Goal: Information Seeking & Learning: Check status

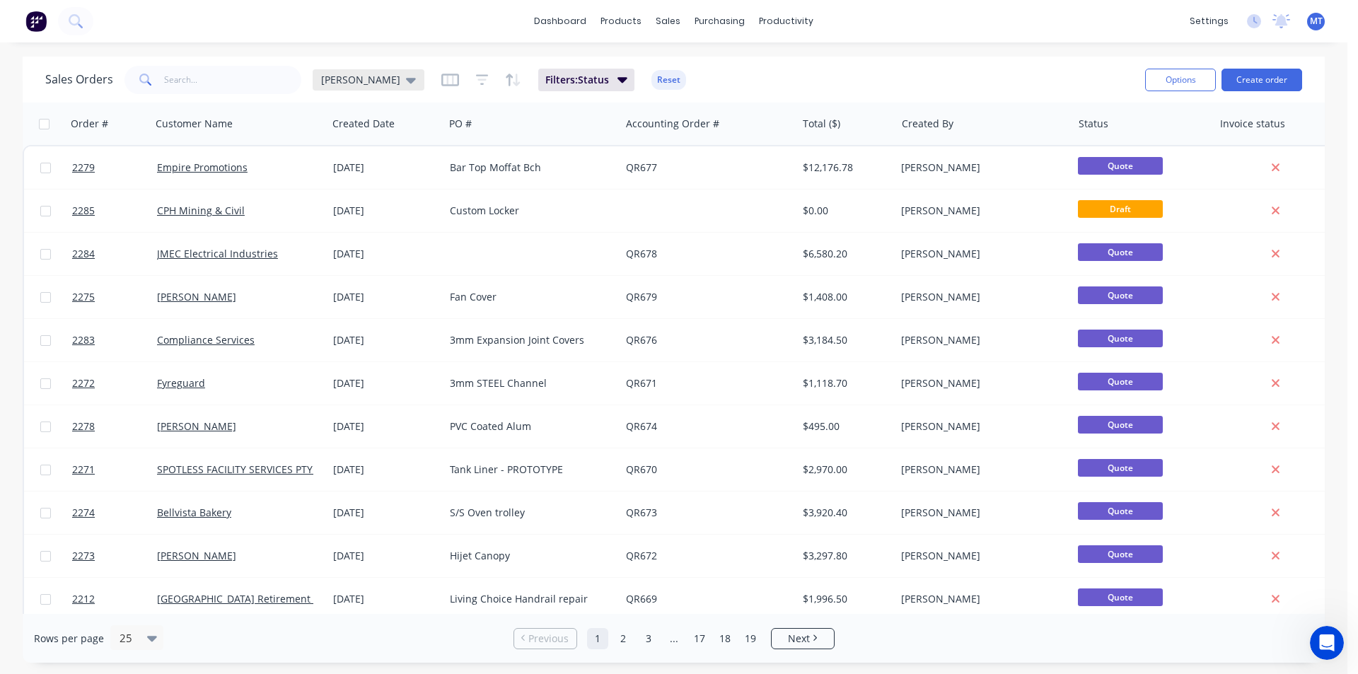
click at [406, 81] on icon at bounding box center [411, 81] width 10 height 6
click at [345, 195] on button "None" at bounding box center [397, 200] width 161 height 16
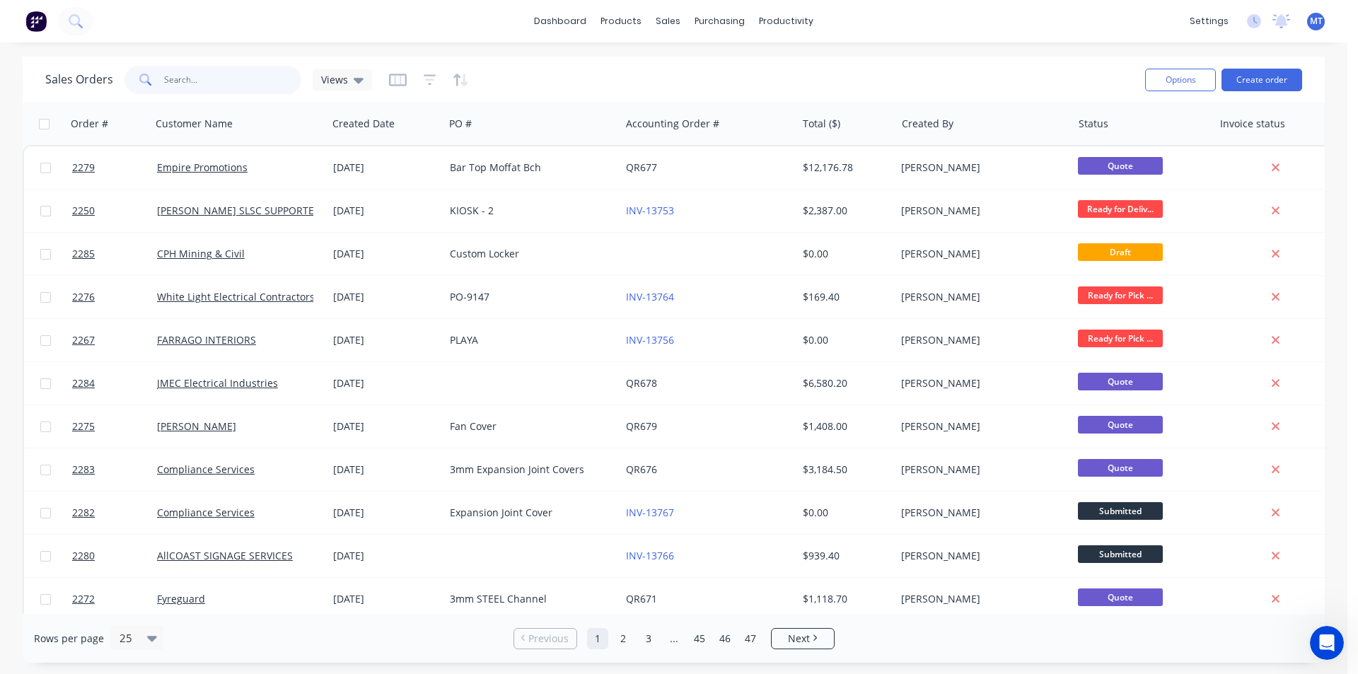
click at [224, 81] on input "text" at bounding box center [233, 80] width 138 height 28
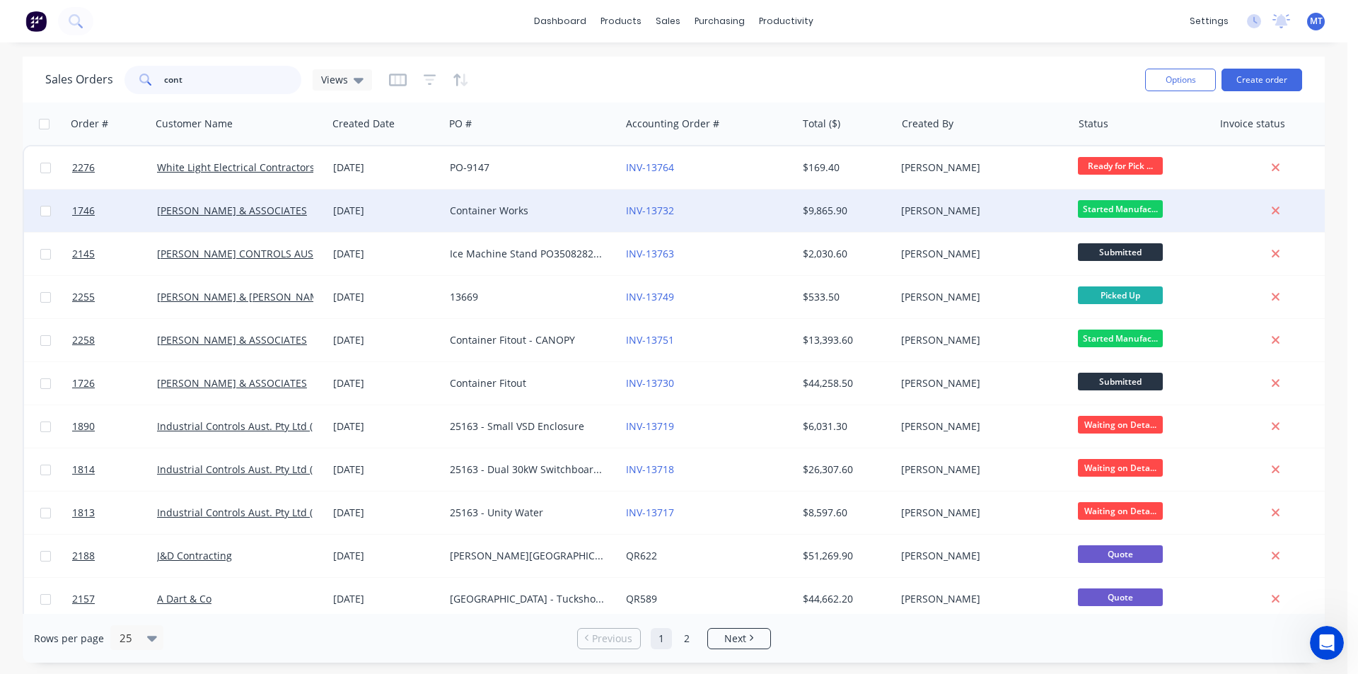
type input "cont"
click at [435, 221] on div "[DATE]" at bounding box center [386, 211] width 117 height 42
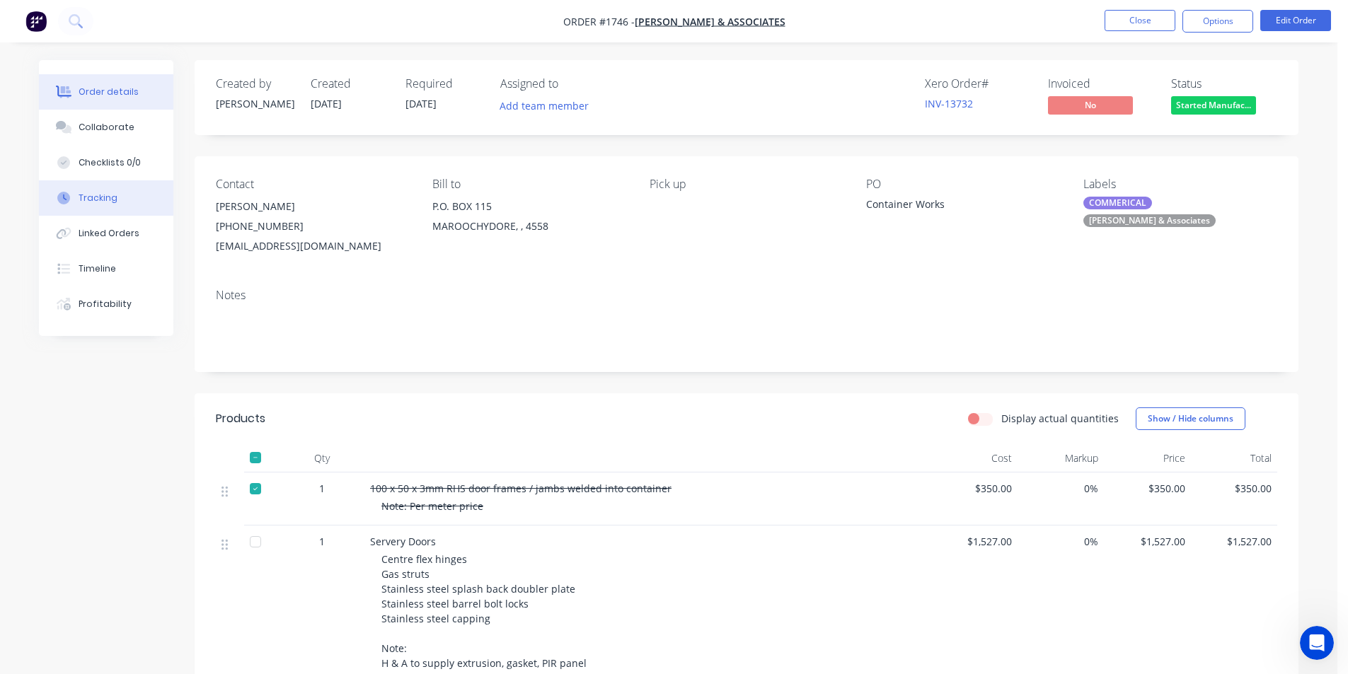
click at [110, 197] on div "Tracking" at bounding box center [98, 198] width 39 height 13
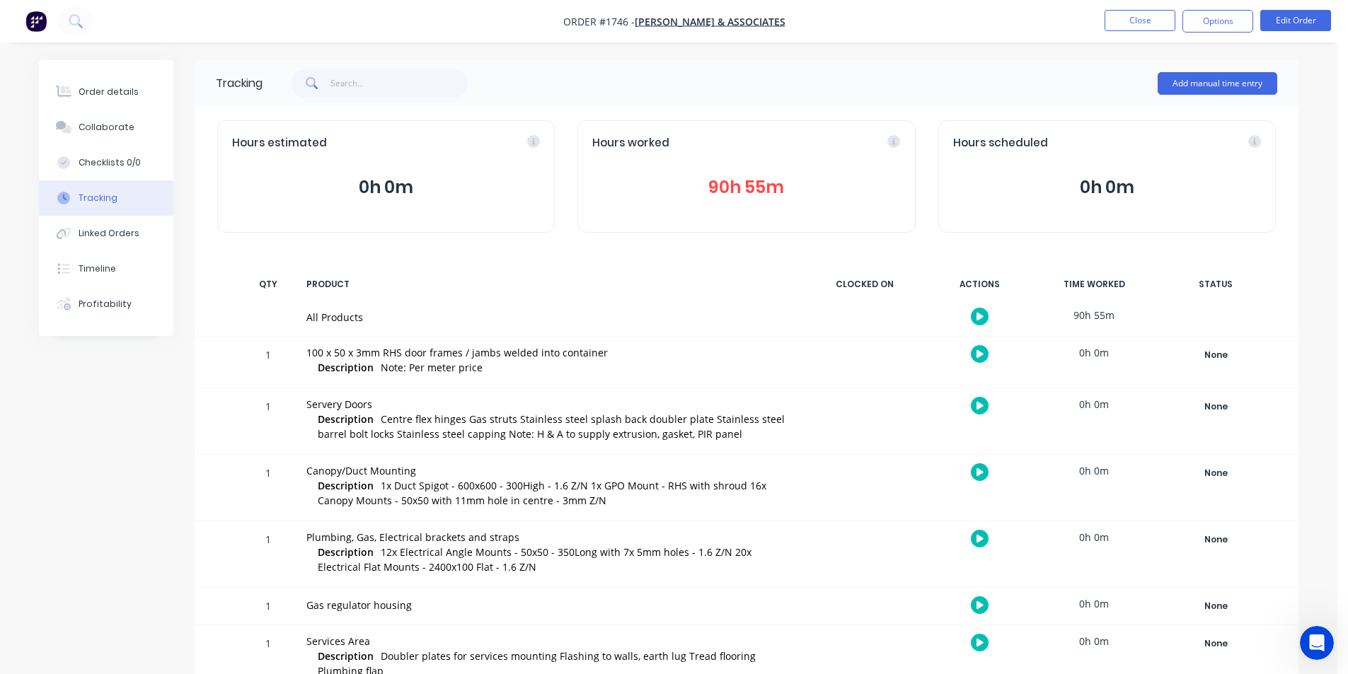
click at [749, 190] on button "90h 55m" at bounding box center [746, 187] width 308 height 27
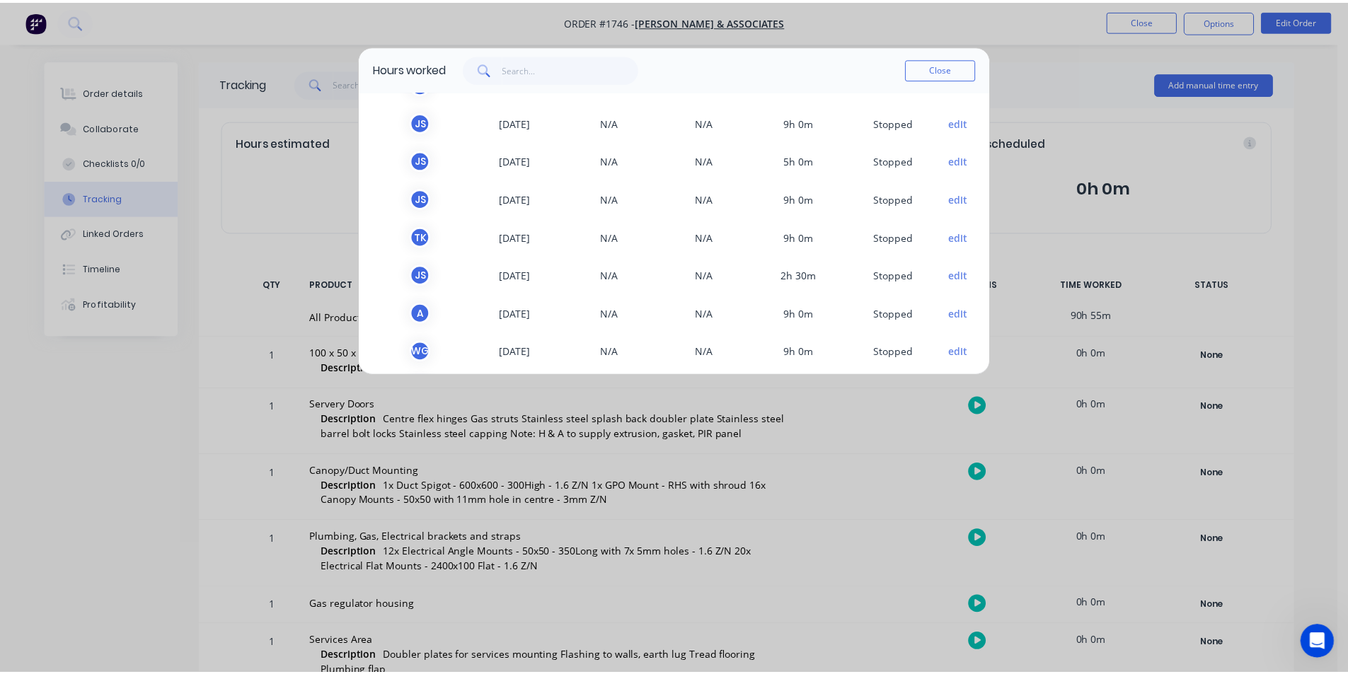
scroll to position [142, 0]
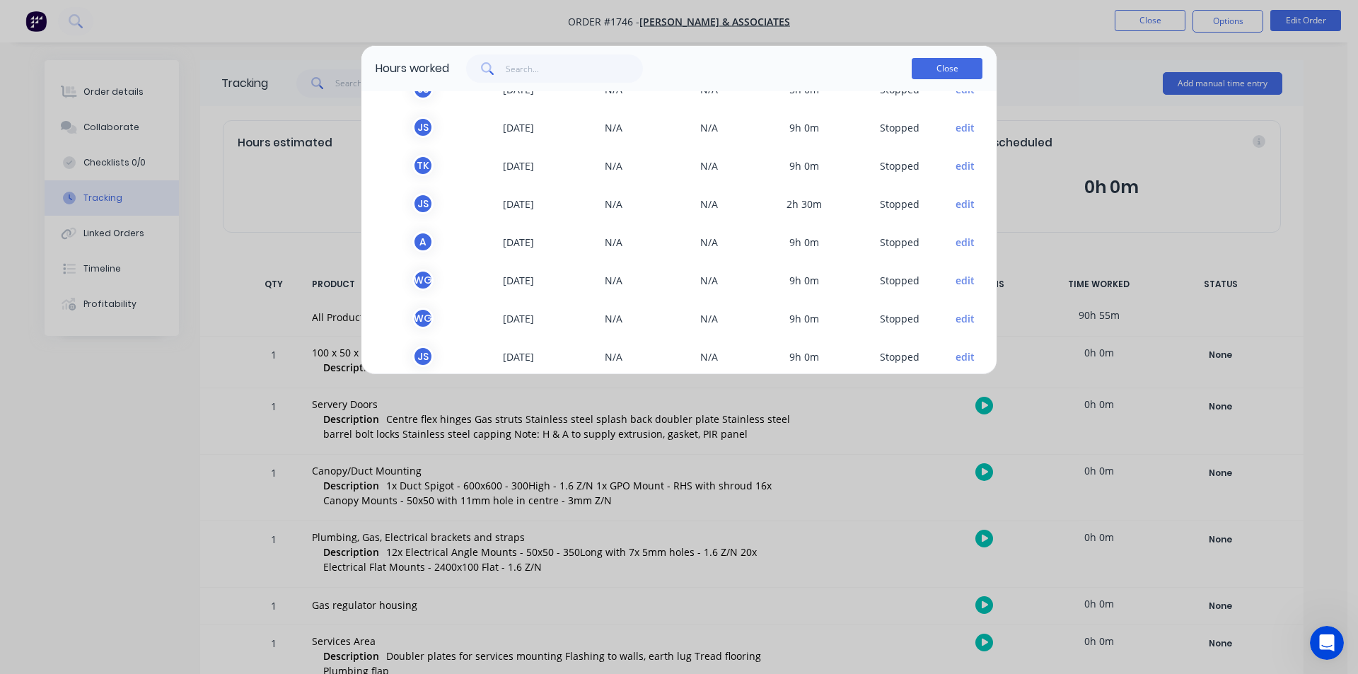
click at [935, 67] on button "Close" at bounding box center [947, 68] width 71 height 21
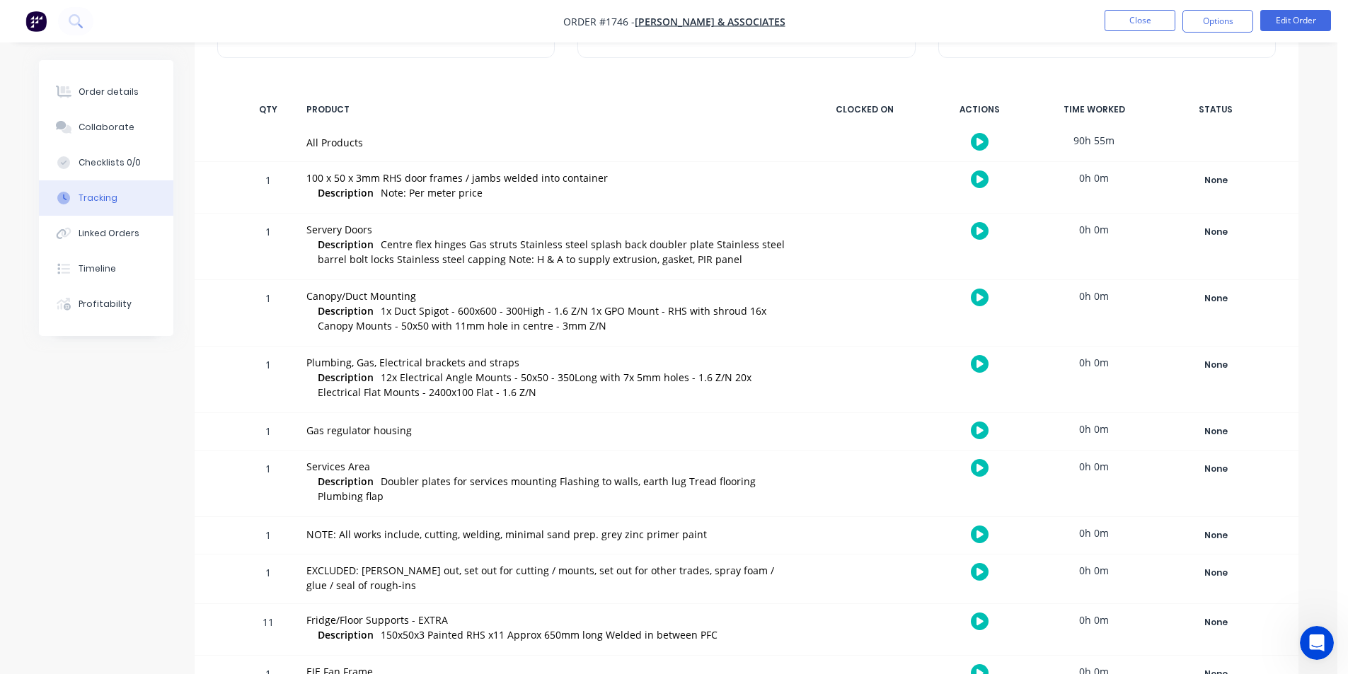
scroll to position [0, 0]
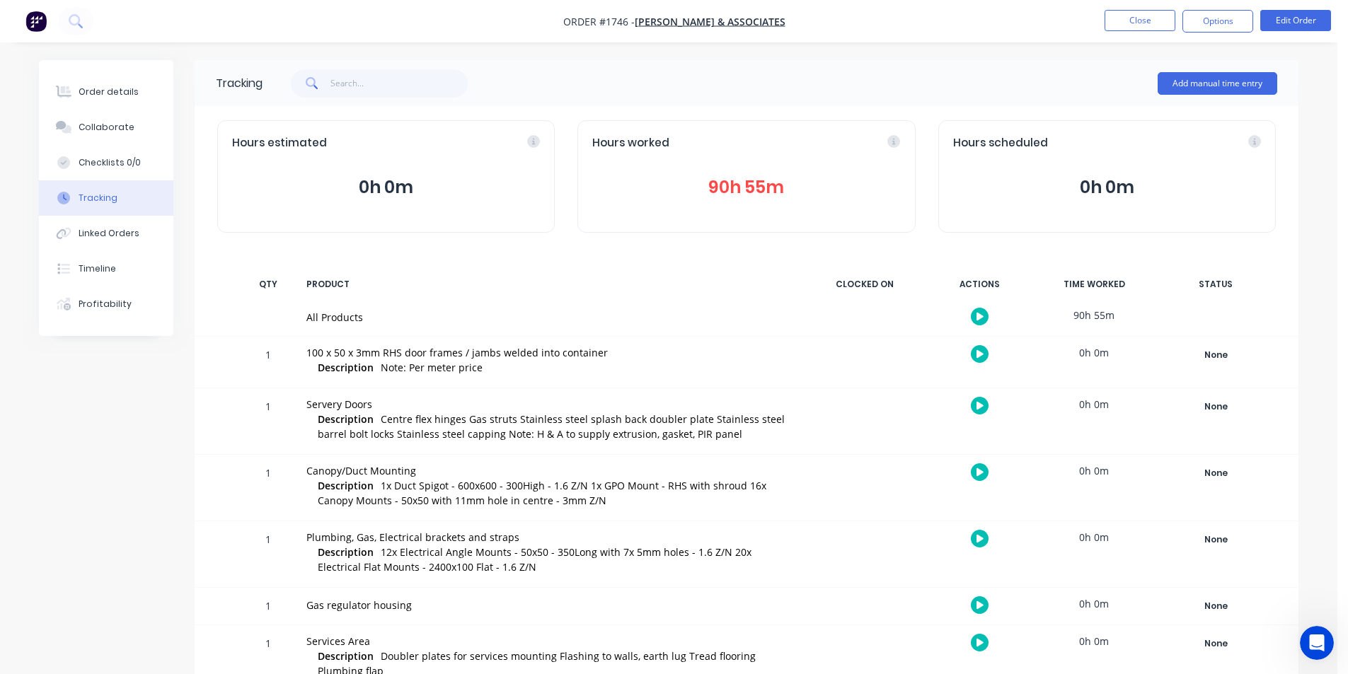
click at [394, 195] on button "0h 0m" at bounding box center [386, 187] width 308 height 27
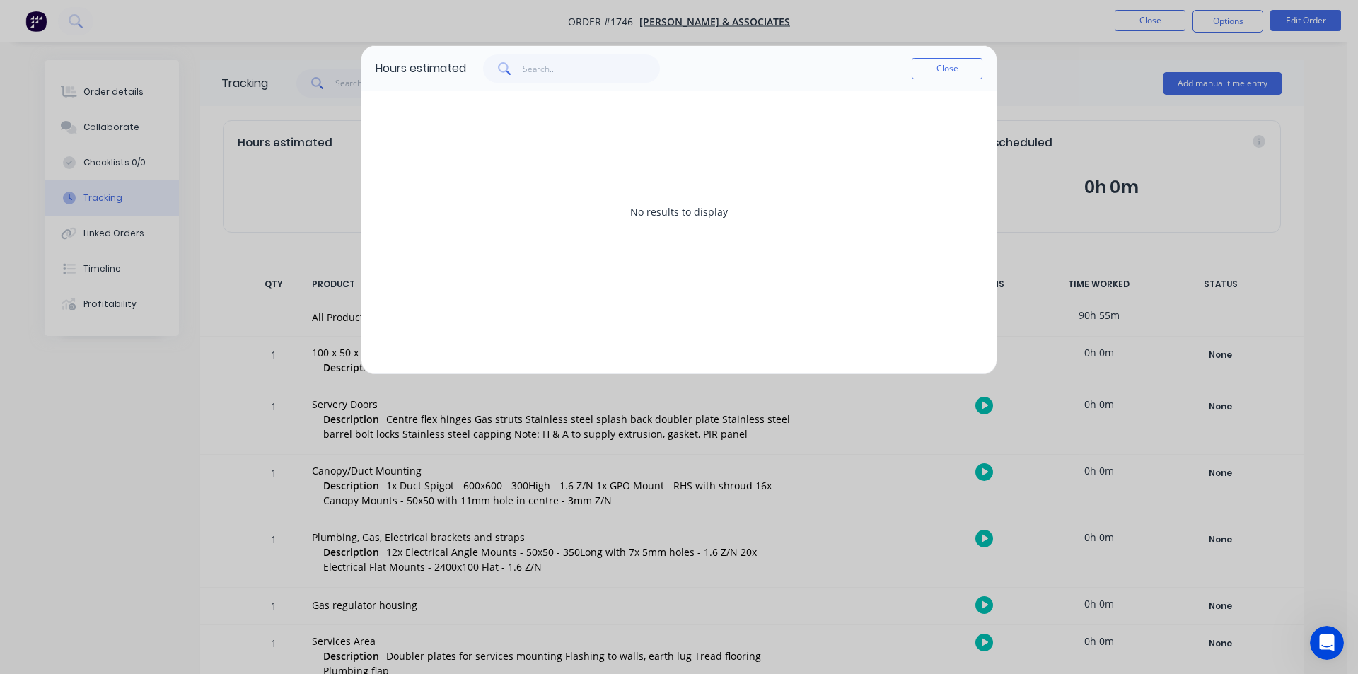
click at [1092, 76] on div "Hours estimated Close No results to display" at bounding box center [679, 337] width 1358 height 674
click at [951, 74] on button "Close" at bounding box center [947, 68] width 71 height 21
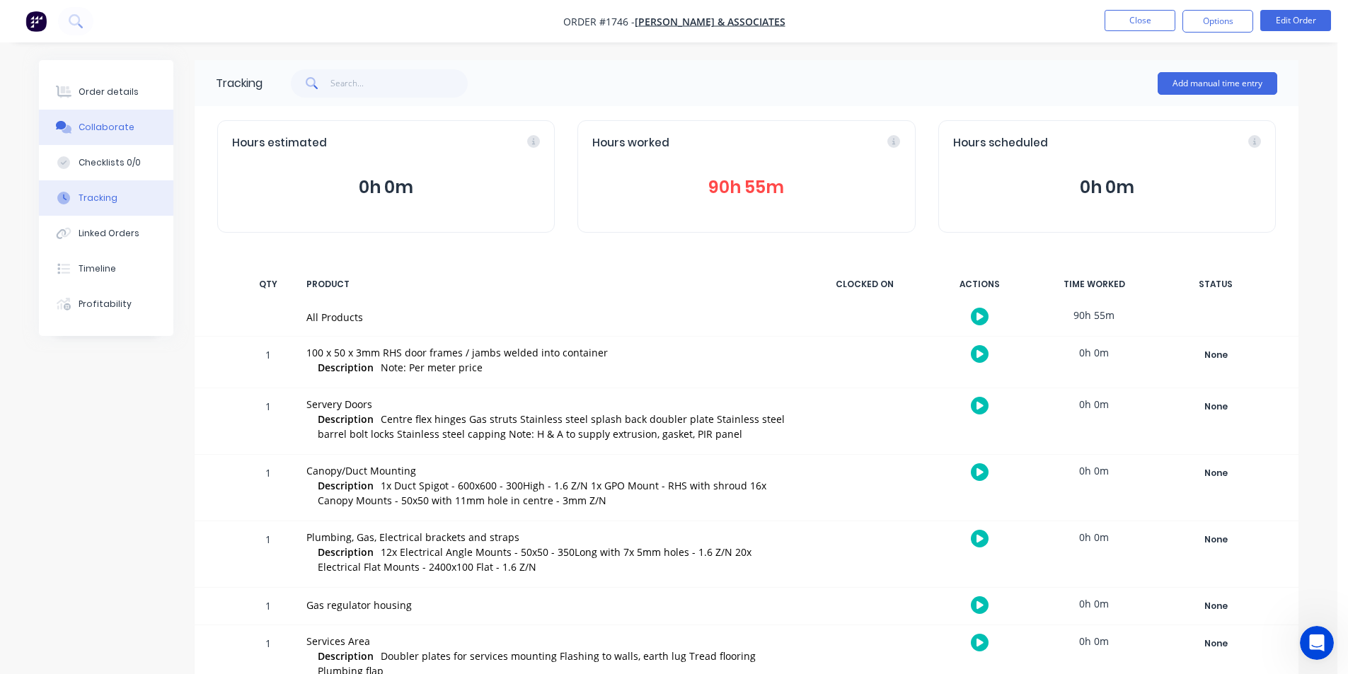
click at [105, 127] on div "Collaborate" at bounding box center [107, 127] width 56 height 13
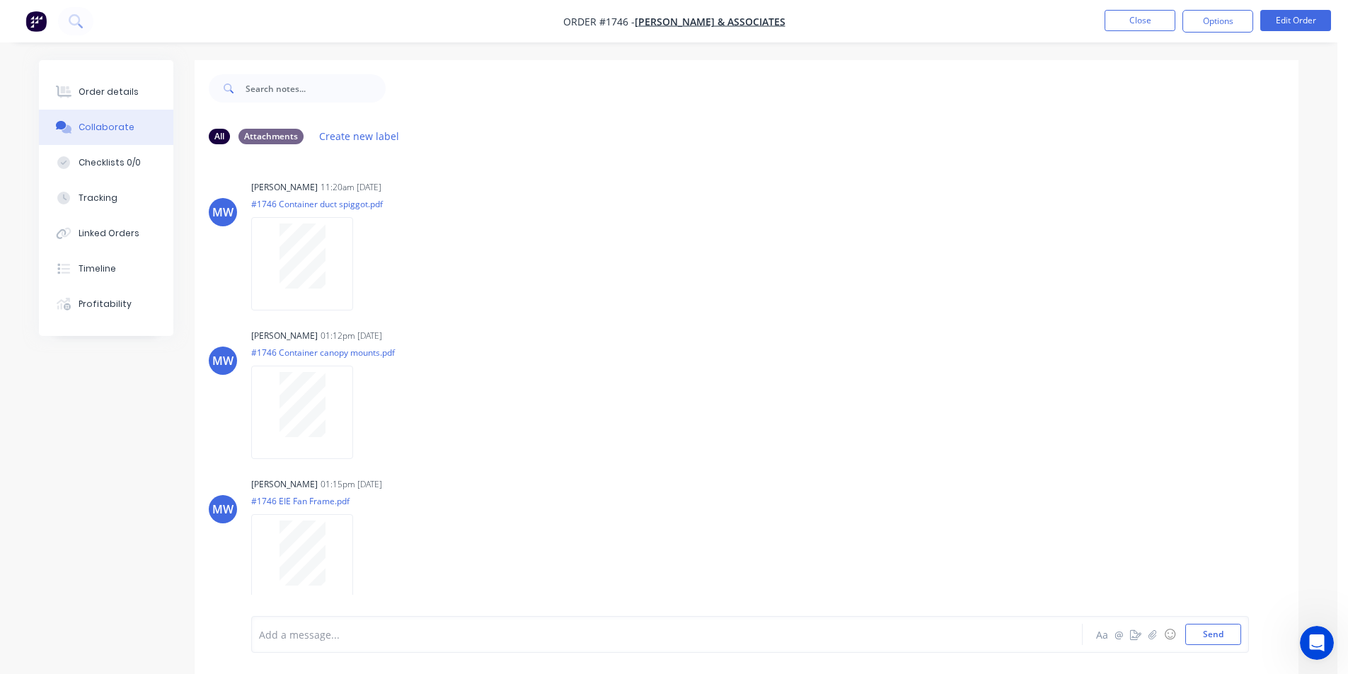
scroll to position [21, 0]
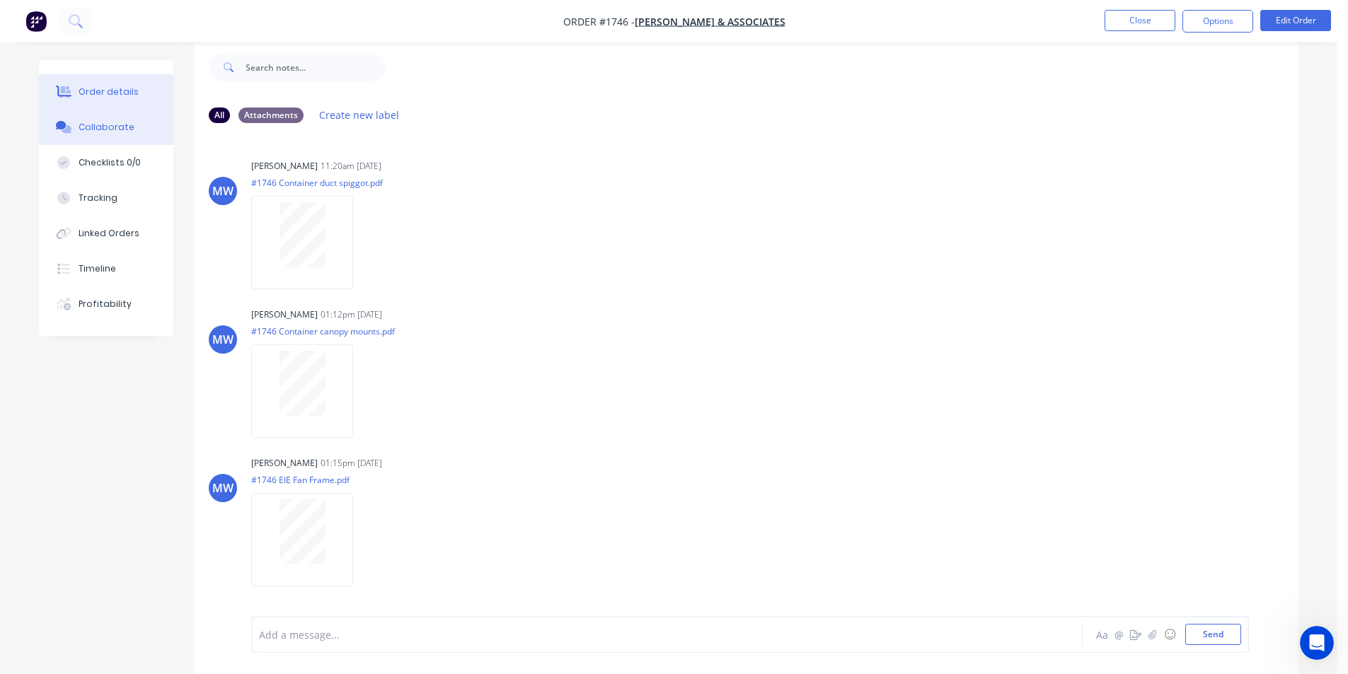
click at [117, 91] on div "Order details" at bounding box center [109, 92] width 60 height 13
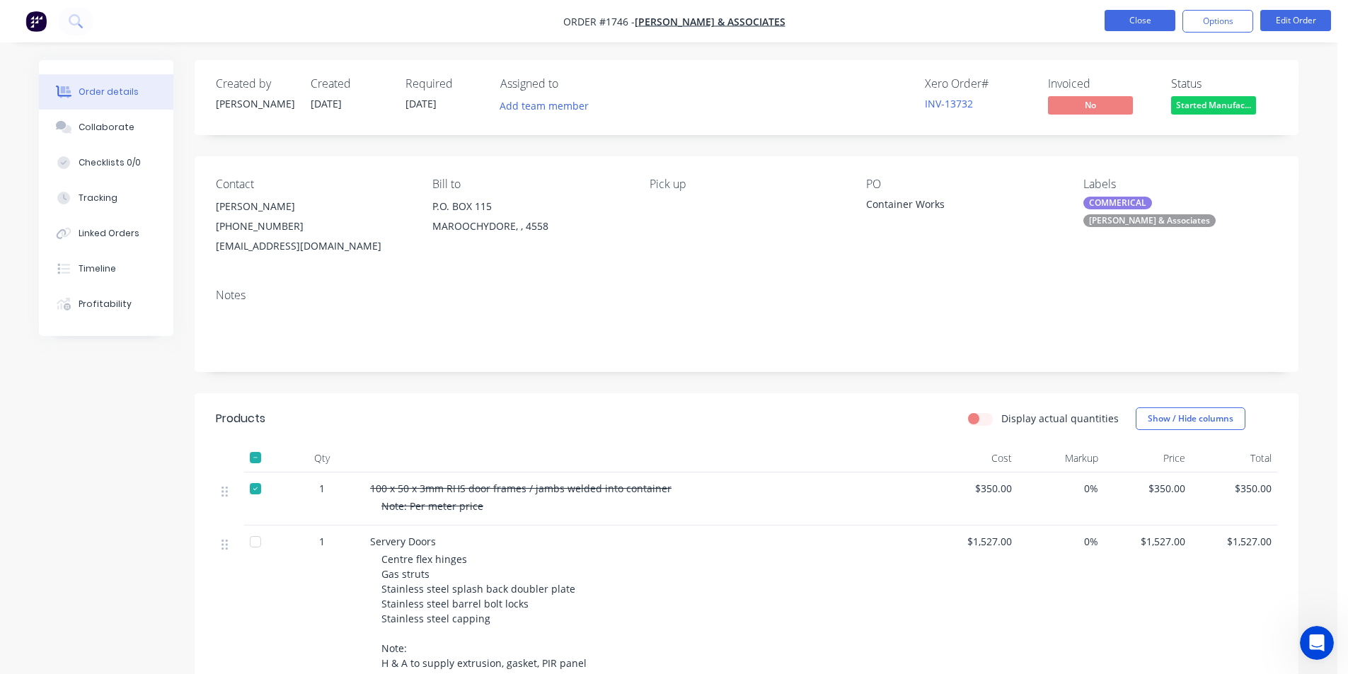
click at [1141, 23] on button "Close" at bounding box center [1139, 20] width 71 height 21
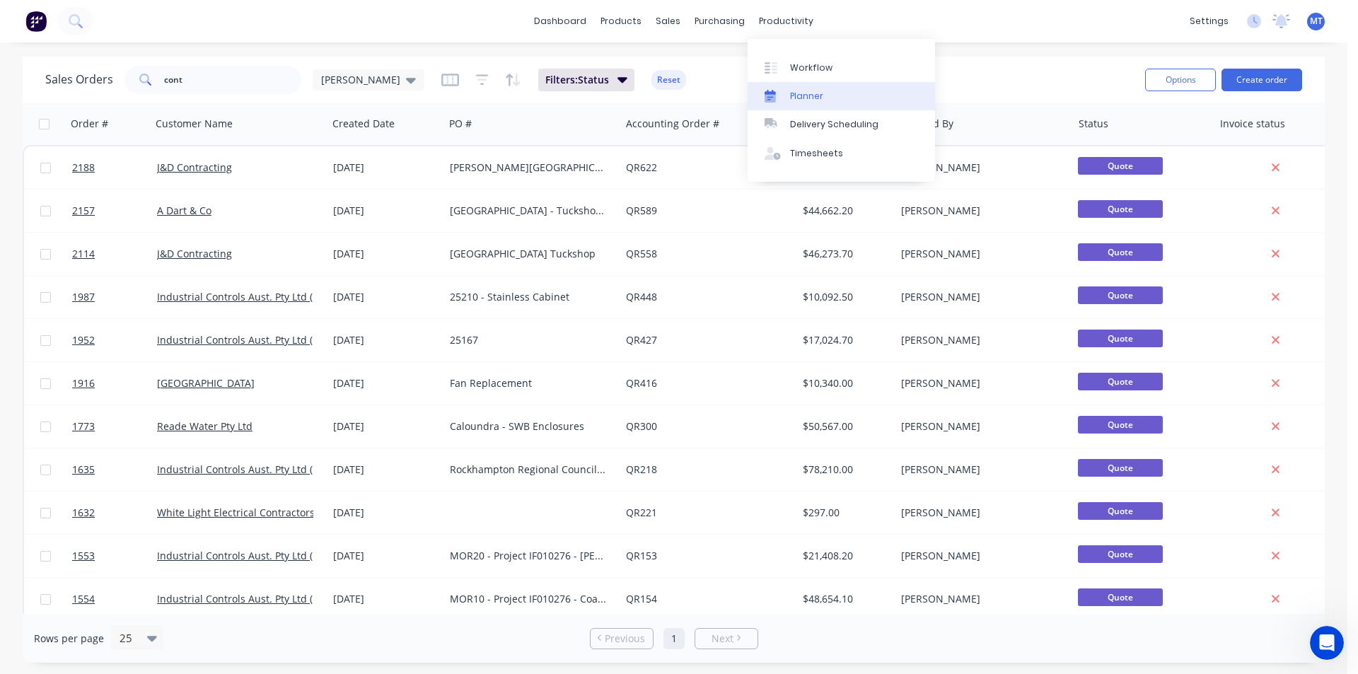
click at [819, 94] on div "Planner" at bounding box center [806, 96] width 33 height 13
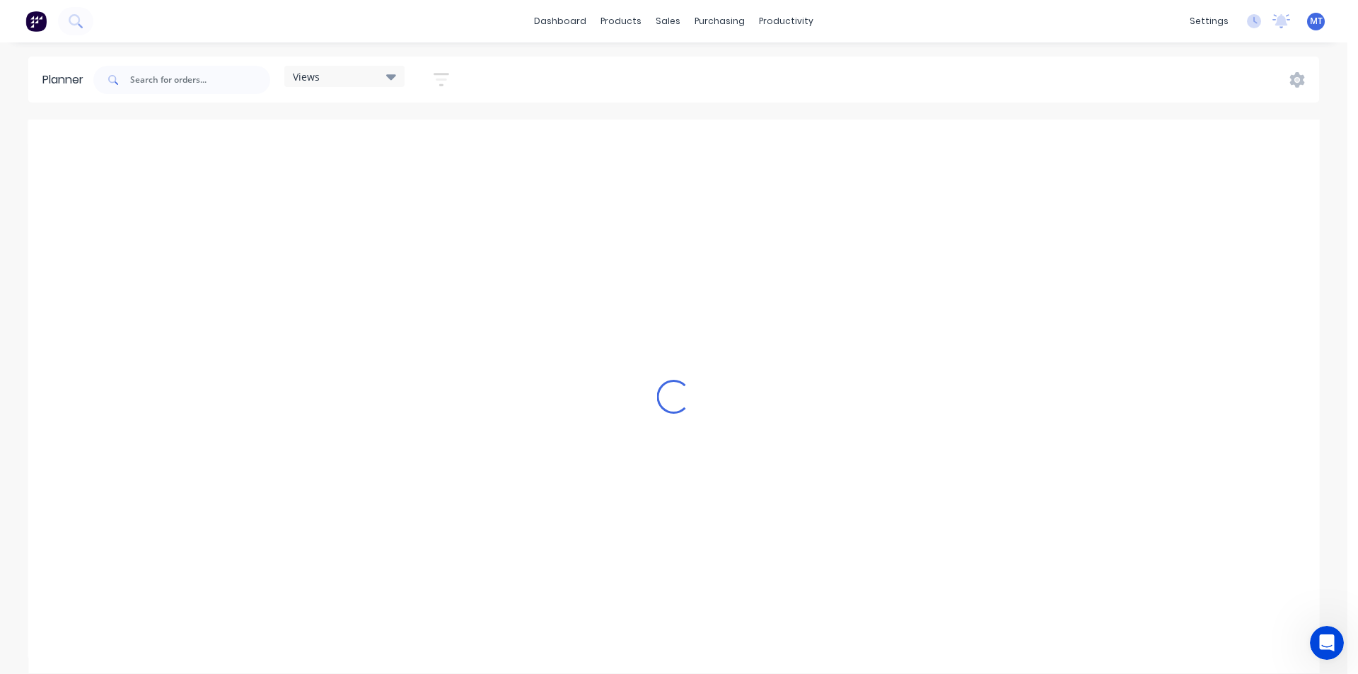
scroll to position [0, 680]
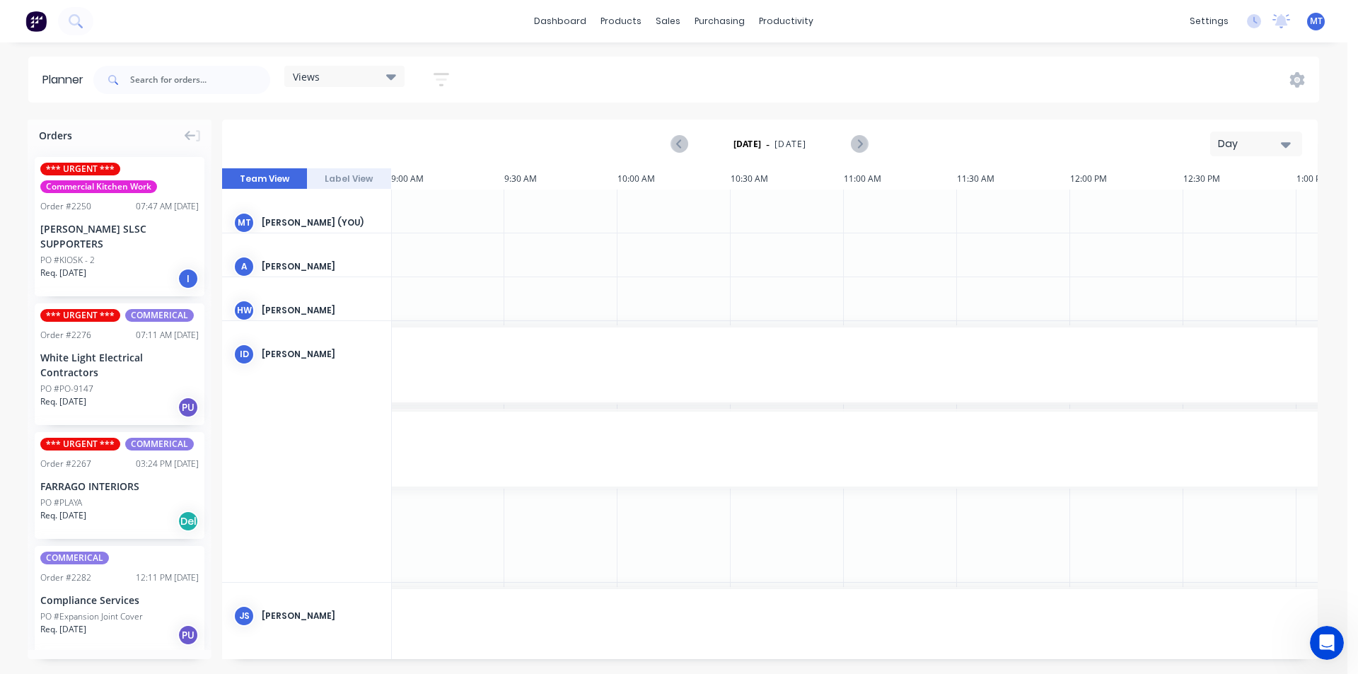
click at [1291, 144] on icon "button" at bounding box center [1286, 145] width 10 height 6
click at [1255, 214] on div "Week" at bounding box center [1231, 210] width 140 height 28
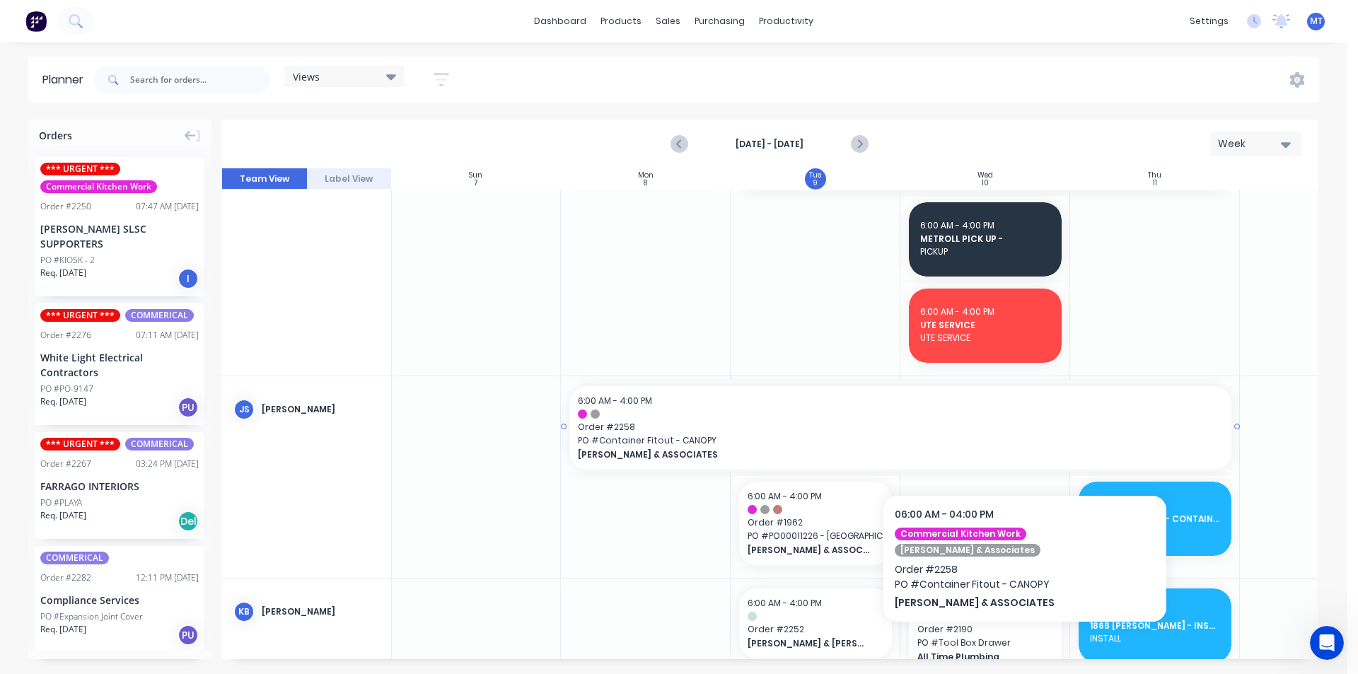
scroll to position [495, 1]
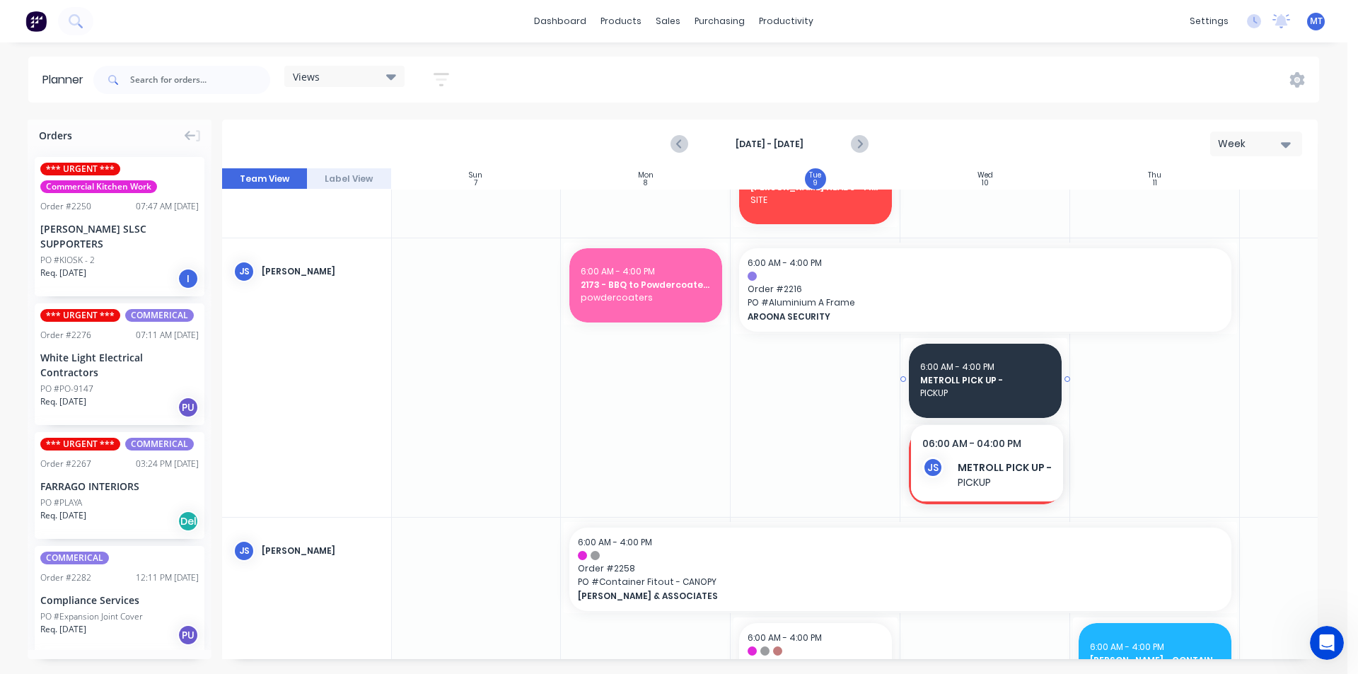
click at [982, 385] on span "METROLL PICK UP -" at bounding box center [985, 380] width 130 height 13
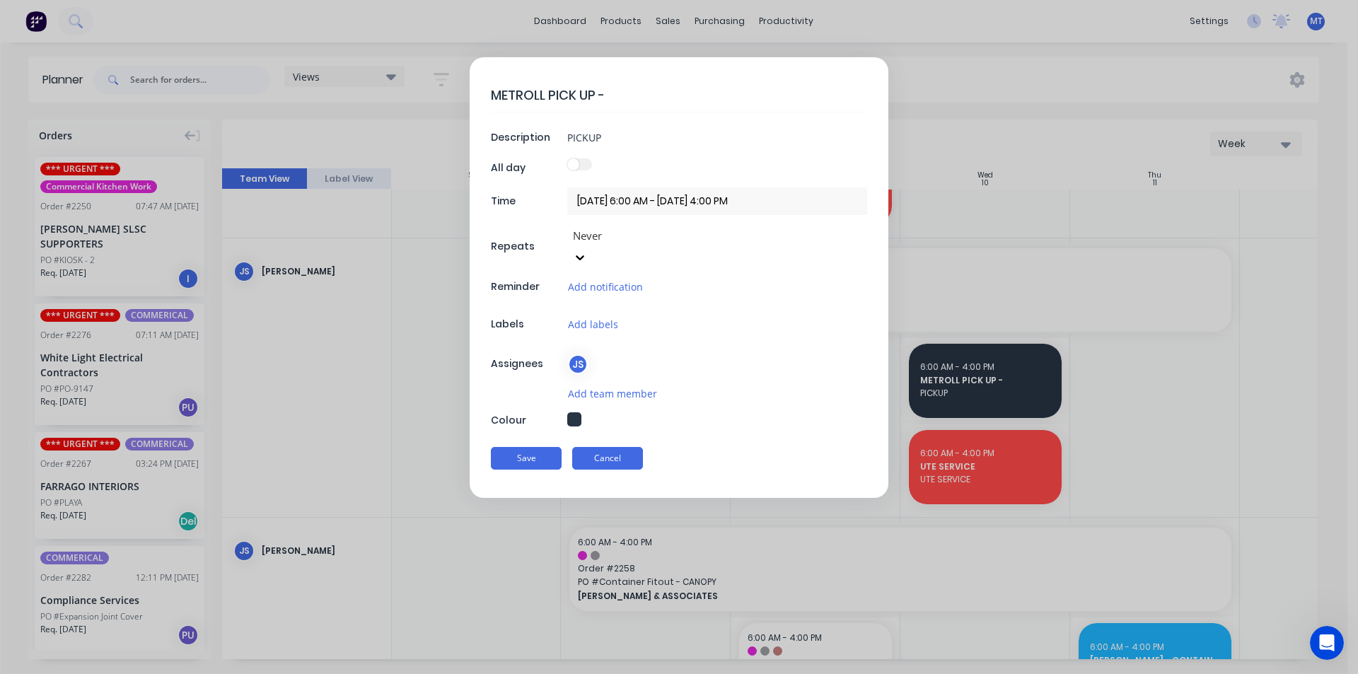
click at [604, 447] on button "Cancel" at bounding box center [607, 458] width 71 height 23
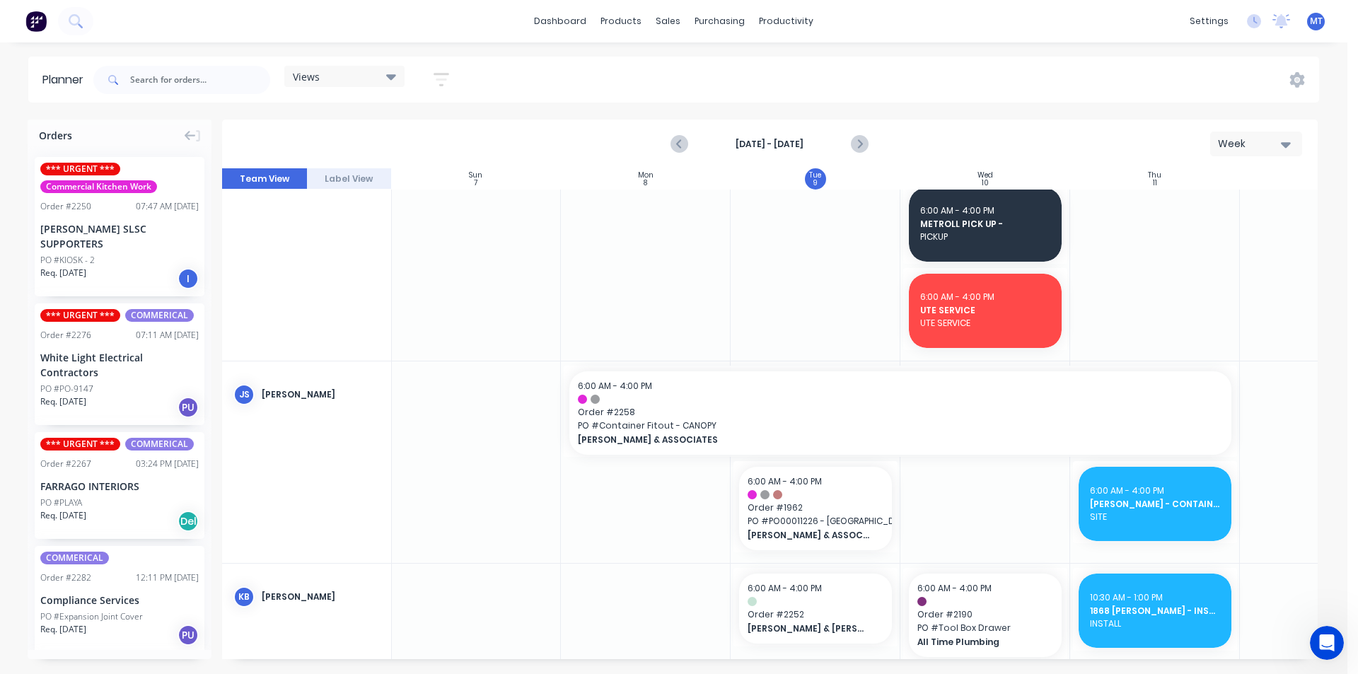
scroll to position [708, 1]
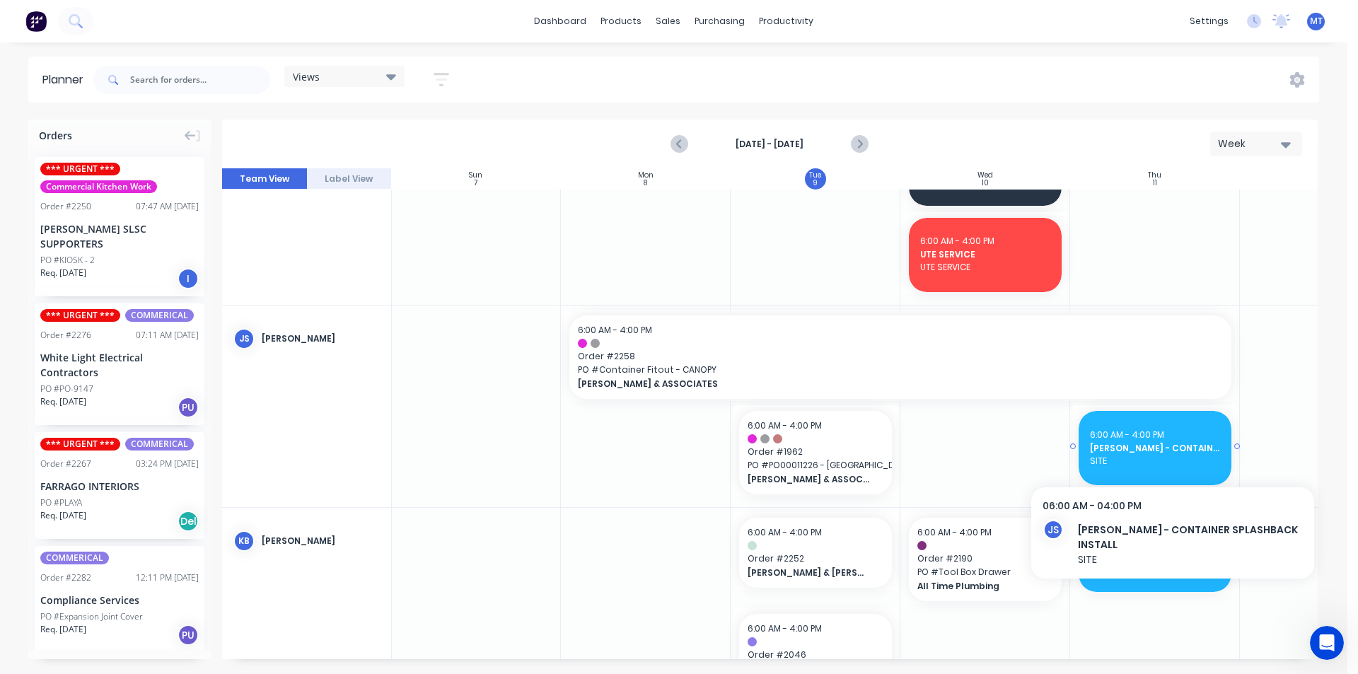
click at [1164, 455] on span "SITE" at bounding box center [1155, 461] width 130 height 13
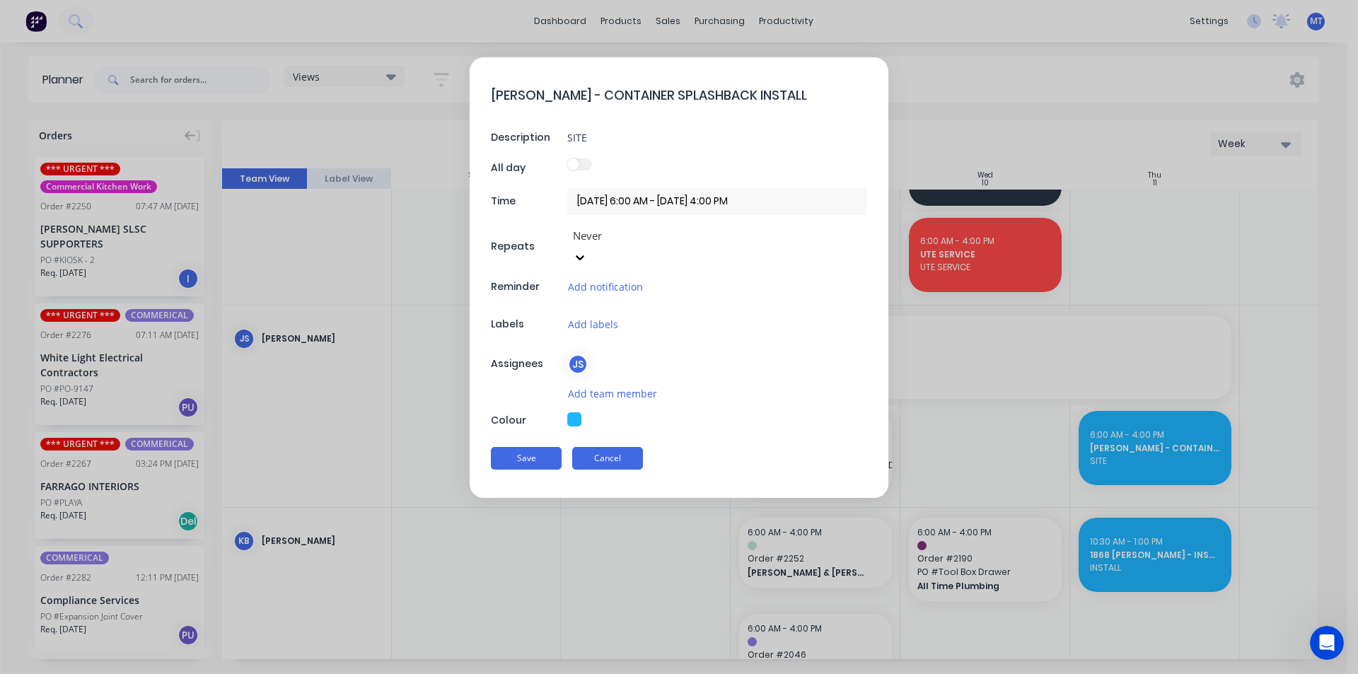
click at [609, 447] on button "Cancel" at bounding box center [607, 458] width 71 height 23
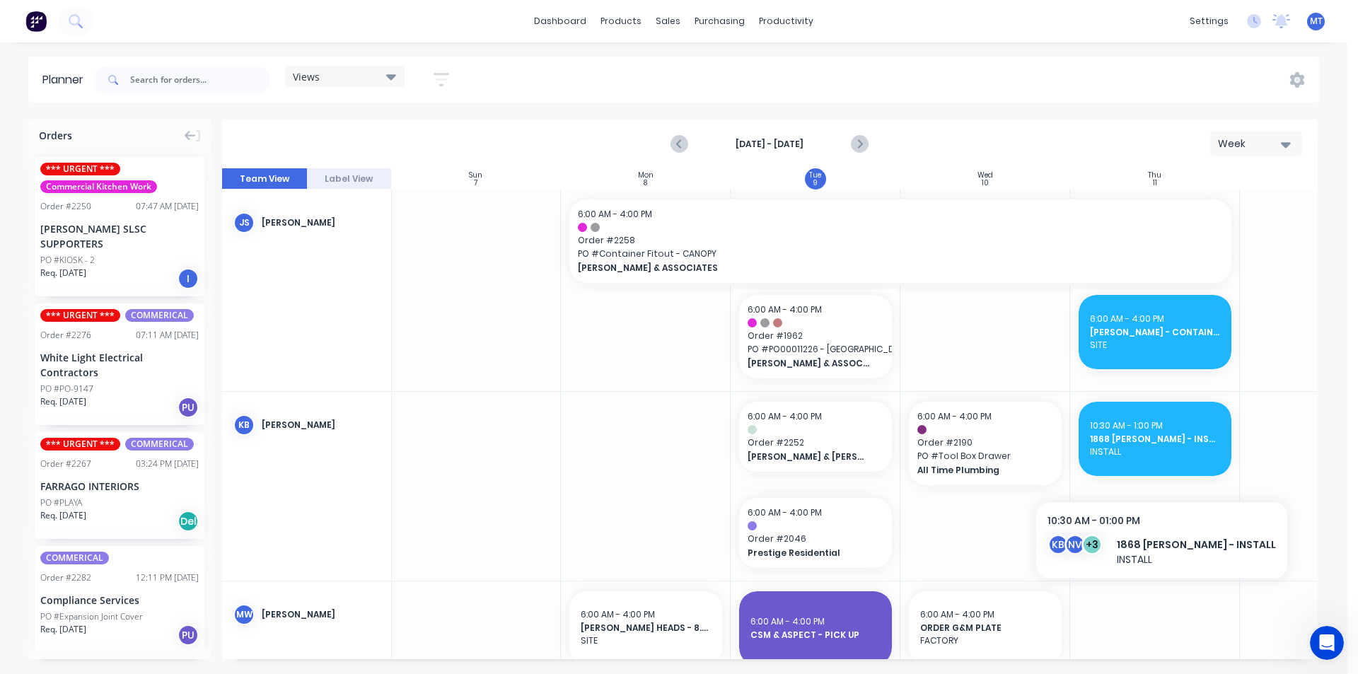
scroll to position [849, 1]
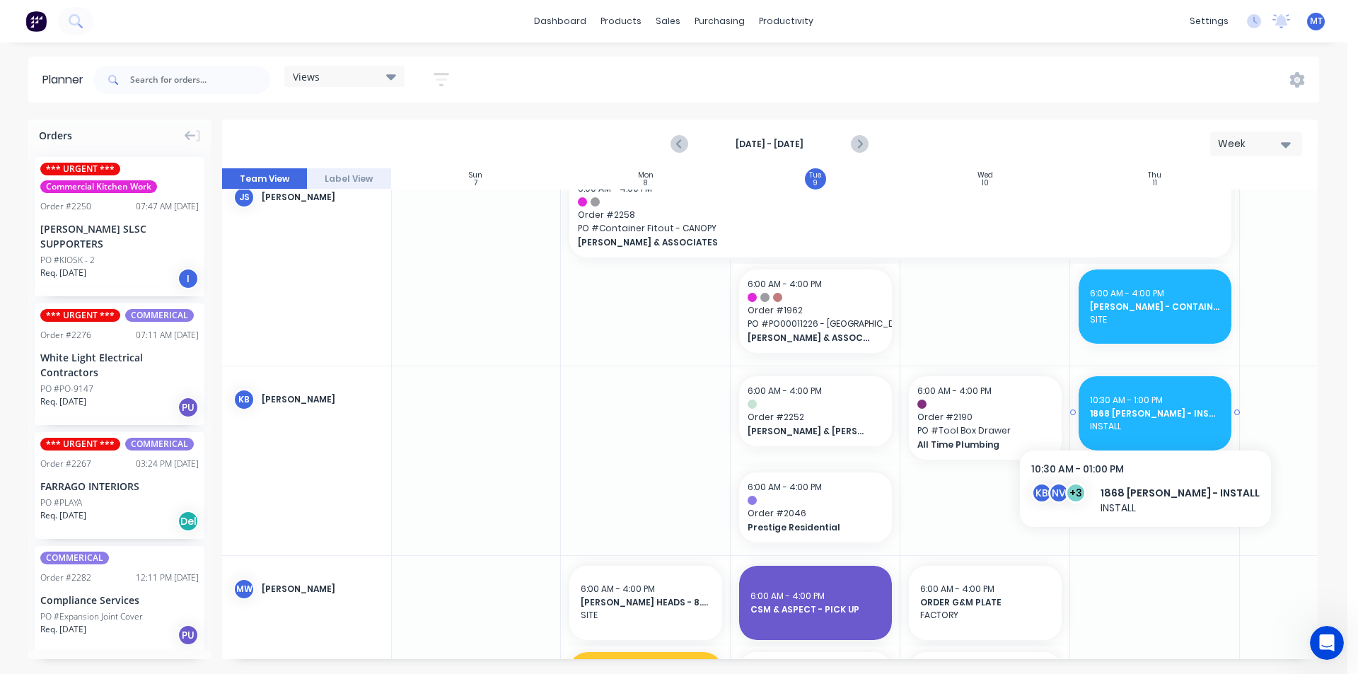
click at [1136, 418] on span "1868 [PERSON_NAME] - INSTALL" at bounding box center [1155, 414] width 130 height 13
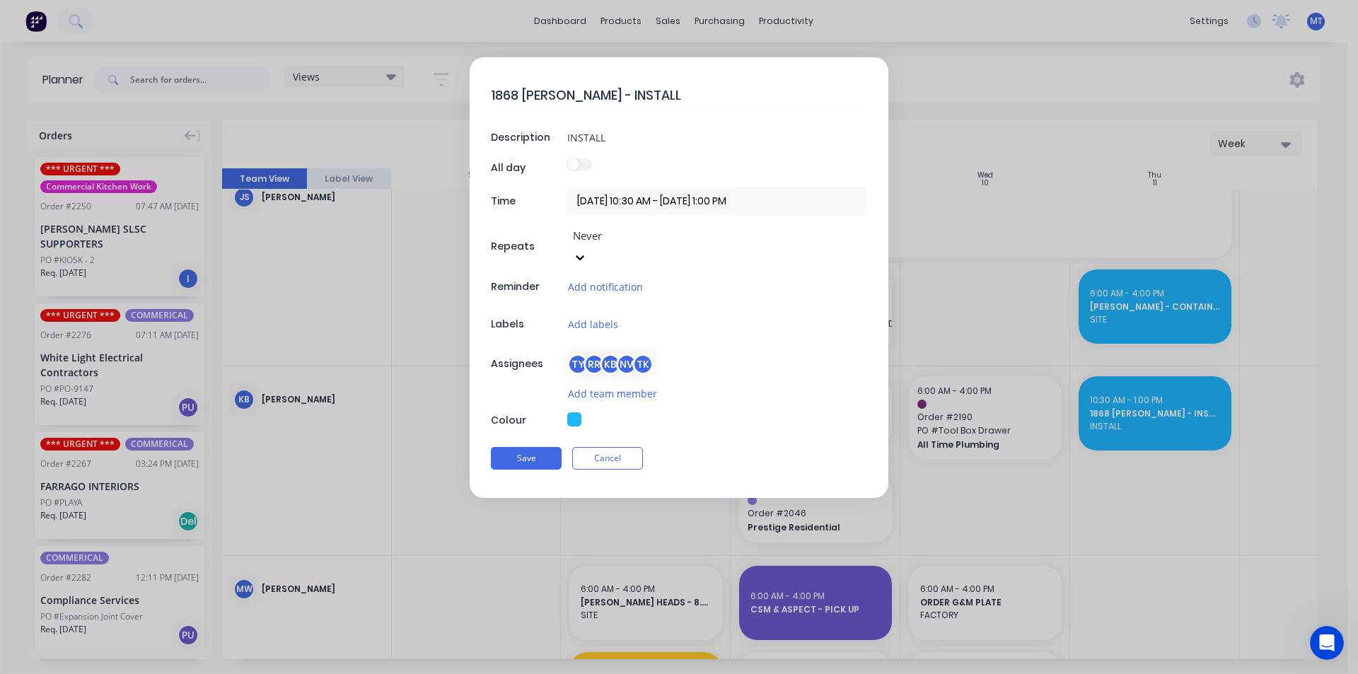
type textarea "x"
drag, startPoint x: 600, startPoint y: 441, endPoint x: 1189, endPoint y: 467, distance: 589.2
click at [600, 447] on button "Cancel" at bounding box center [607, 458] width 71 height 23
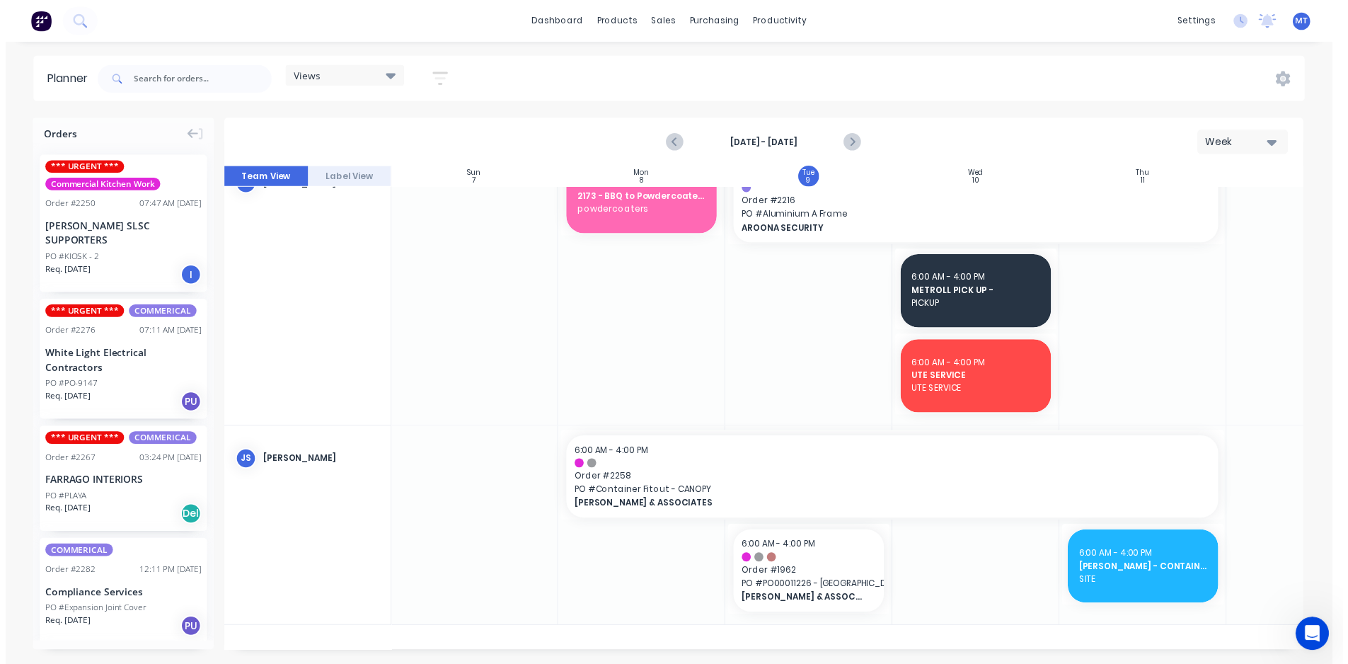
scroll to position [637, 1]
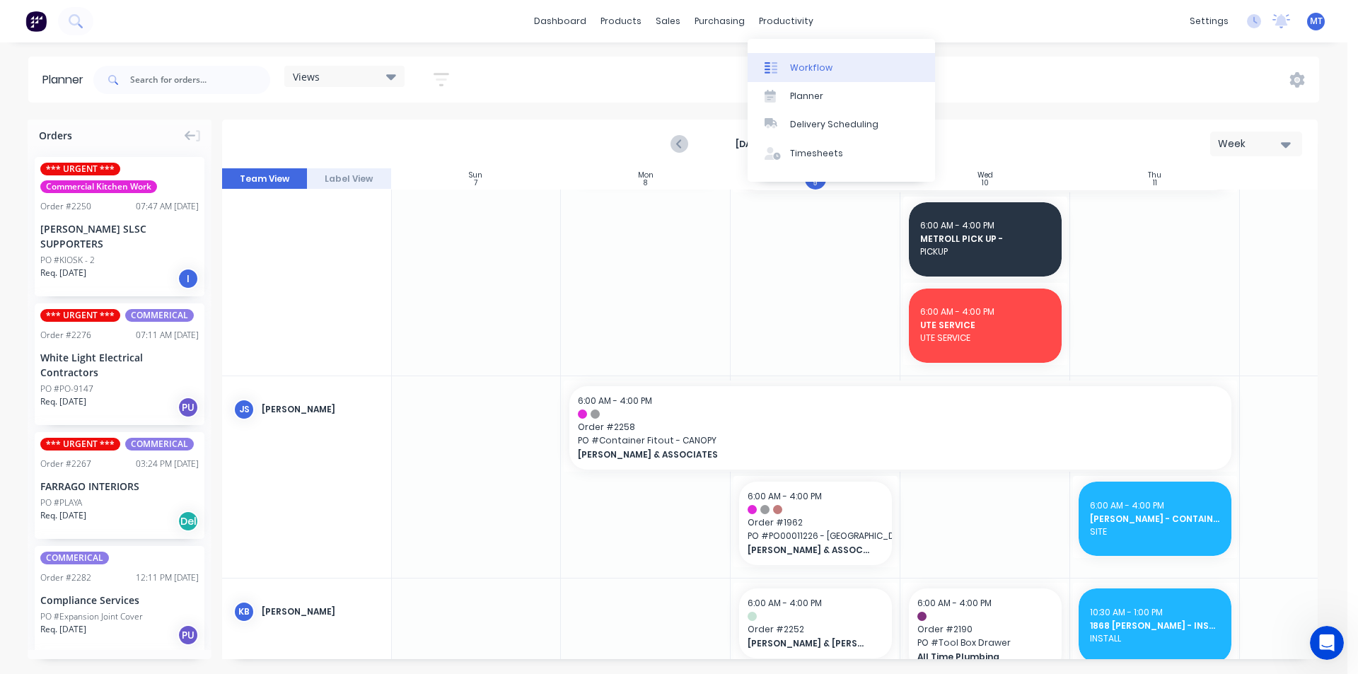
click at [806, 67] on div "Workflow" at bounding box center [811, 68] width 42 height 13
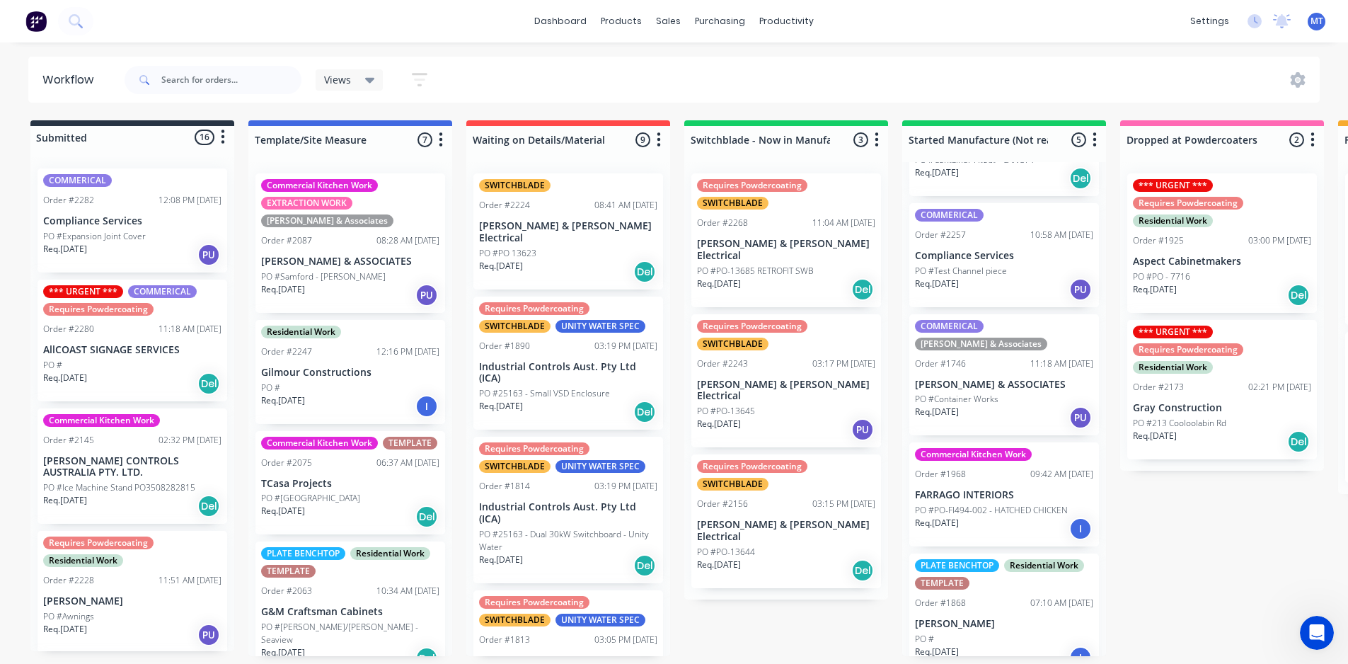
scroll to position [101, 0]
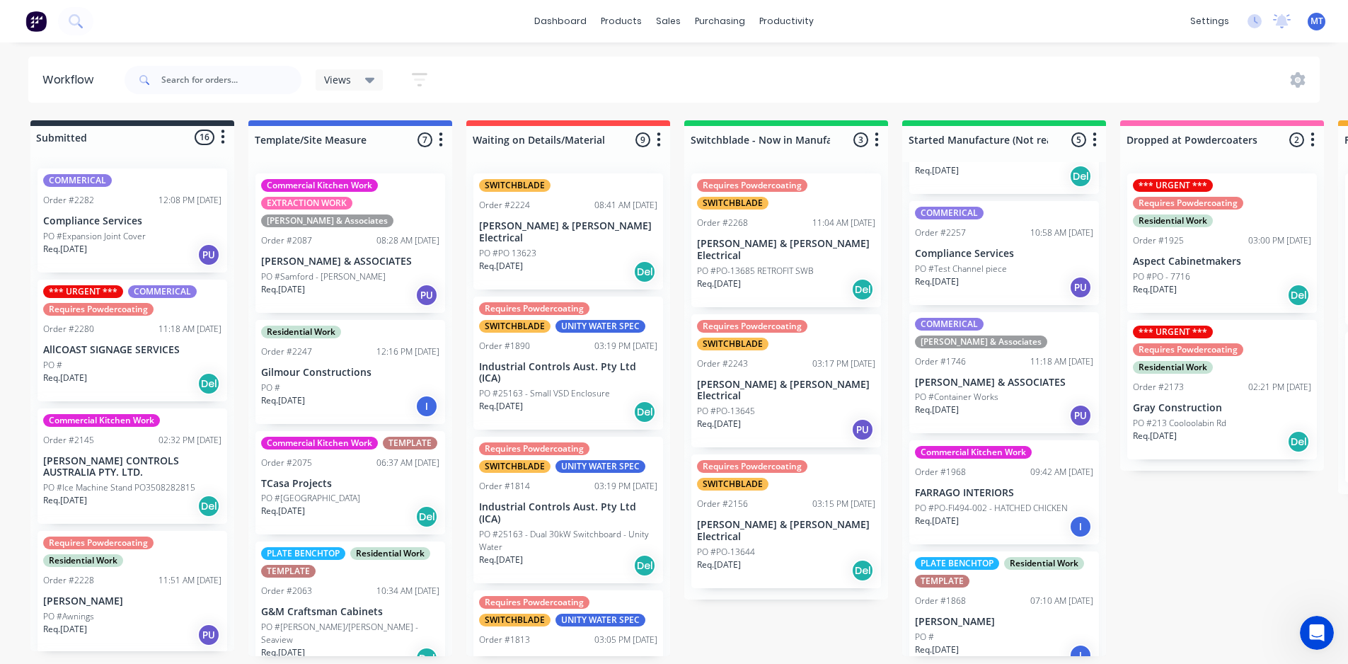
click at [995, 594] on div "PLATE BENCHTOP Residential Work TEMPLATE Order #1868 07:10 AM [DATE] [PERSON_NA…" at bounding box center [1004, 612] width 190 height 122
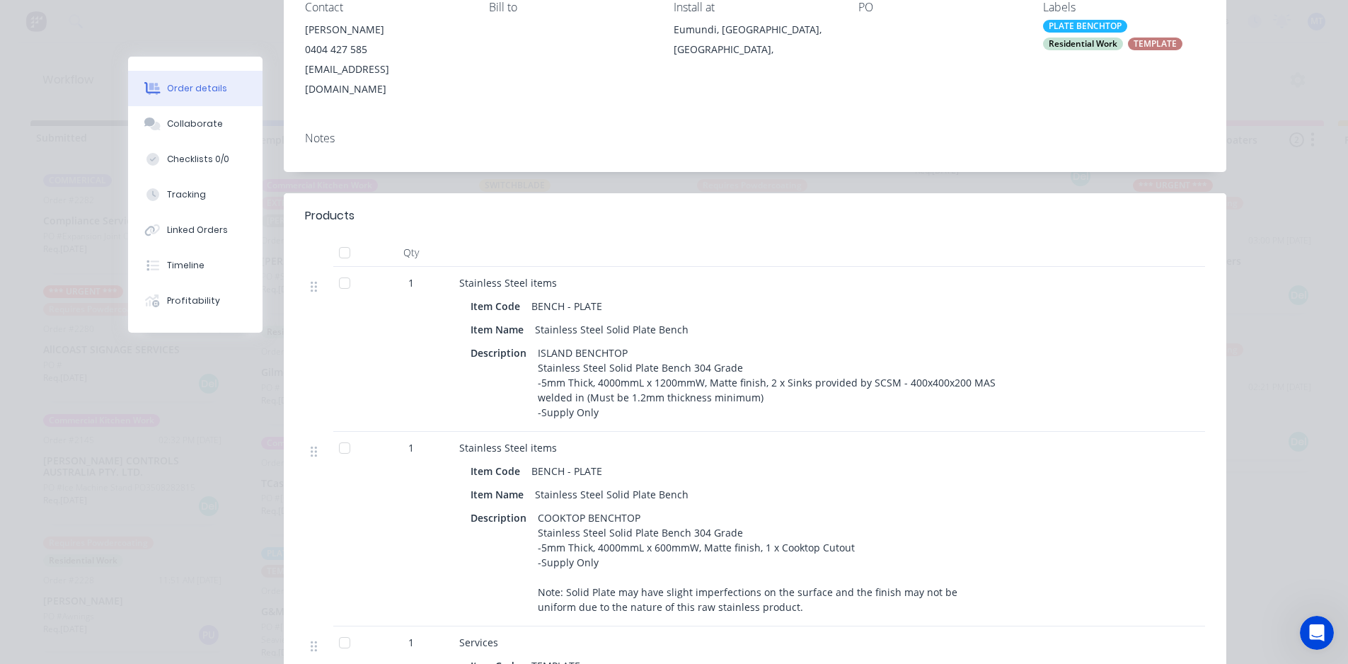
scroll to position [0, 0]
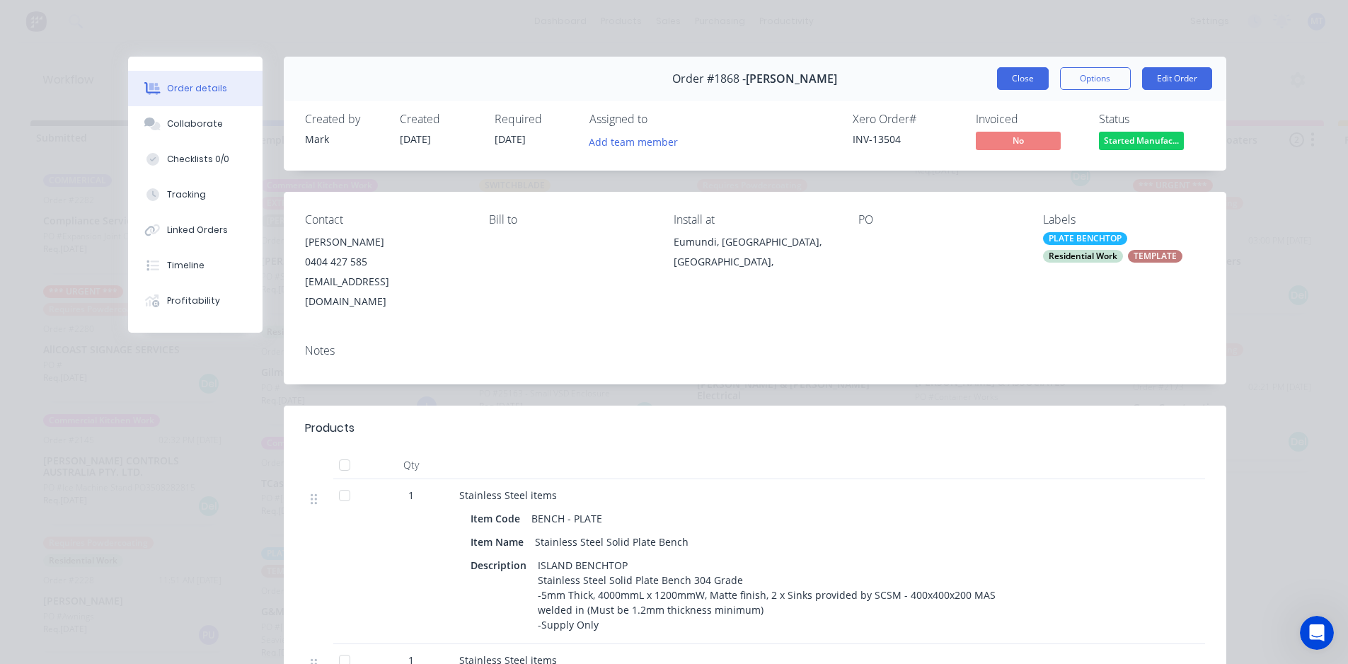
click at [1015, 75] on button "Close" at bounding box center [1023, 78] width 52 height 23
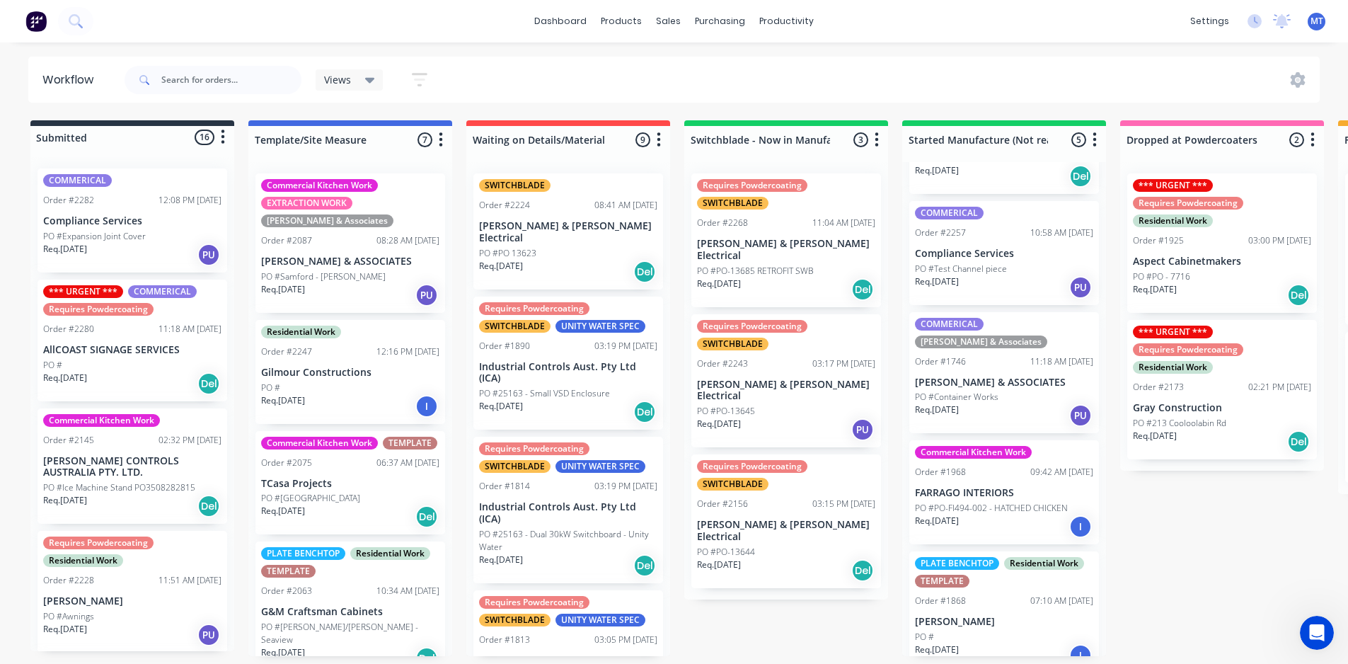
click at [776, 265] on p "PO #PO-13685 RETROFIT SWB" at bounding box center [755, 271] width 117 height 13
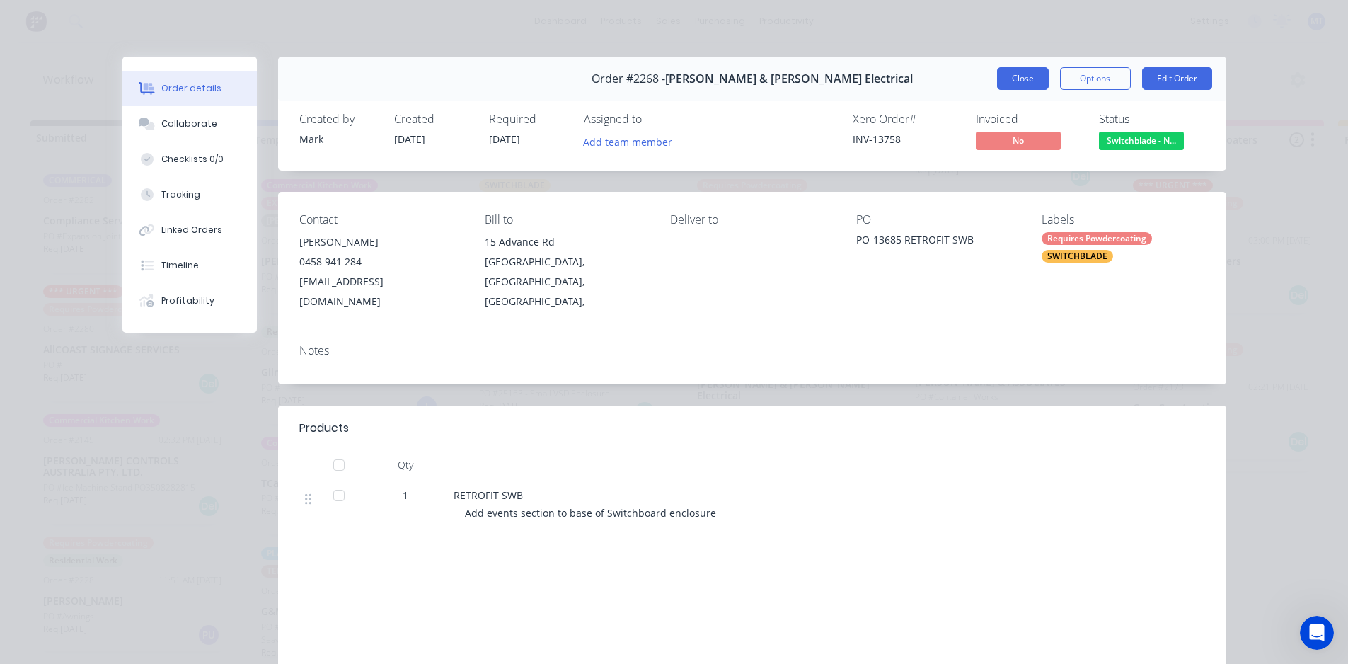
click at [1015, 81] on button "Close" at bounding box center [1023, 78] width 52 height 23
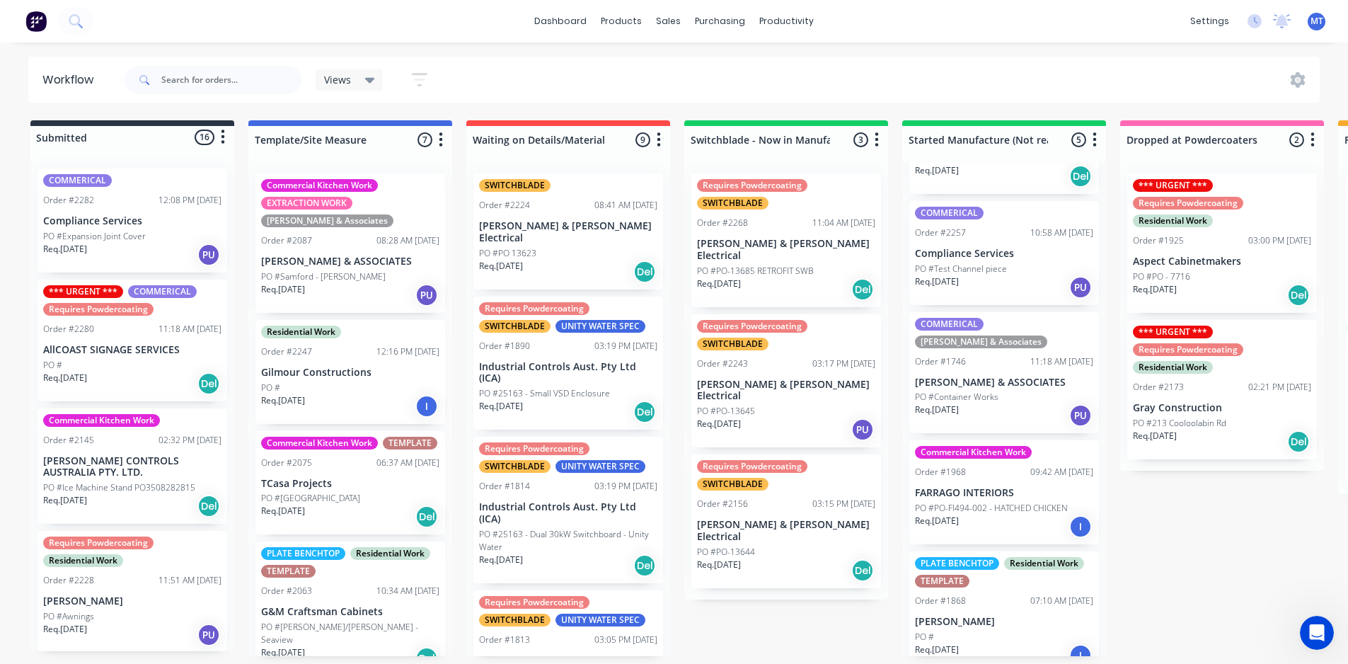
scroll to position [3, 0]
click at [978, 376] on p "[PERSON_NAME] & ASSOCIATES" at bounding box center [1004, 382] width 178 height 12
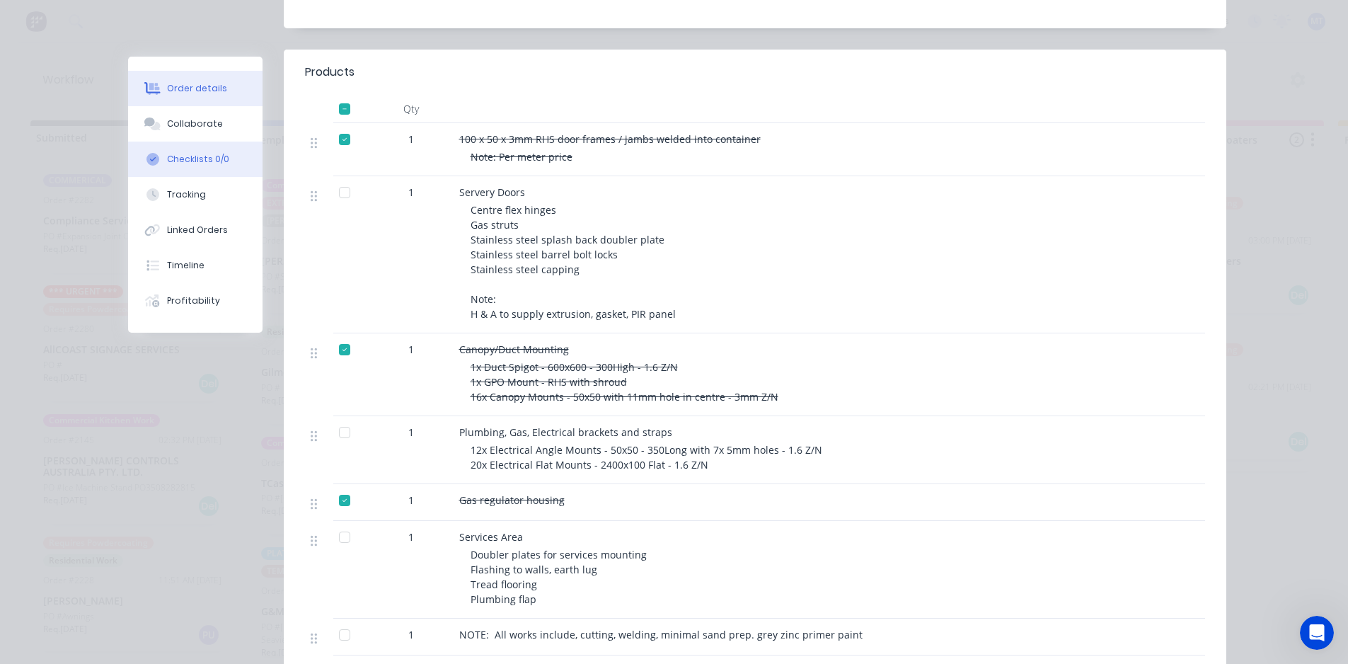
scroll to position [354, 0]
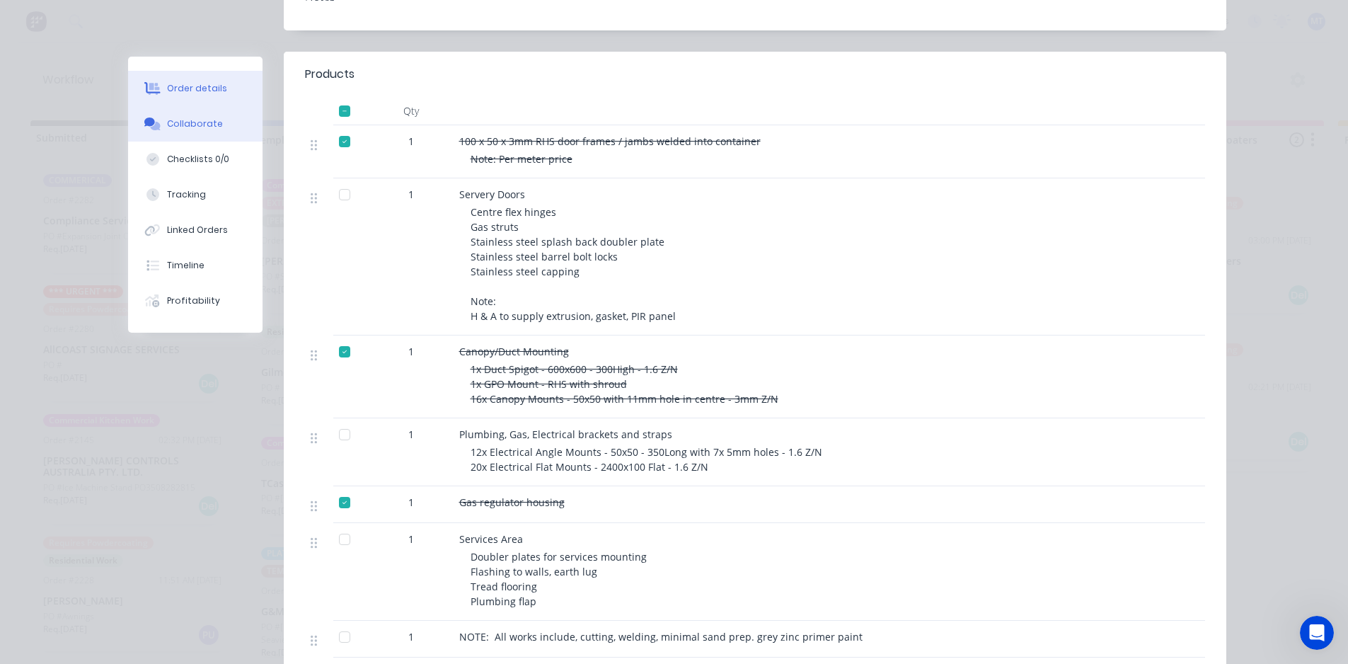
click at [215, 124] on button "Collaborate" at bounding box center [195, 123] width 134 height 35
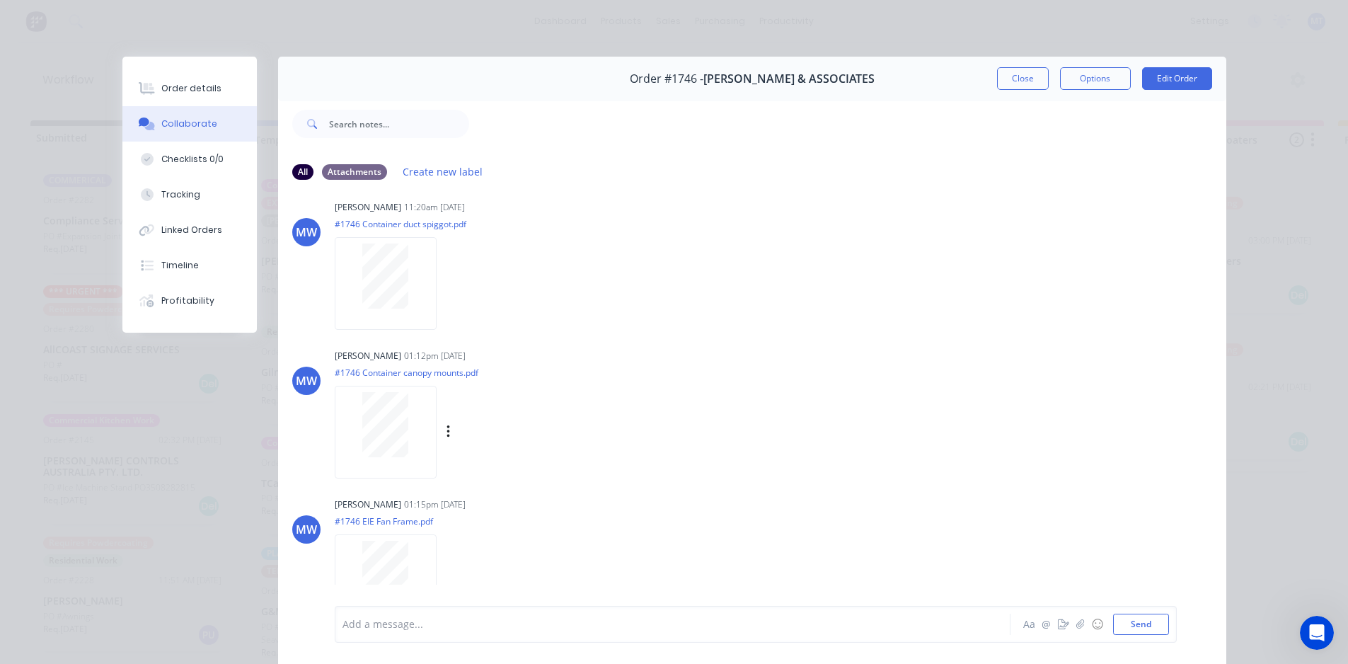
scroll to position [0, 0]
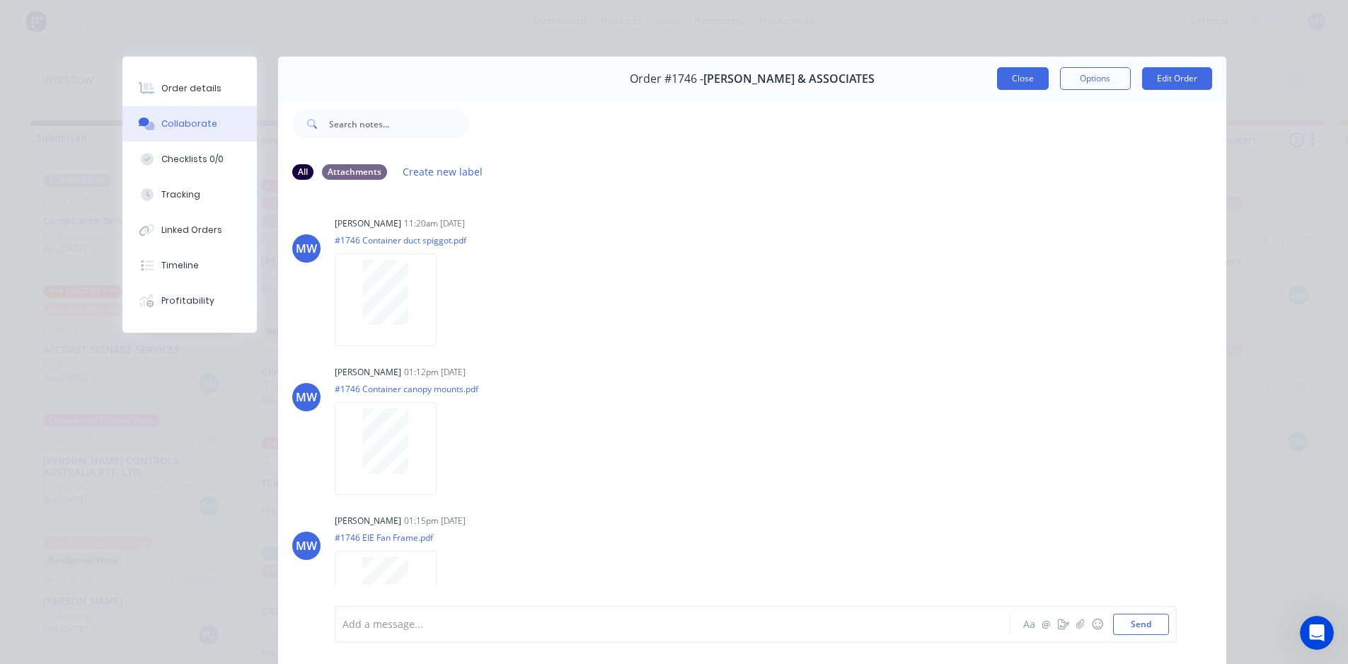
click at [1022, 81] on button "Close" at bounding box center [1023, 78] width 52 height 23
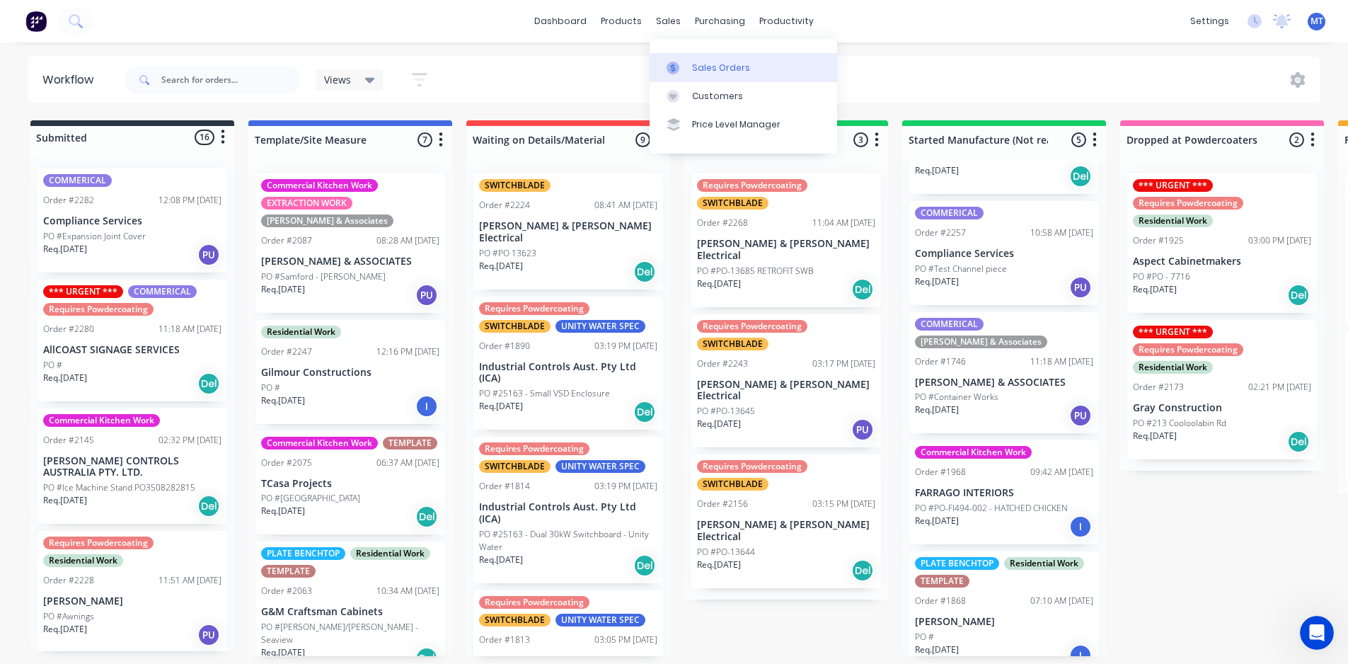
click at [717, 69] on div "Sales Orders" at bounding box center [721, 68] width 58 height 13
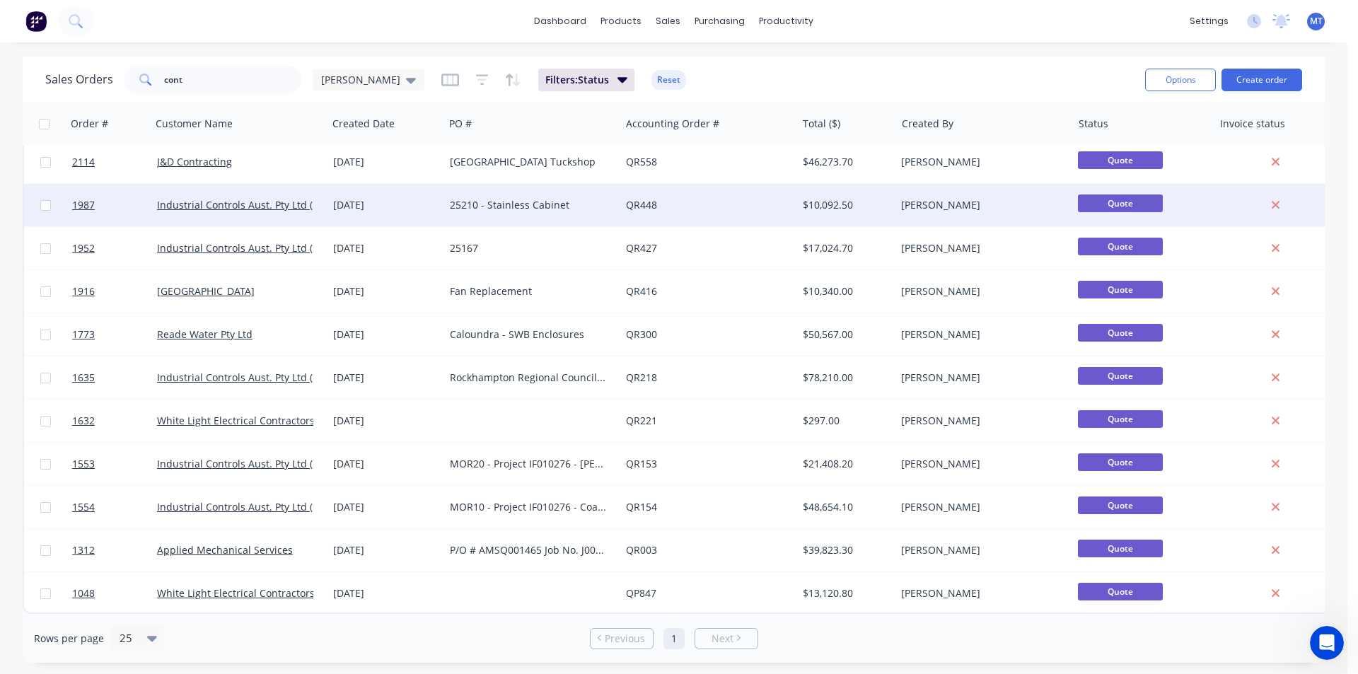
scroll to position [99, 0]
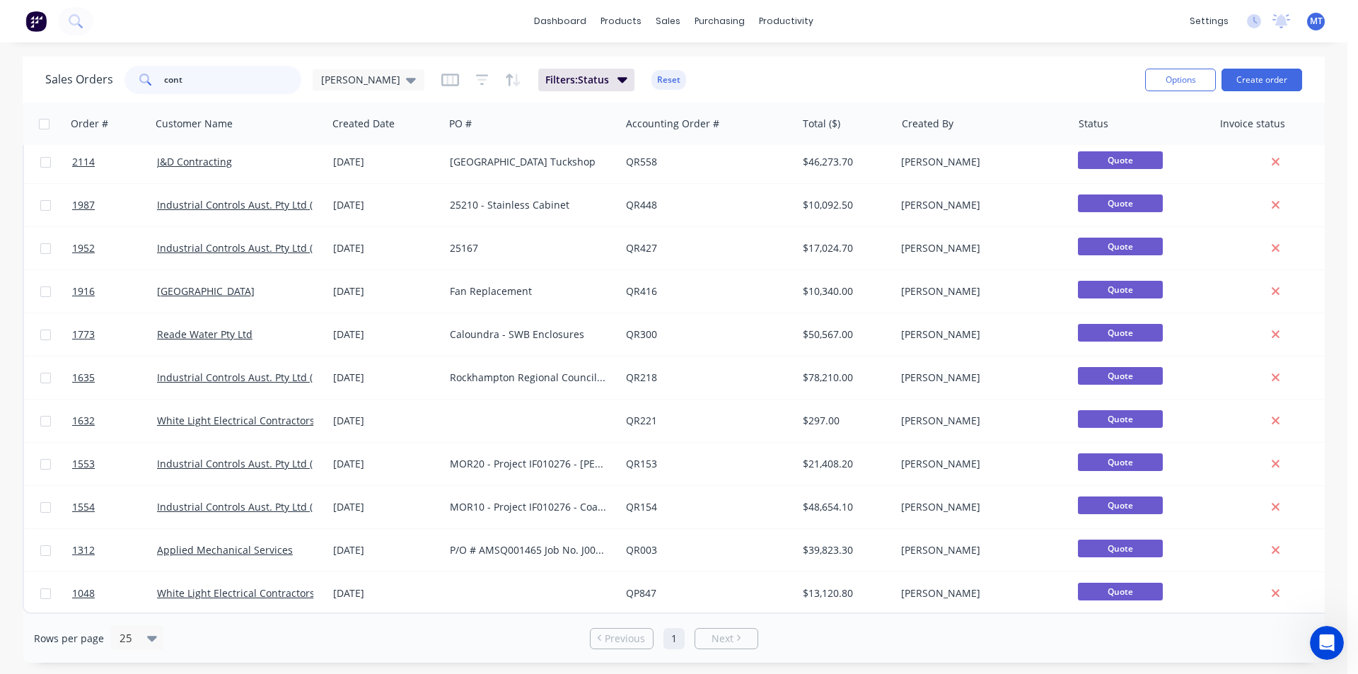
click at [200, 82] on input "cont" at bounding box center [233, 80] width 138 height 28
type input "c"
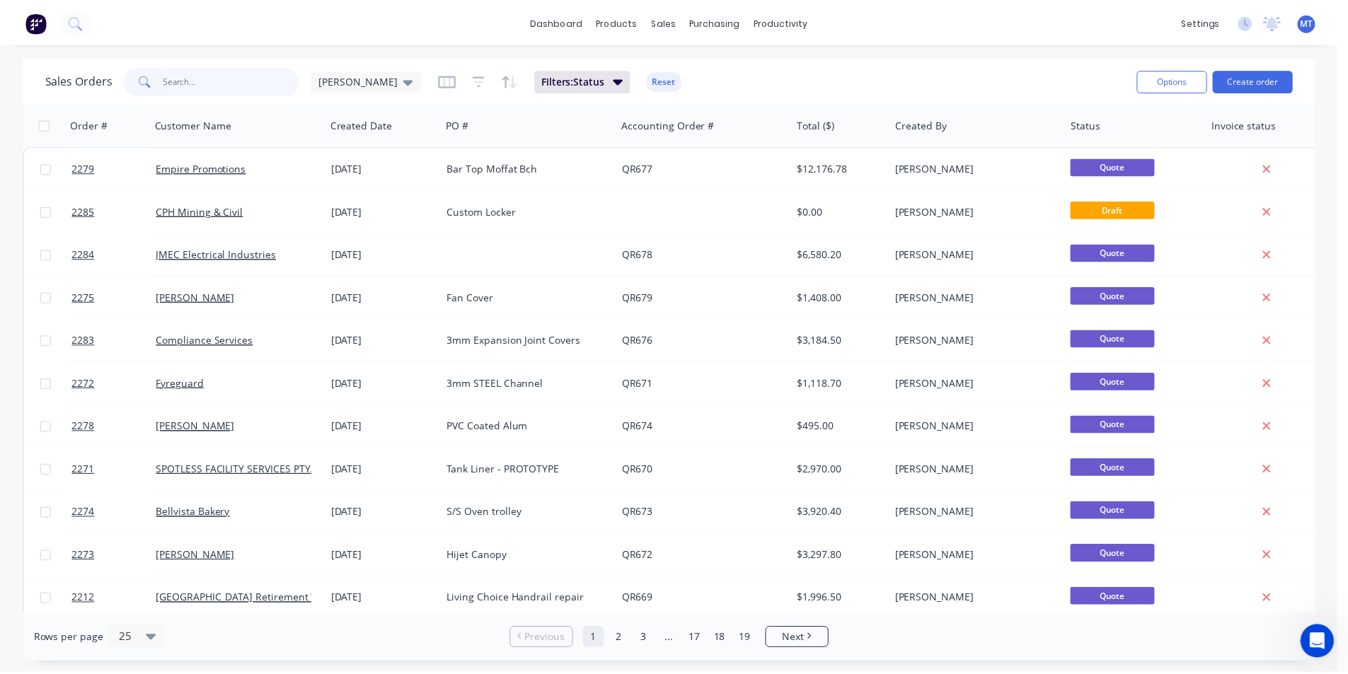
scroll to position [0, 0]
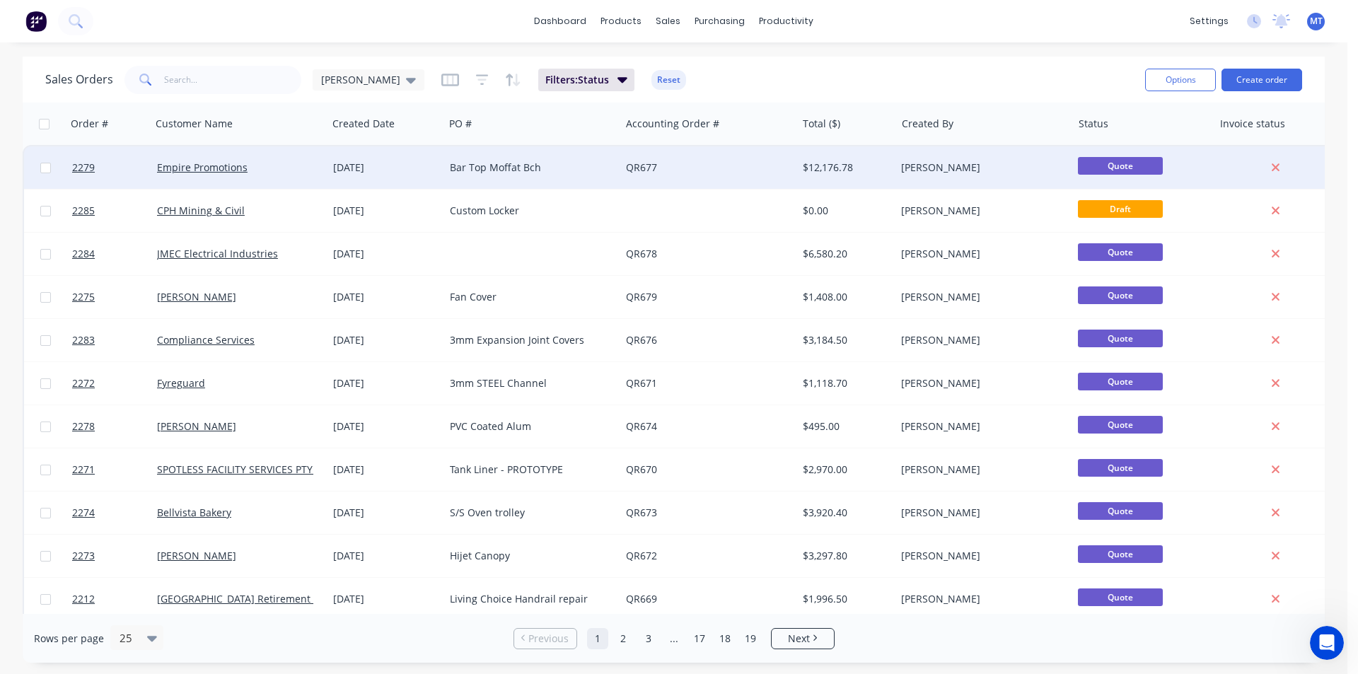
click at [526, 163] on div "Bar Top Moffat Bch" at bounding box center [528, 168] width 157 height 14
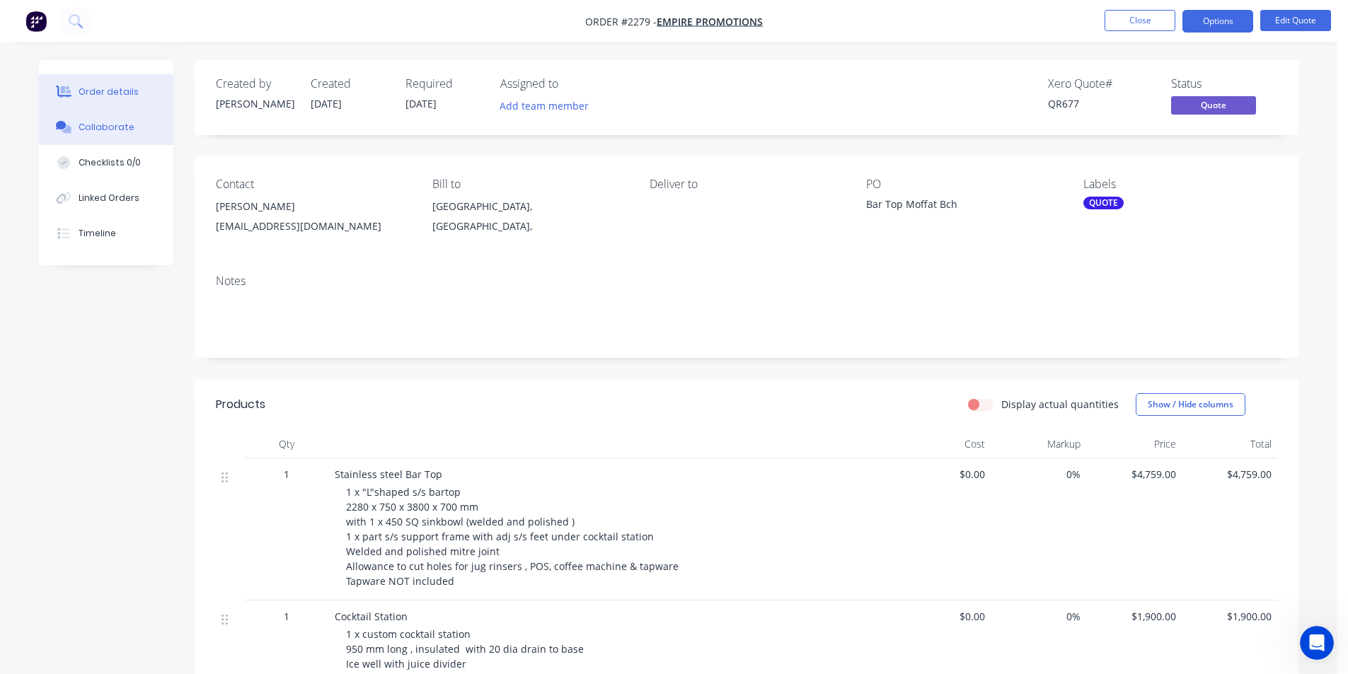
click at [122, 131] on div "Collaborate" at bounding box center [107, 127] width 56 height 13
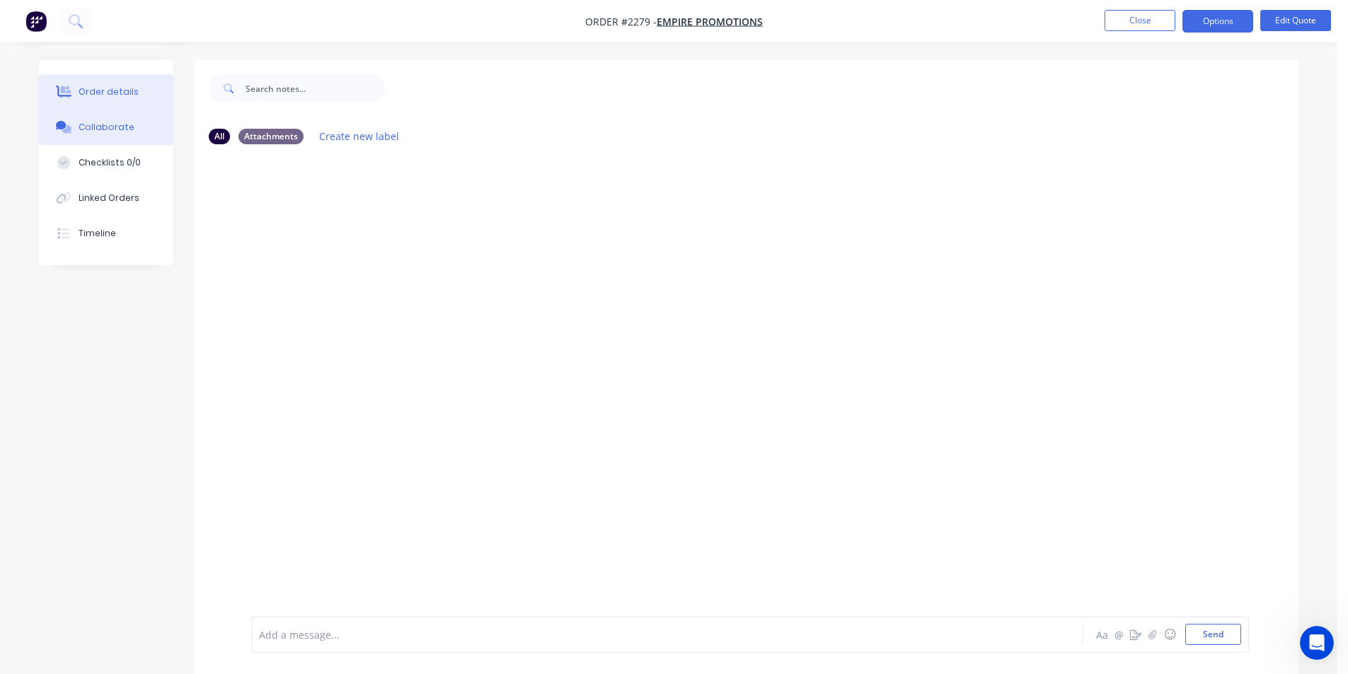
click at [112, 91] on div "Order details" at bounding box center [109, 92] width 60 height 13
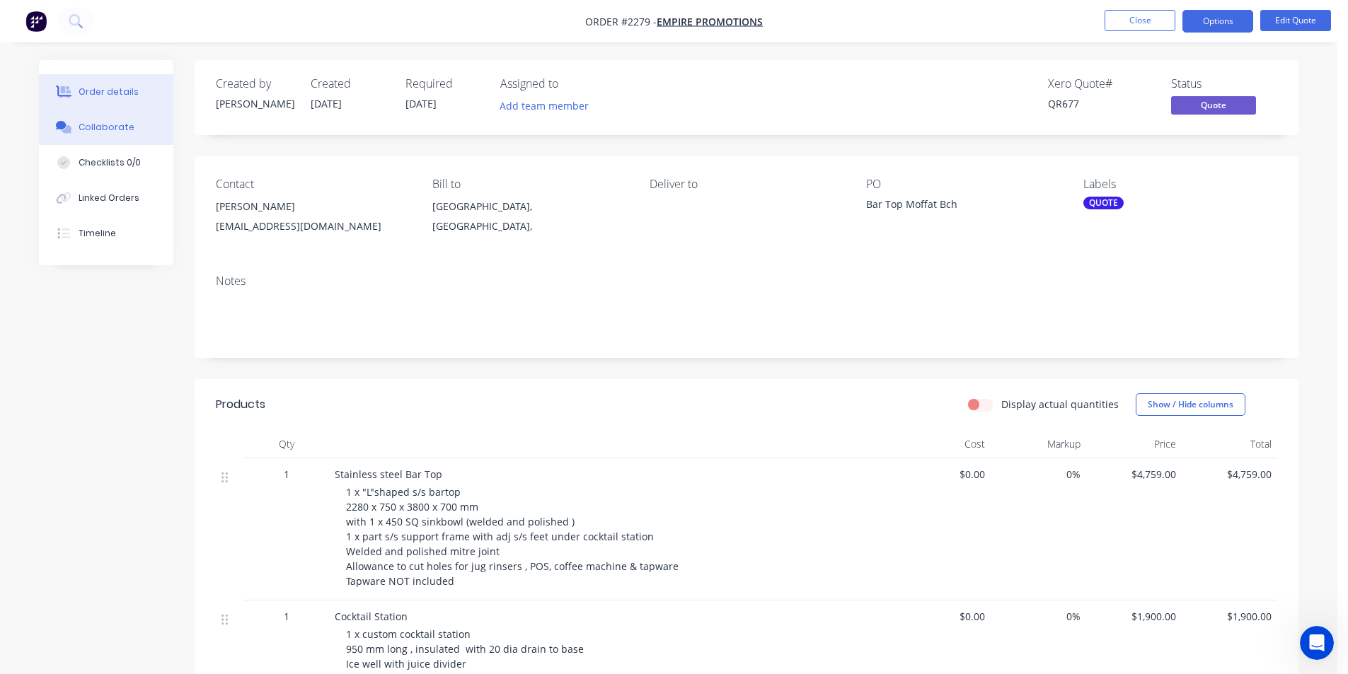
click at [117, 127] on div "Collaborate" at bounding box center [107, 127] width 56 height 13
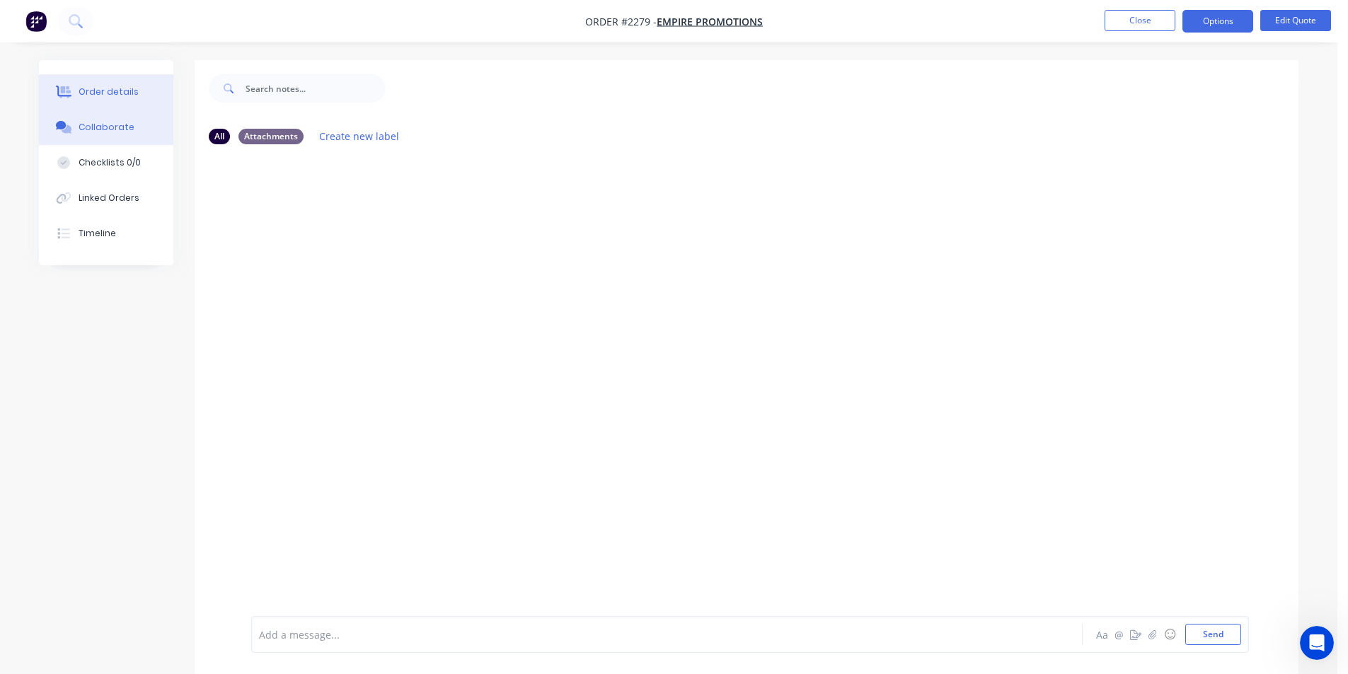
click at [125, 93] on div "Order details" at bounding box center [109, 92] width 60 height 13
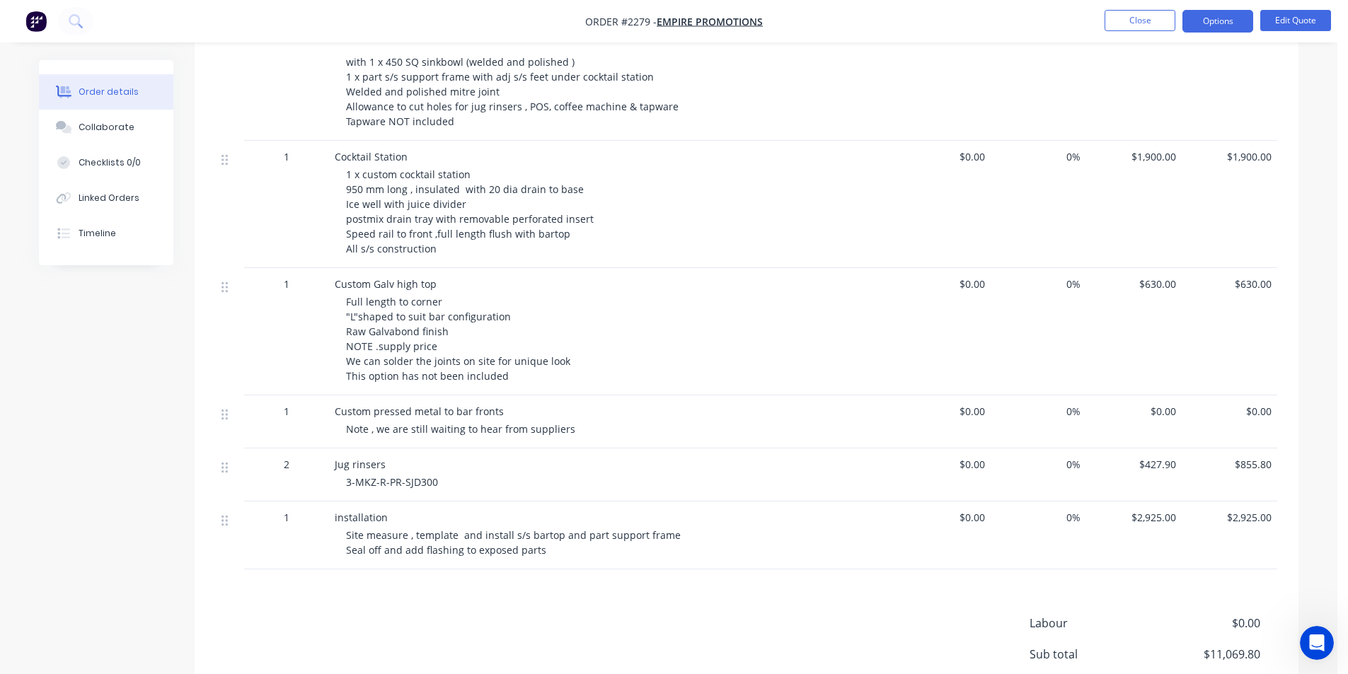
scroll to position [495, 0]
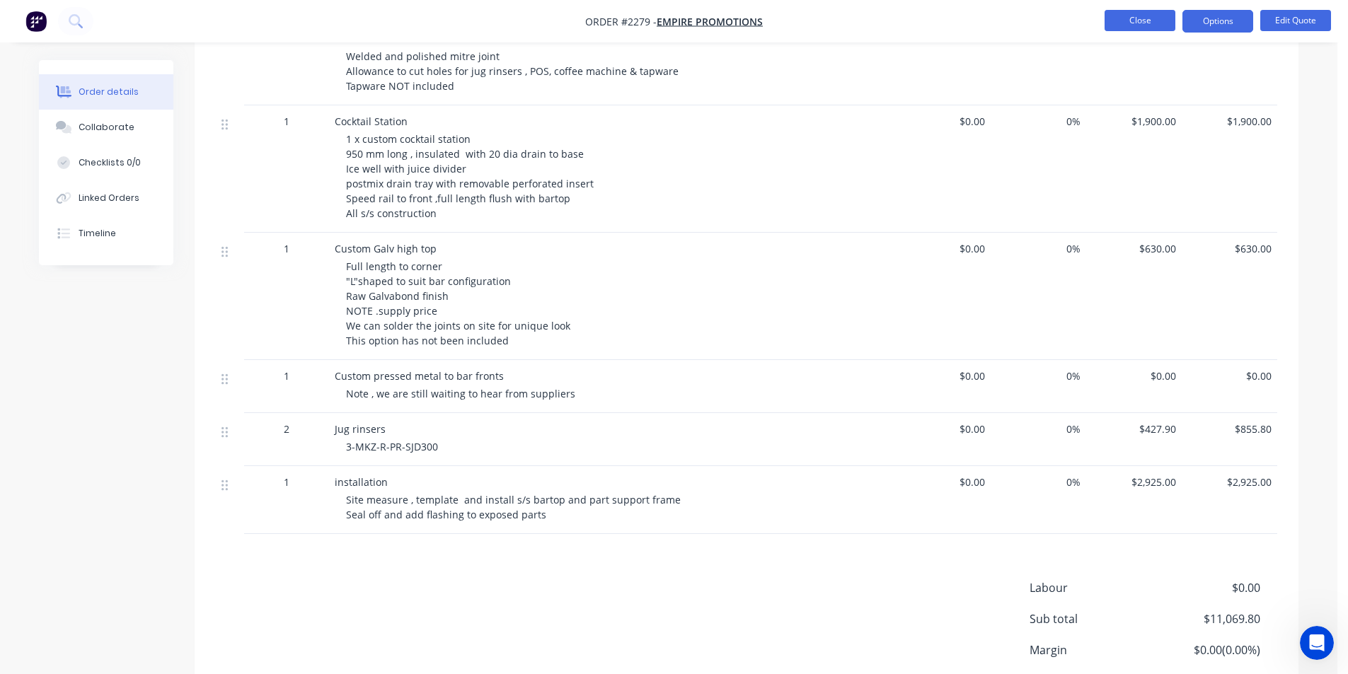
click at [1150, 27] on button "Close" at bounding box center [1139, 20] width 71 height 21
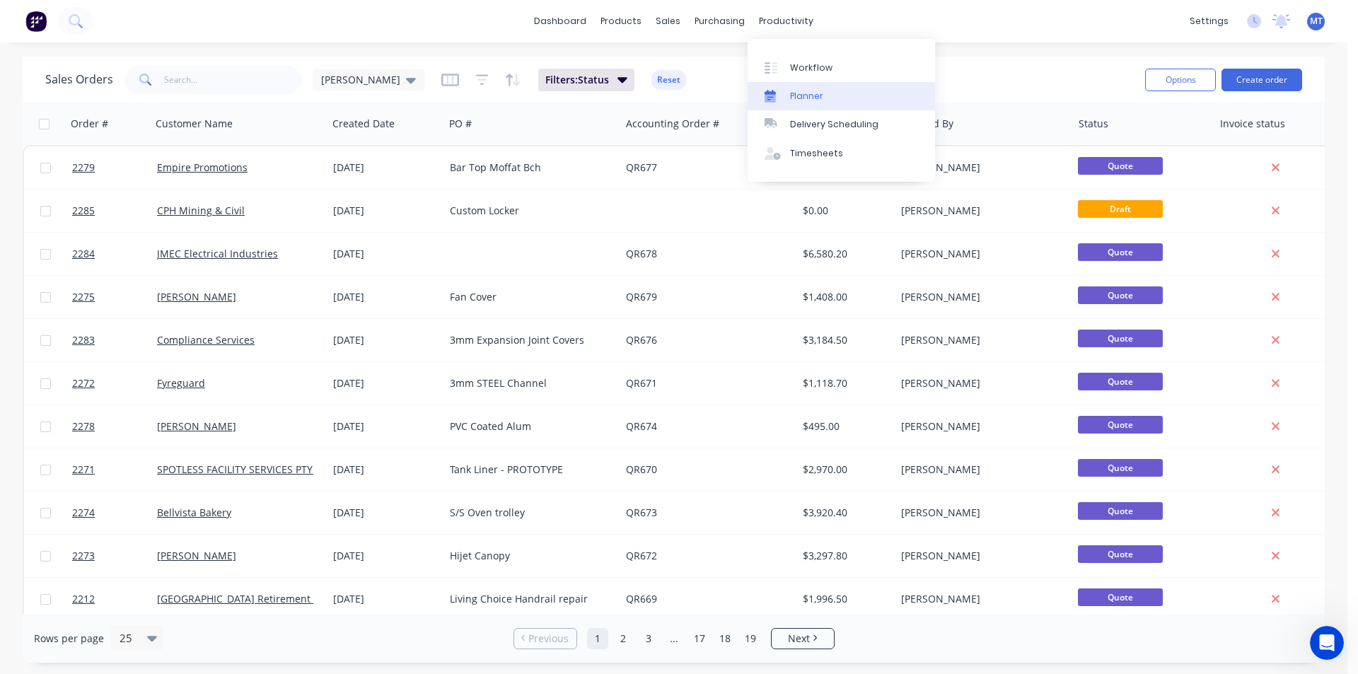
click at [814, 96] on div "Planner" at bounding box center [806, 96] width 33 height 13
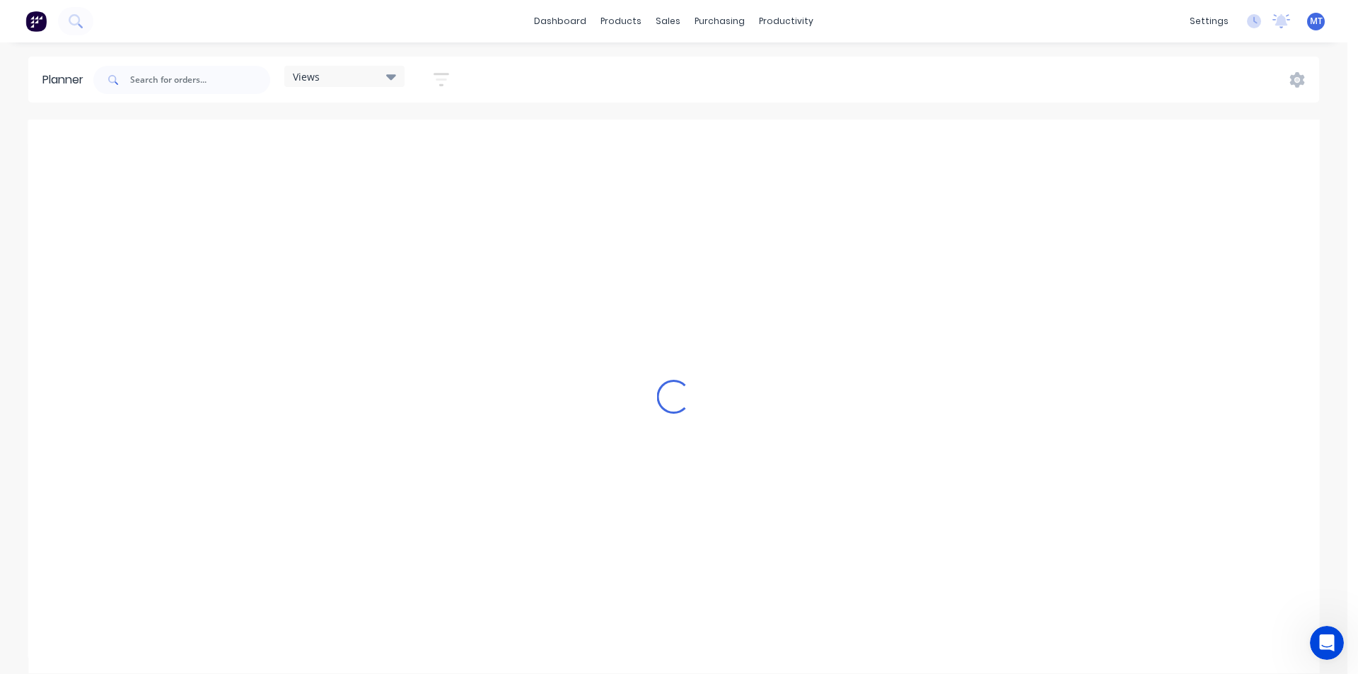
scroll to position [0, 680]
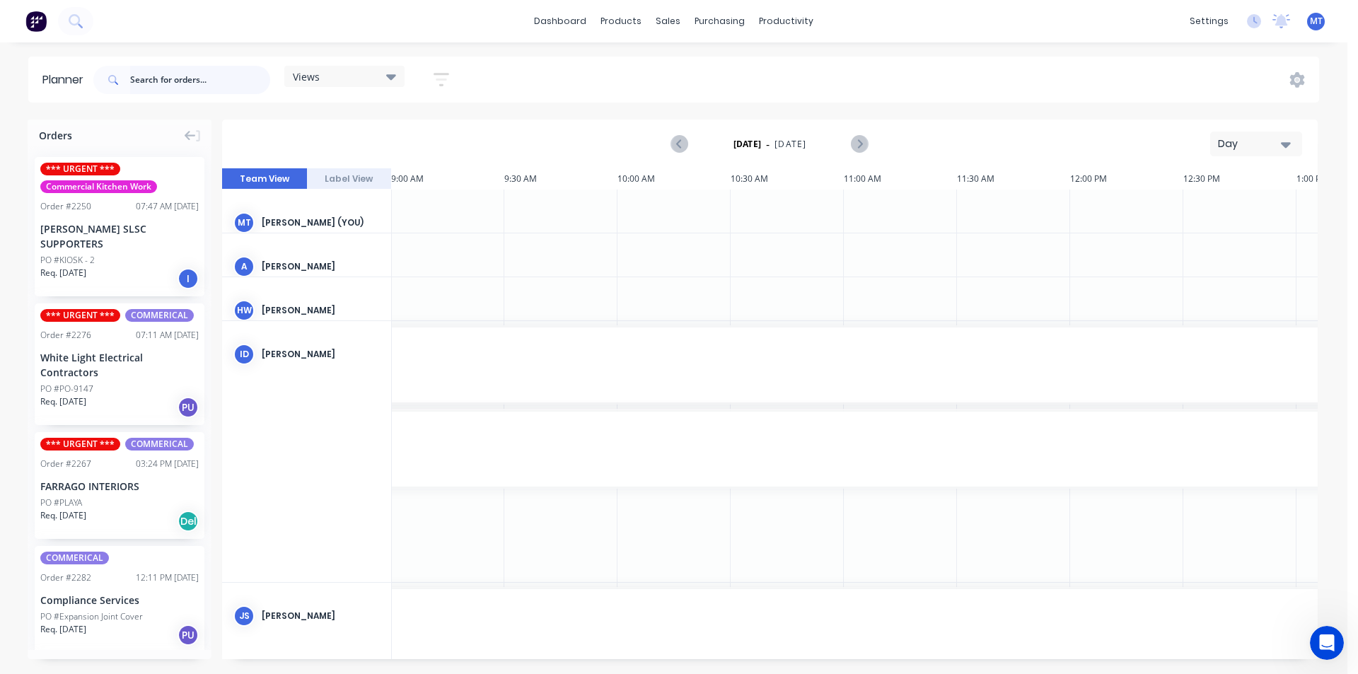
click at [205, 81] on input "text" at bounding box center [200, 80] width 140 height 28
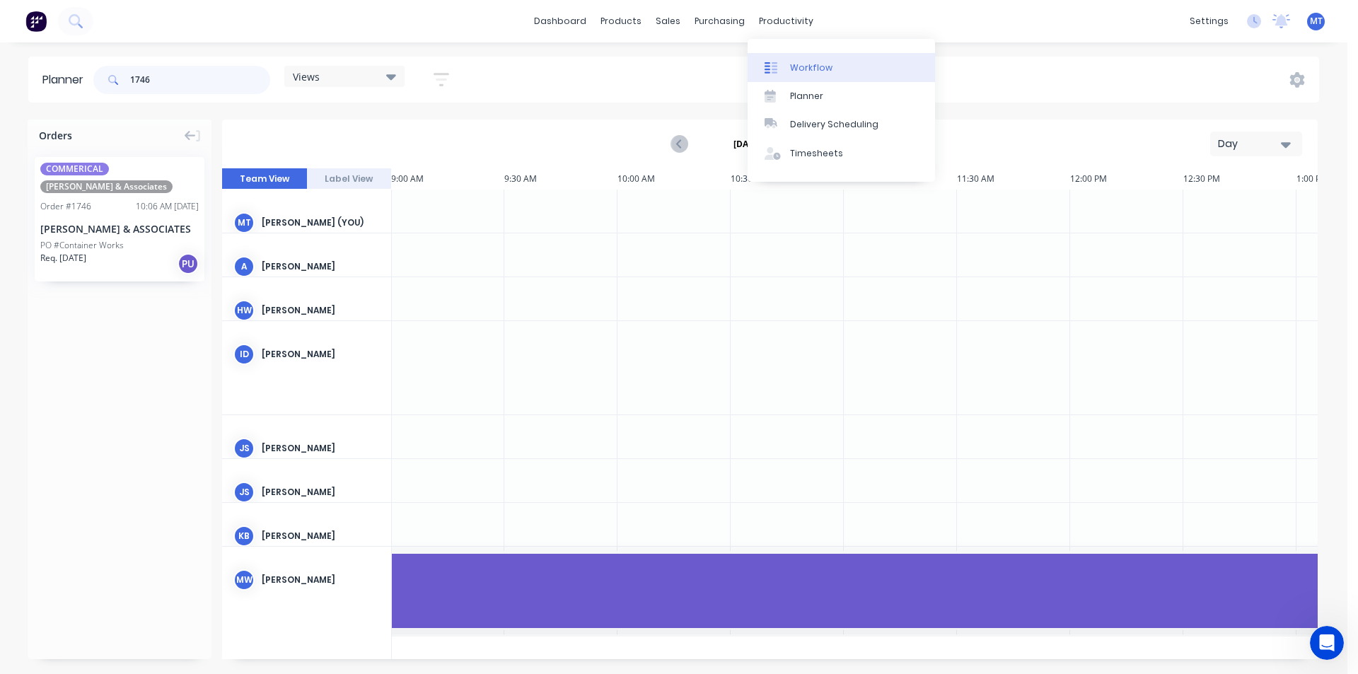
type input "1746"
click at [797, 66] on div "Workflow" at bounding box center [811, 68] width 42 height 13
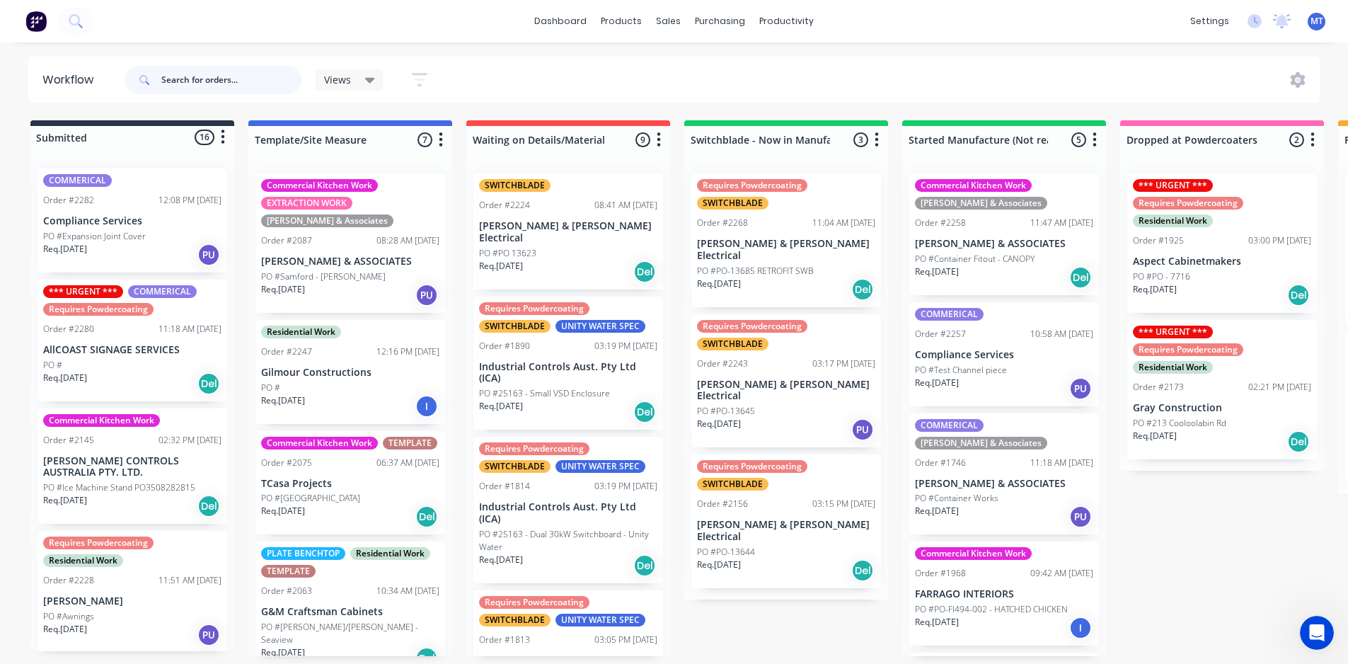
click at [184, 81] on input "text" at bounding box center [231, 80] width 140 height 28
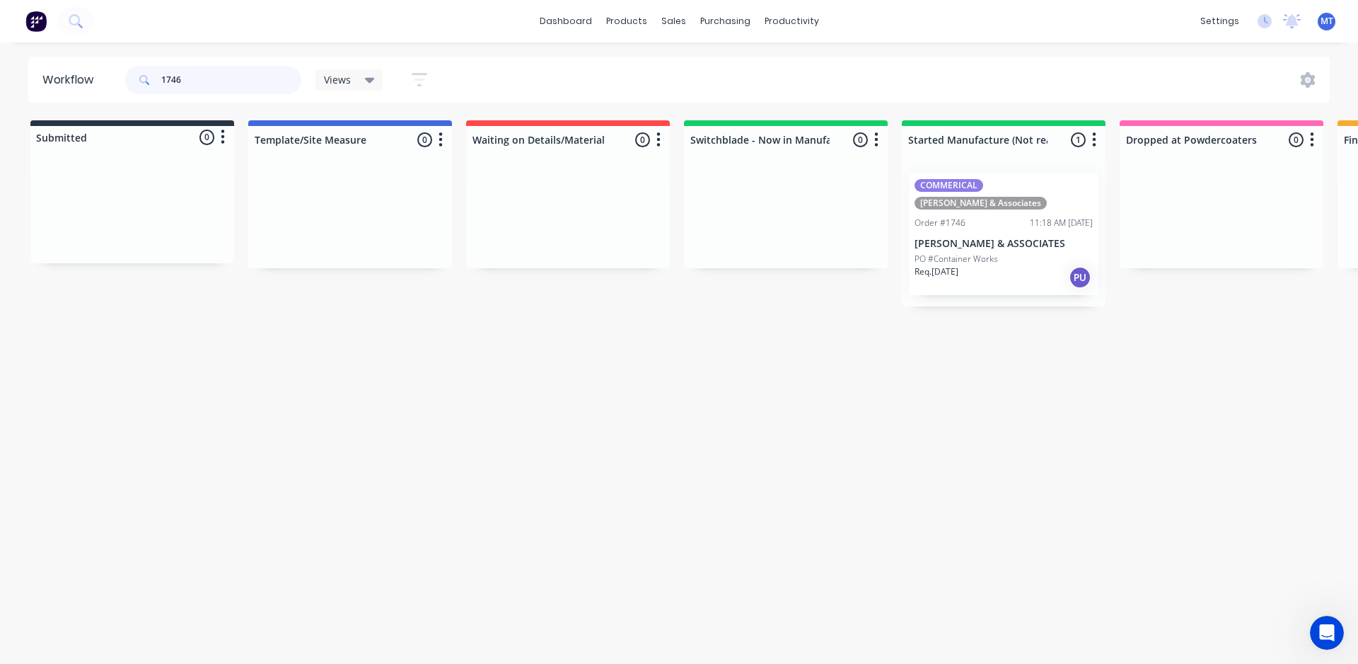
type input "1746"
click at [983, 253] on p "PO #Container Works" at bounding box center [956, 259] width 83 height 13
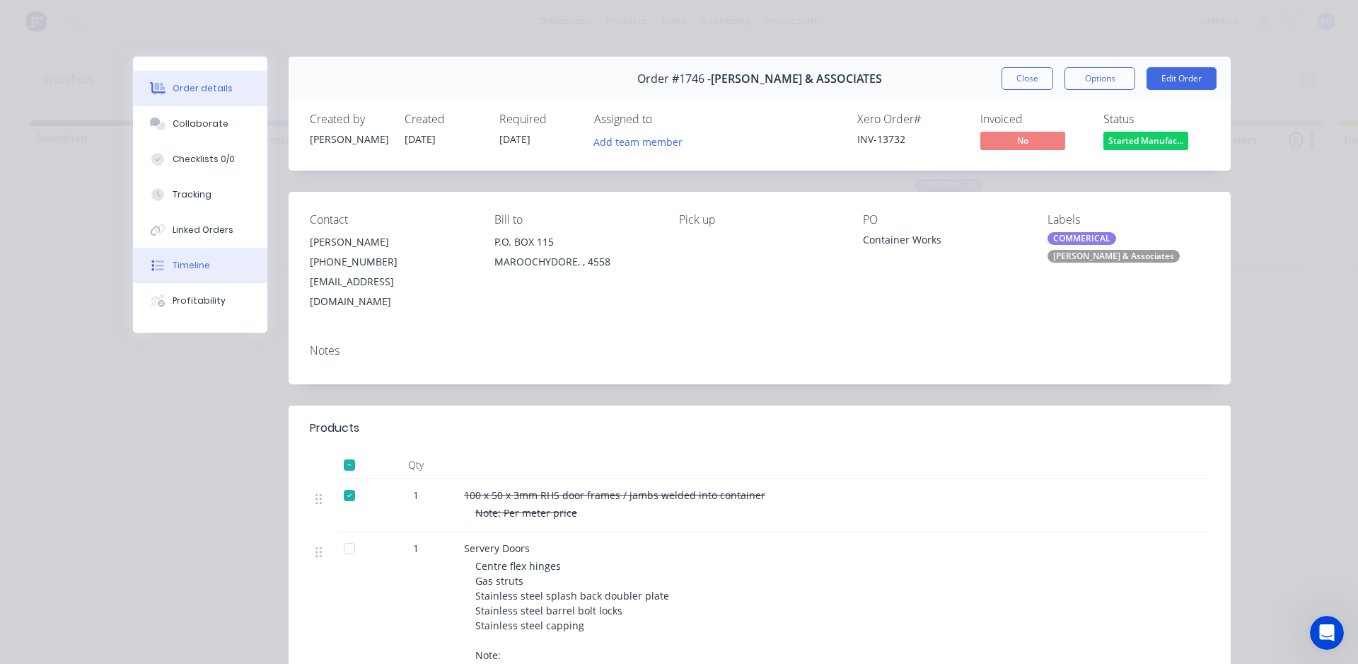
click at [202, 269] on button "Timeline" at bounding box center [200, 265] width 134 height 35
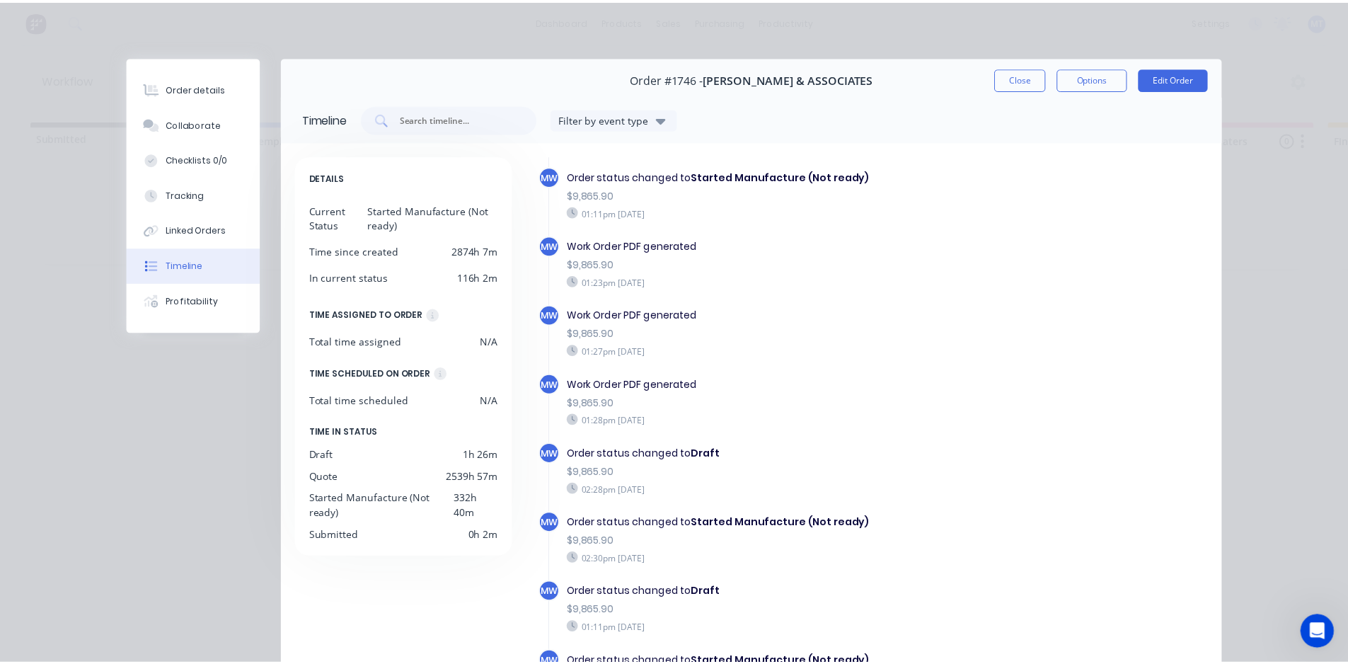
scroll to position [708, 0]
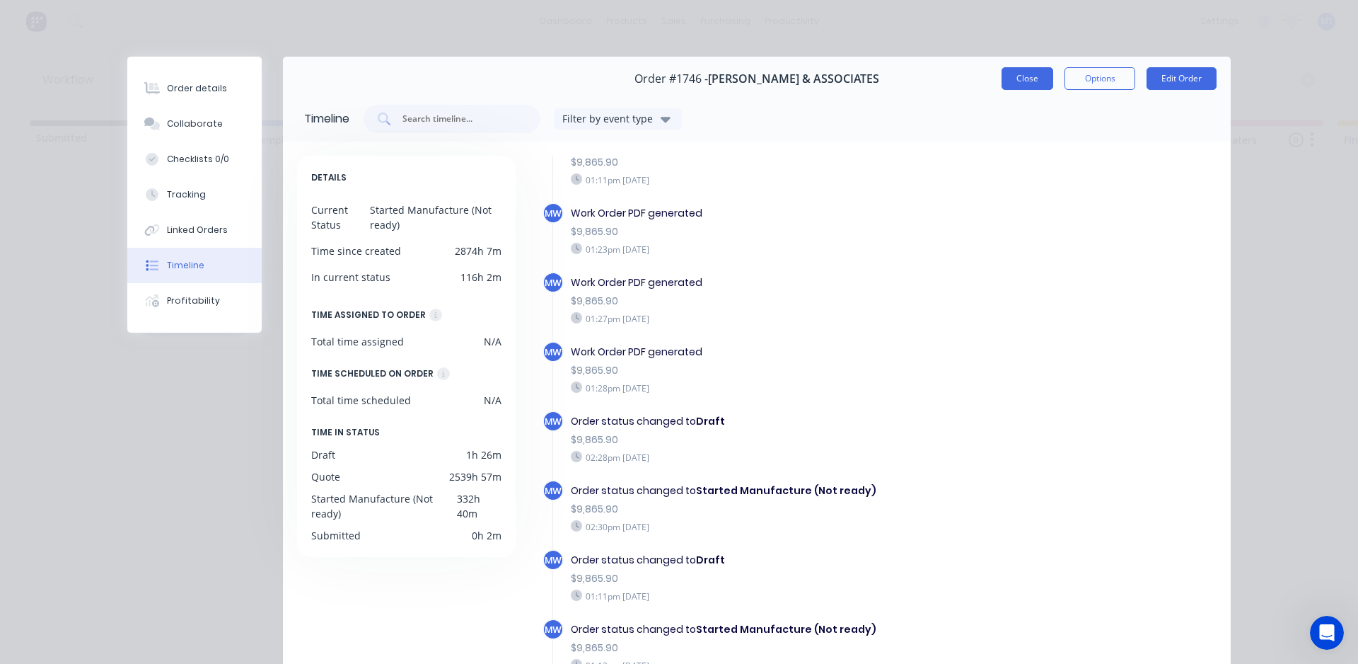
click at [1030, 84] on button "Close" at bounding box center [1028, 78] width 52 height 23
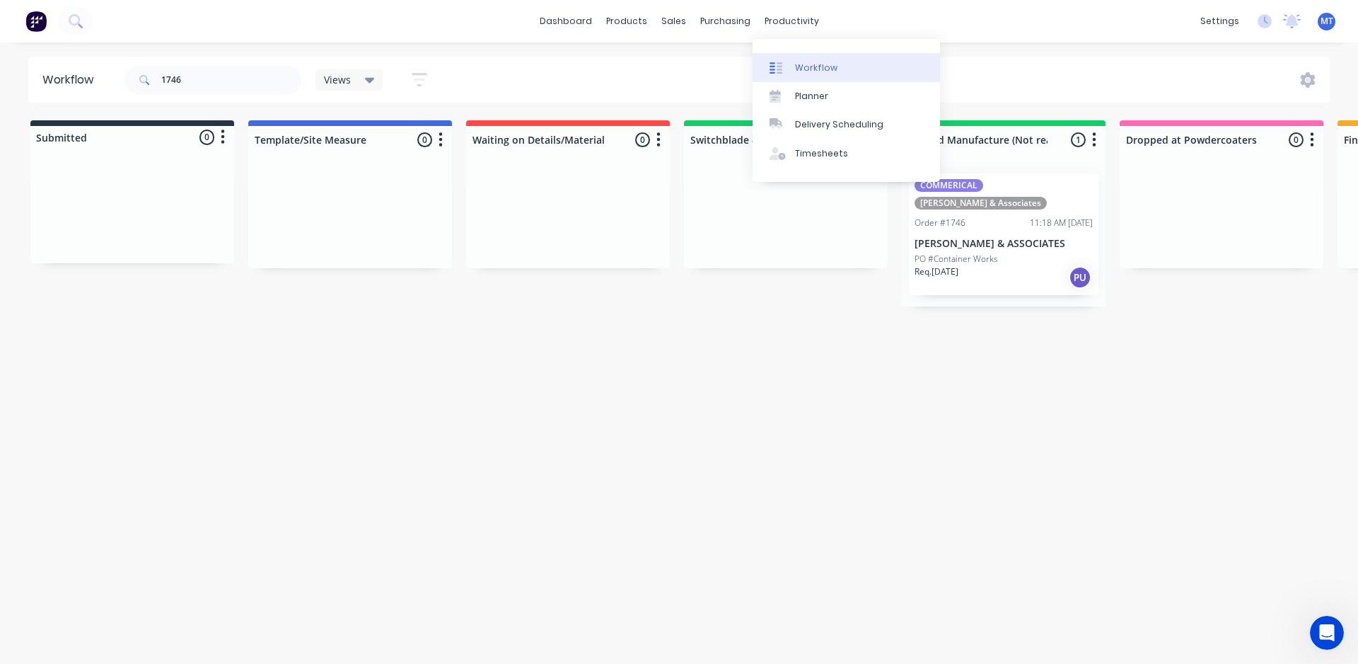
click at [803, 65] on div "Workflow" at bounding box center [816, 68] width 42 height 13
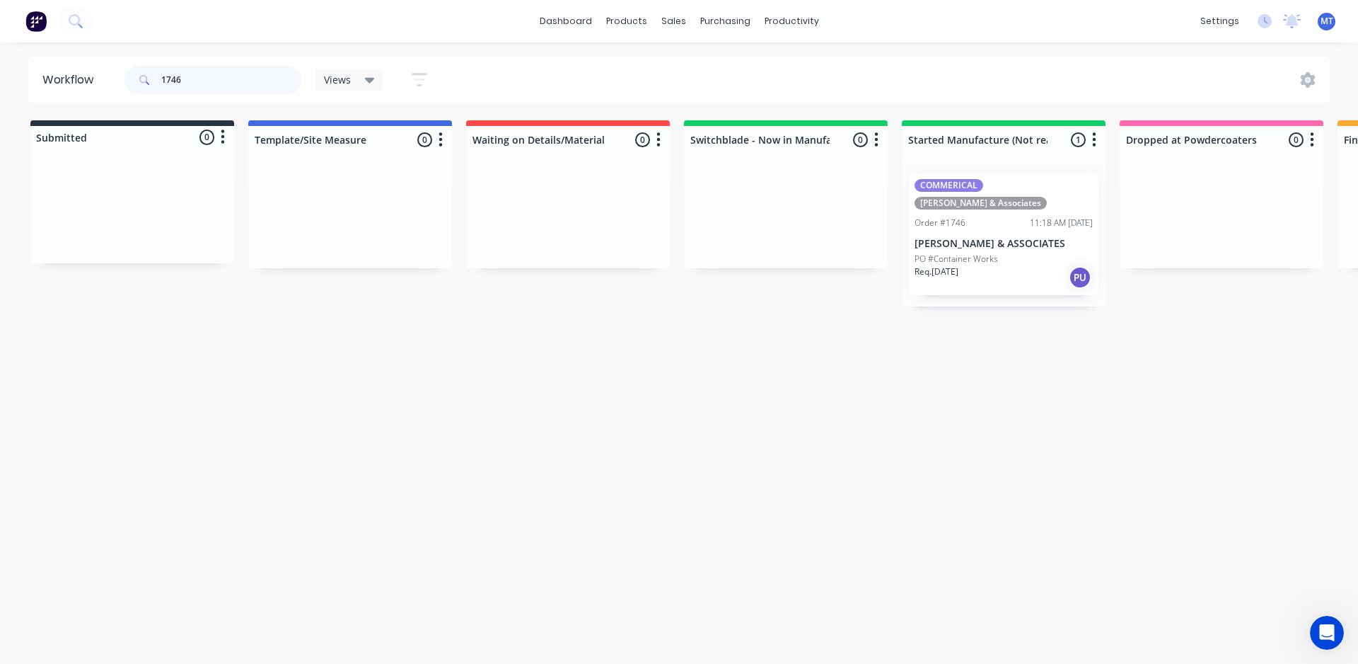
drag, startPoint x: 212, startPoint y: 83, endPoint x: 91, endPoint y: 83, distance: 121.7
click at [91, 83] on header "Workflow 1746 Views Save new view None (Default) edit SCSM - MAIN edit SUNCOAST…" at bounding box center [679, 80] width 1303 height 46
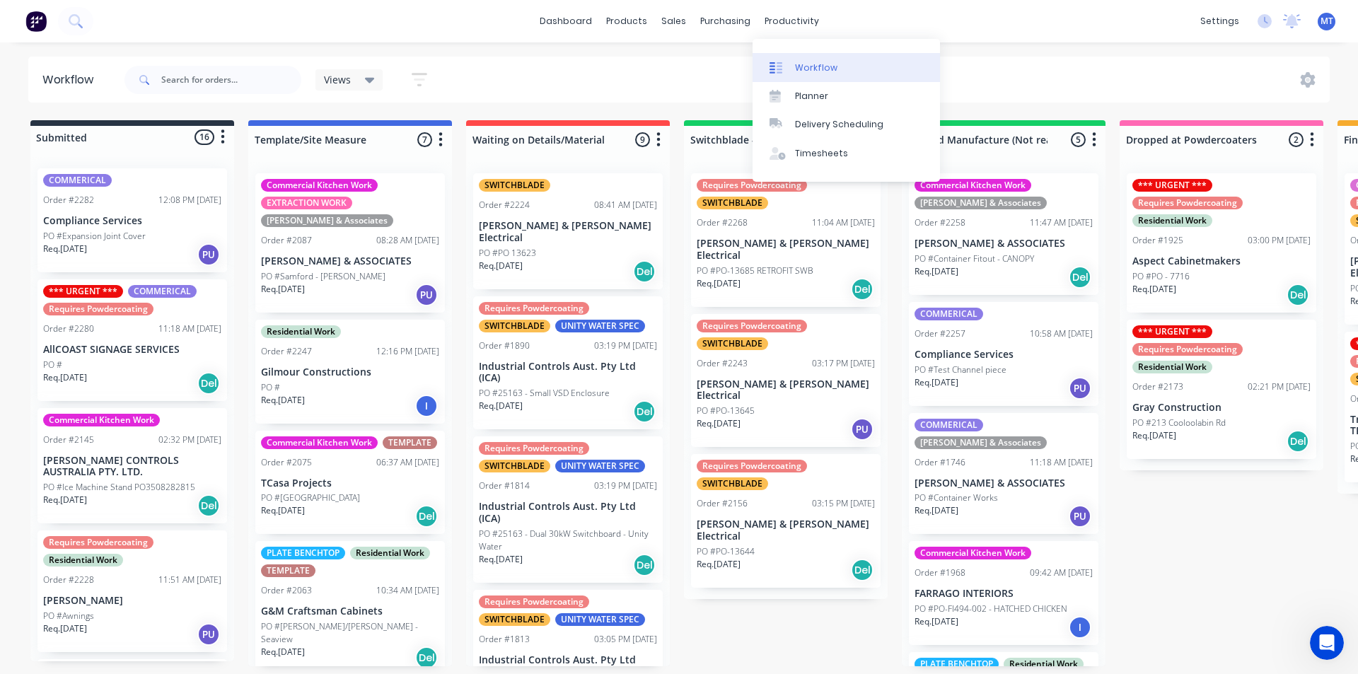
click at [809, 66] on div "Workflow" at bounding box center [816, 68] width 42 height 13
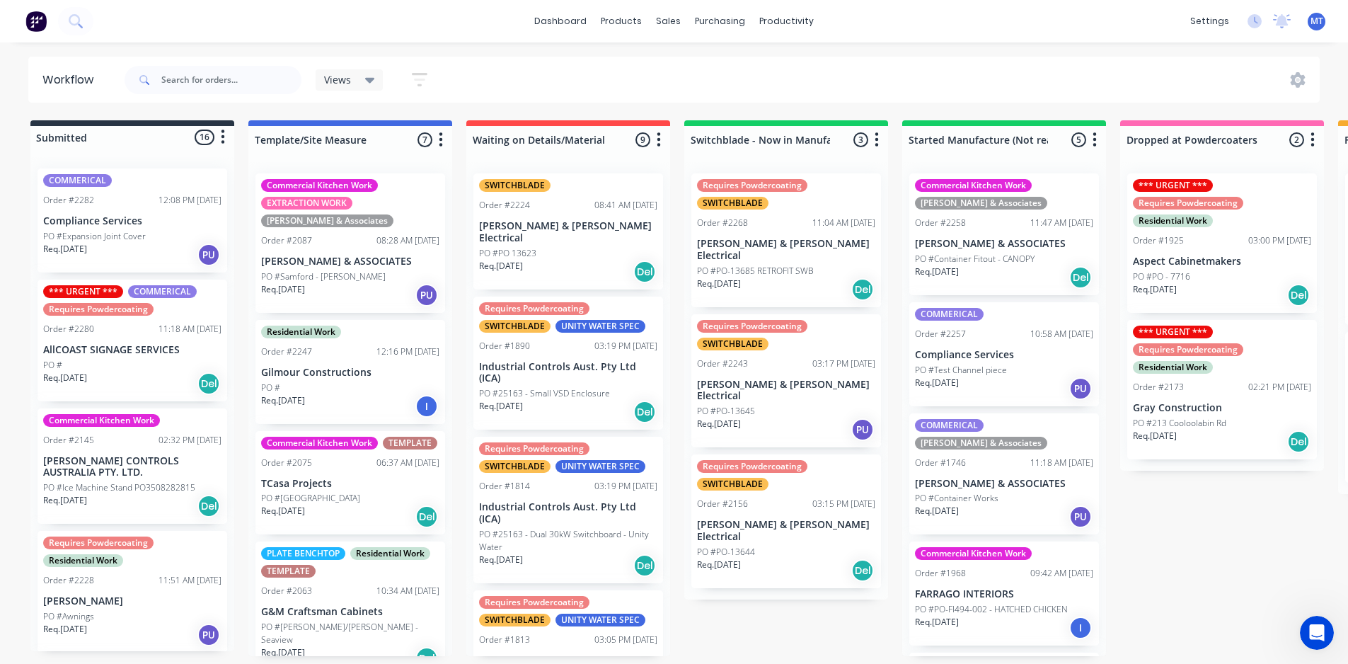
click at [775, 221] on div "Order #2268 11:04 AM [DATE]" at bounding box center [786, 222] width 178 height 13
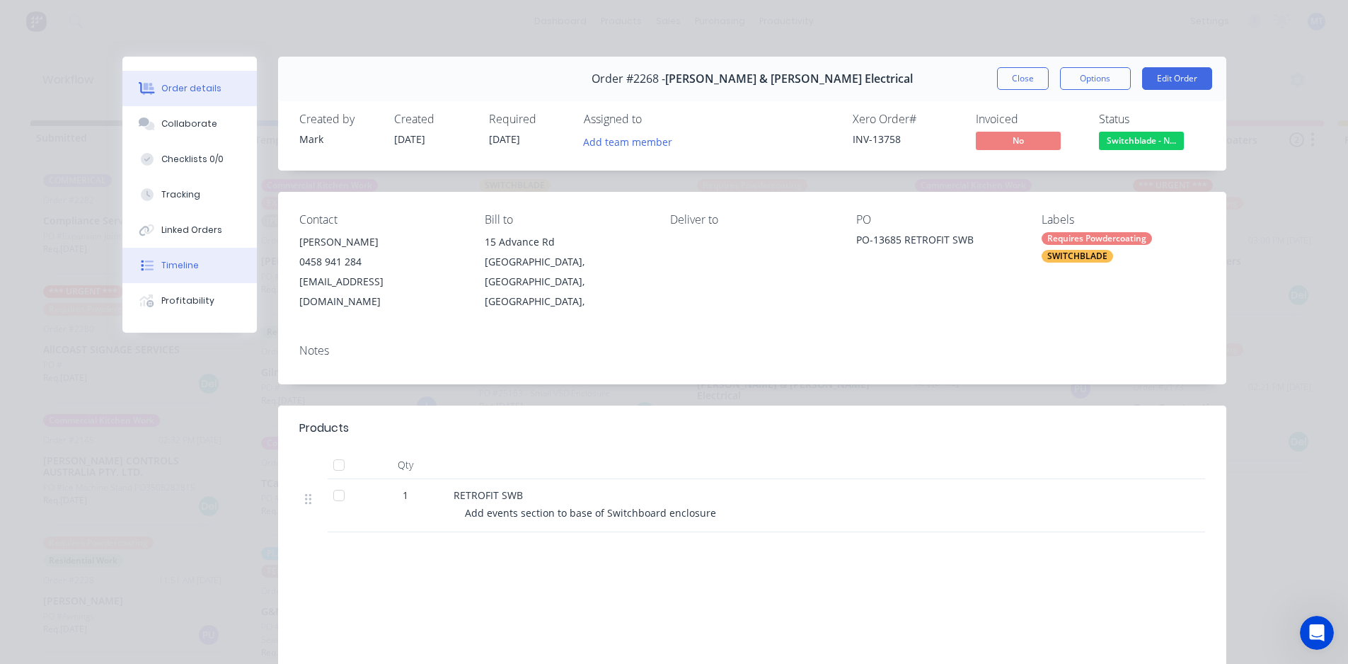
click at [191, 265] on div "Timeline" at bounding box center [179, 265] width 37 height 13
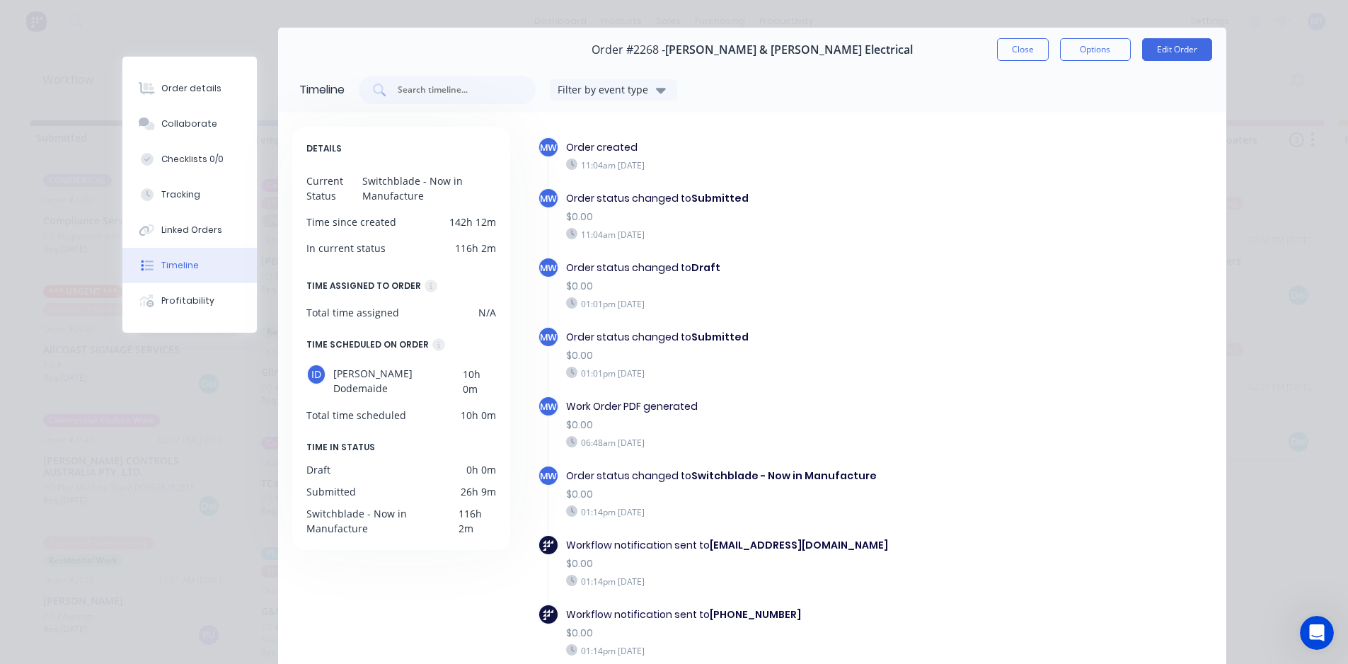
scroll to position [0, 0]
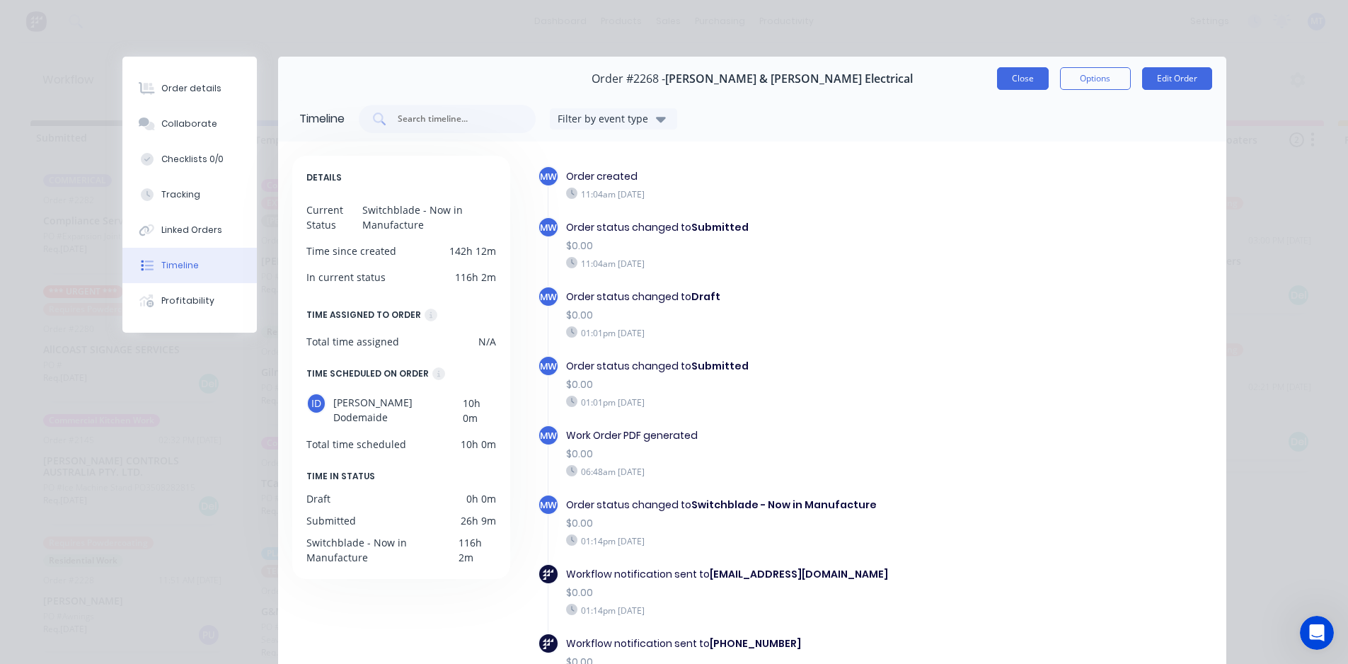
click at [1016, 83] on button "Close" at bounding box center [1023, 78] width 52 height 23
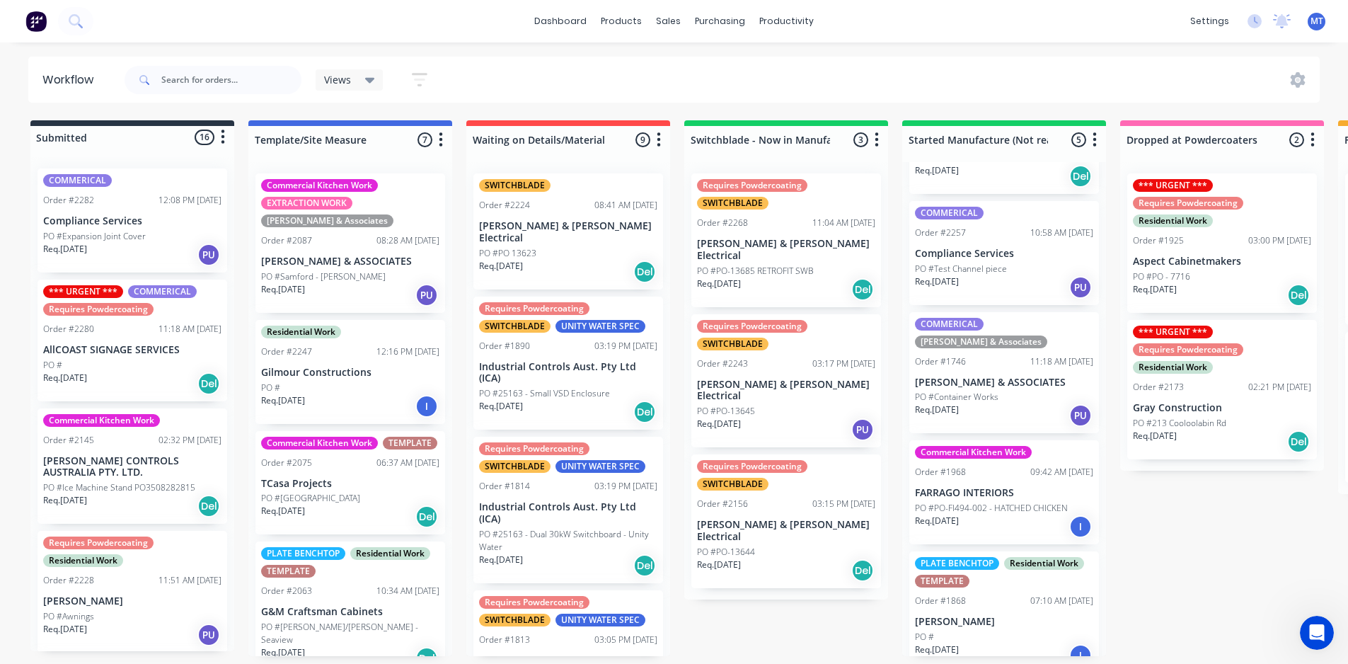
scroll to position [3, 0]
click at [1006, 502] on p "PO #PO-FI494-002 - HATCHED CHICKEN" at bounding box center [991, 508] width 153 height 13
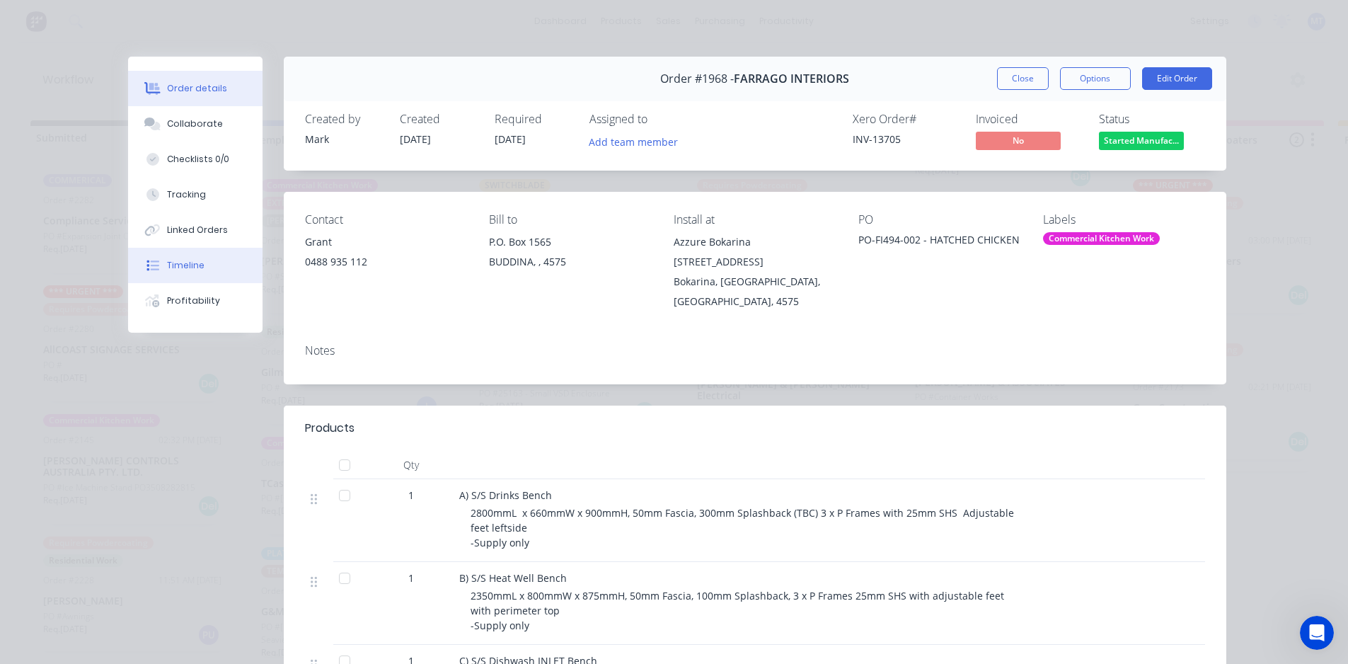
click at [189, 265] on div "Timeline" at bounding box center [185, 265] width 37 height 13
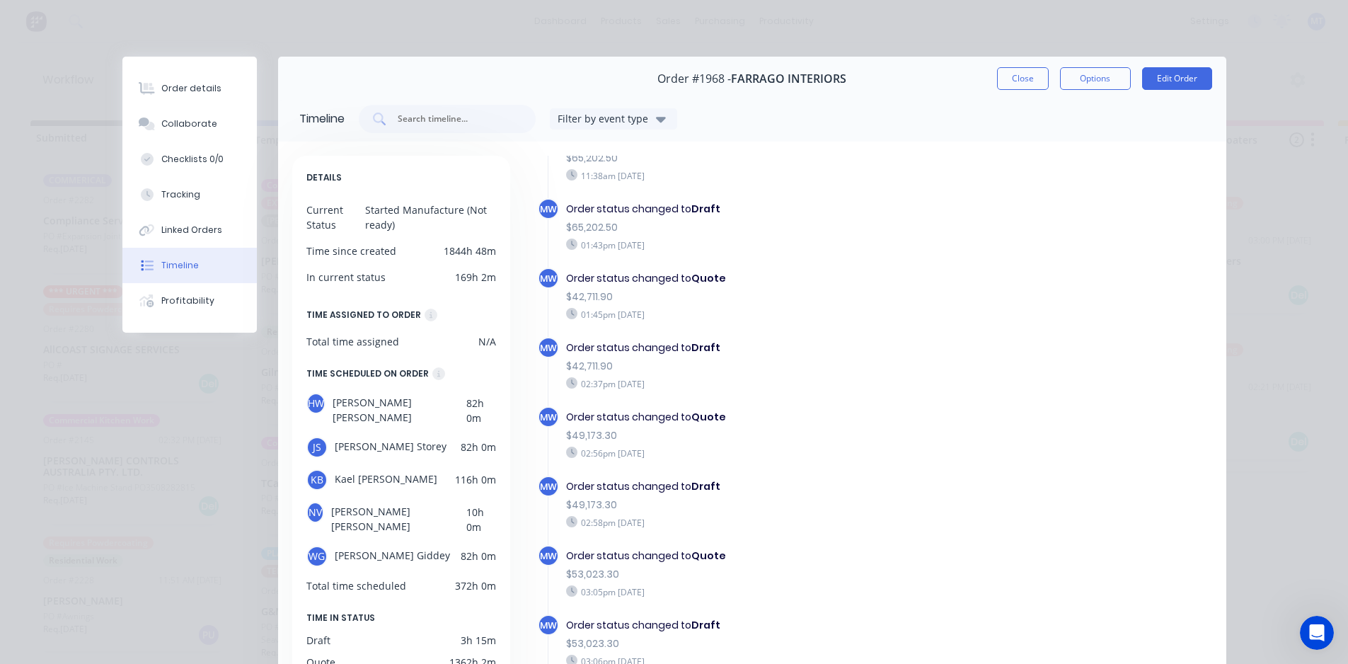
scroll to position [991, 0]
click at [172, 83] on div "Order details" at bounding box center [191, 88] width 60 height 13
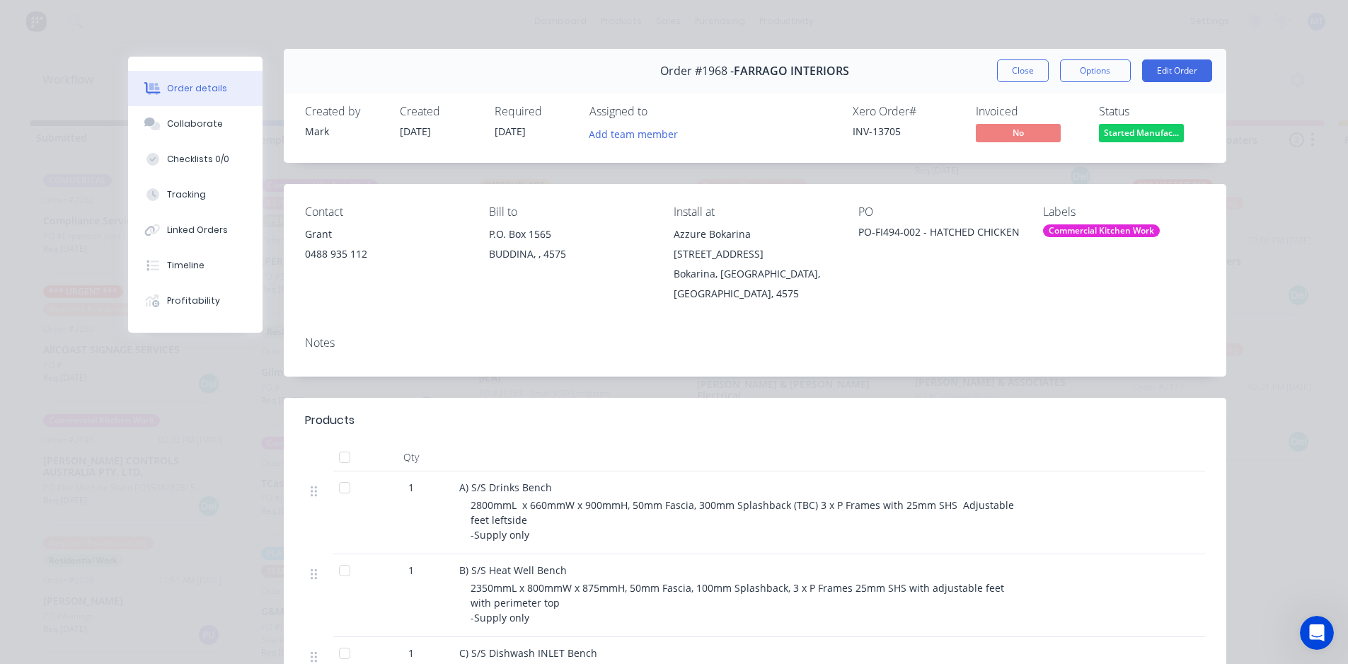
scroll to position [0, 0]
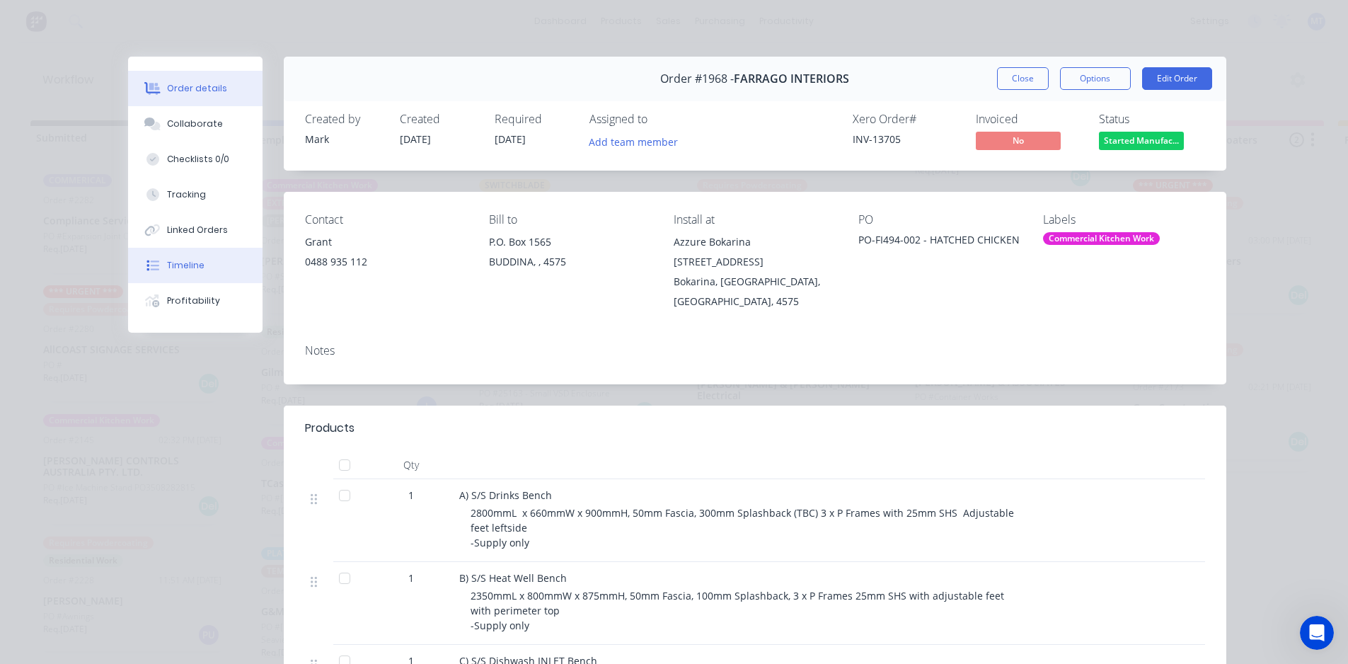
click at [191, 266] on div "Timeline" at bounding box center [185, 265] width 37 height 13
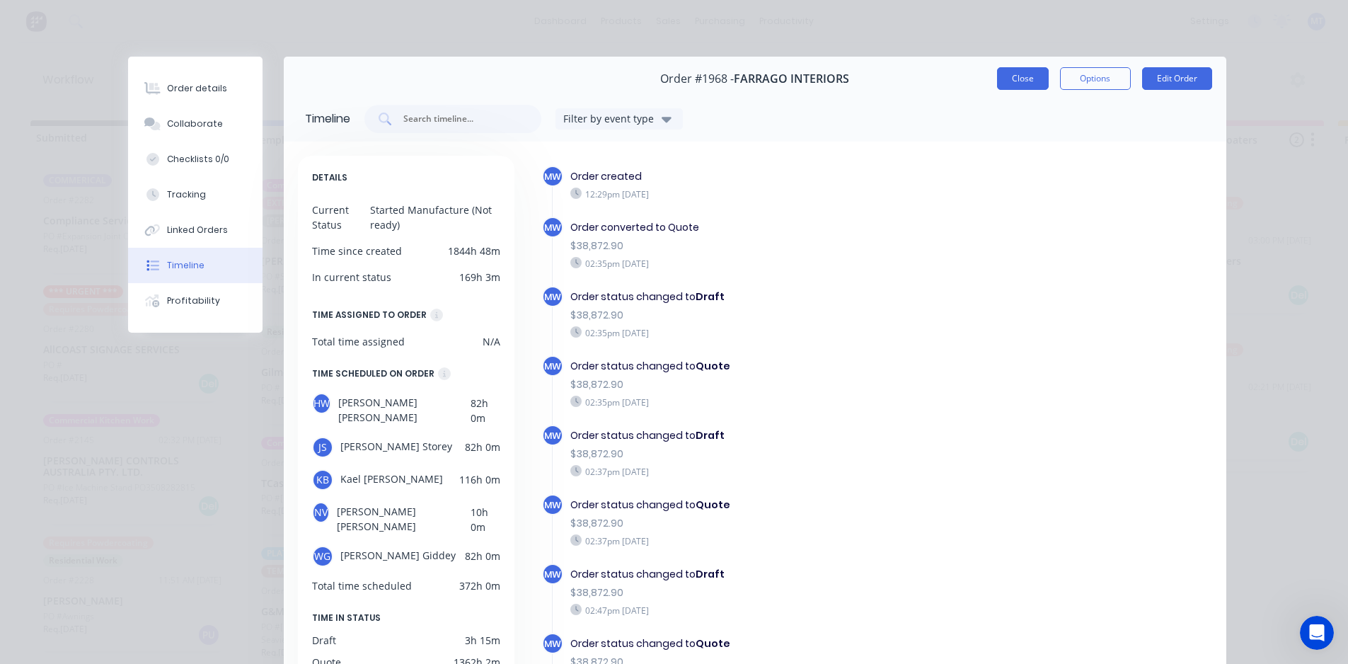
click at [1012, 78] on button "Close" at bounding box center [1023, 78] width 52 height 23
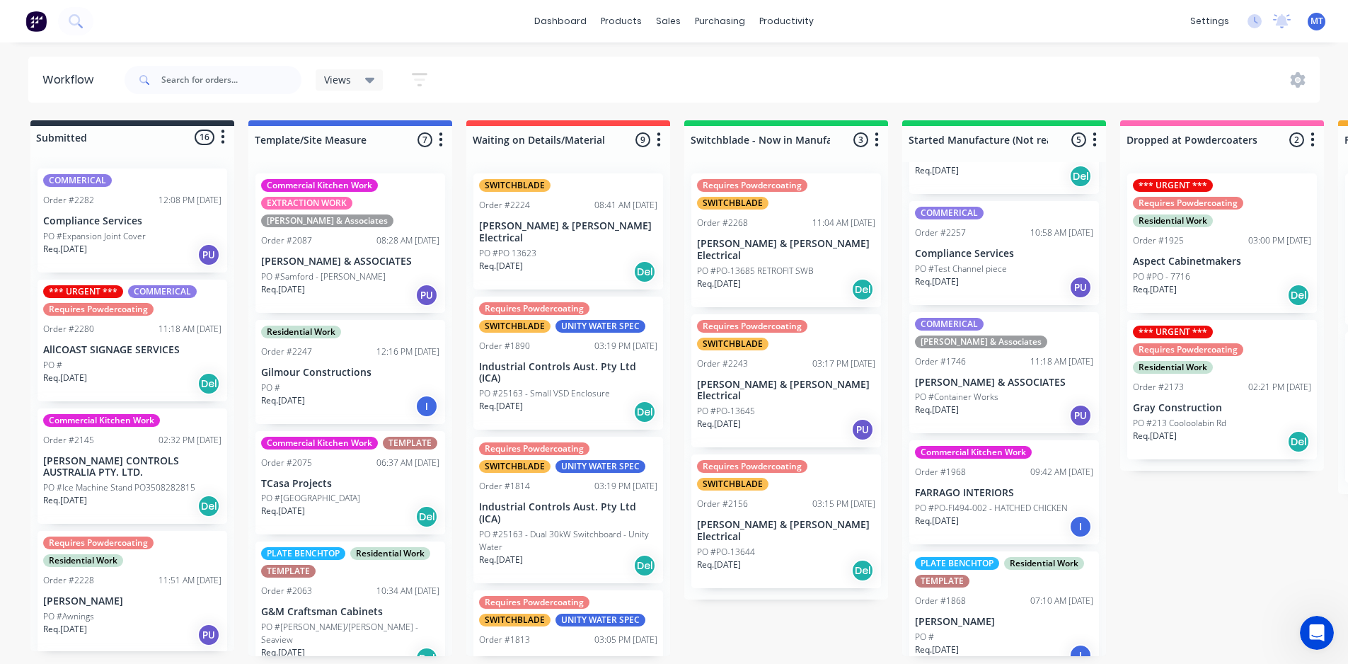
scroll to position [3, 0]
click at [952, 630] on div "PO #" at bounding box center [1004, 636] width 178 height 13
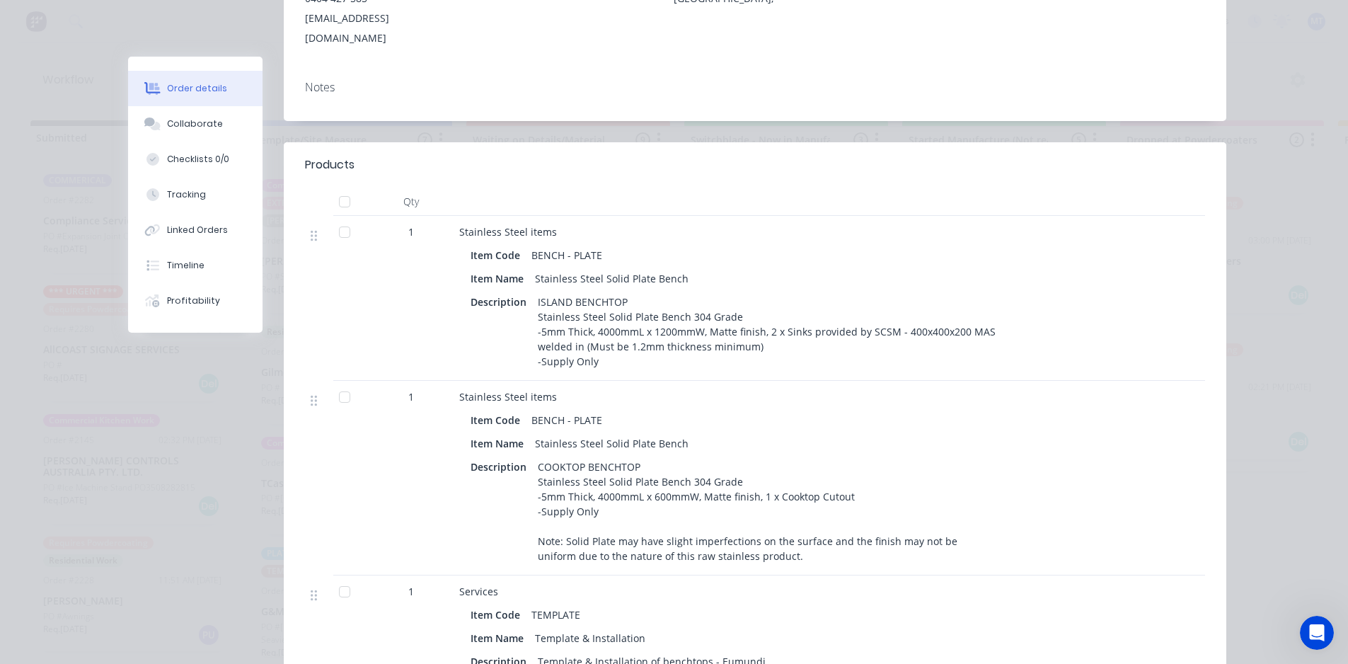
scroll to position [283, 0]
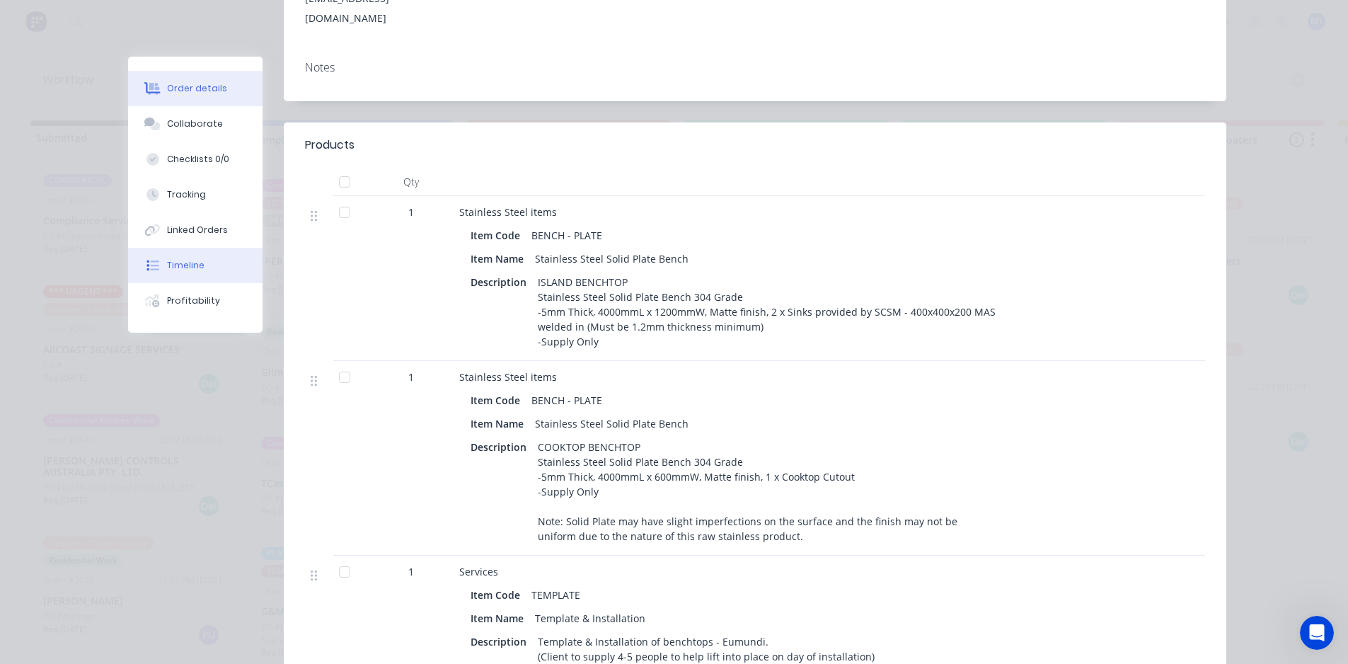
click at [185, 270] on div "Timeline" at bounding box center [185, 265] width 37 height 13
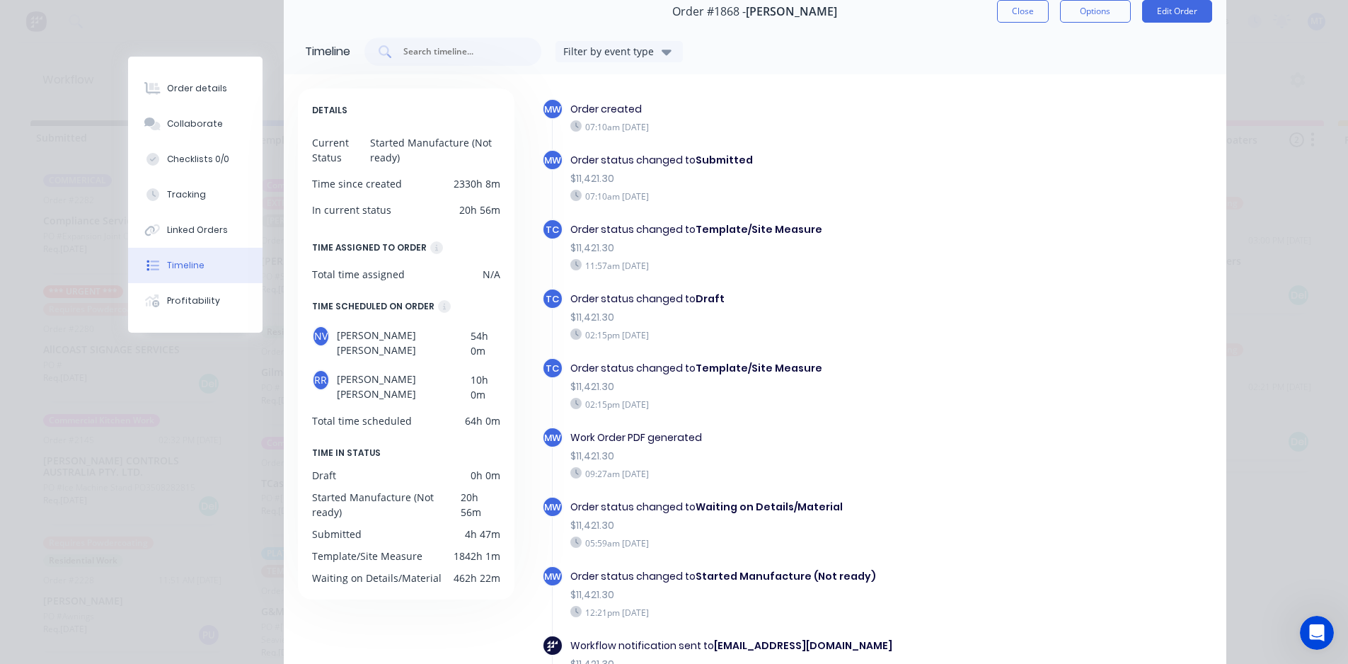
scroll to position [57, 0]
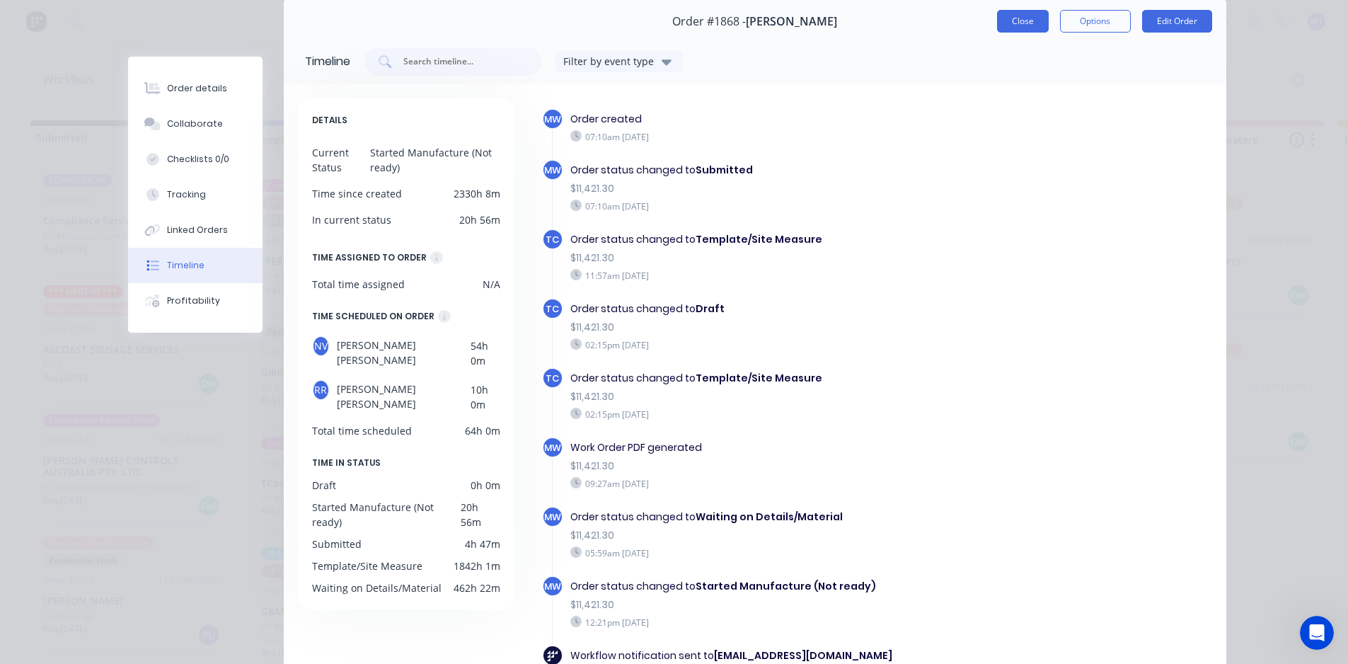
click at [1001, 18] on button "Close" at bounding box center [1023, 21] width 52 height 23
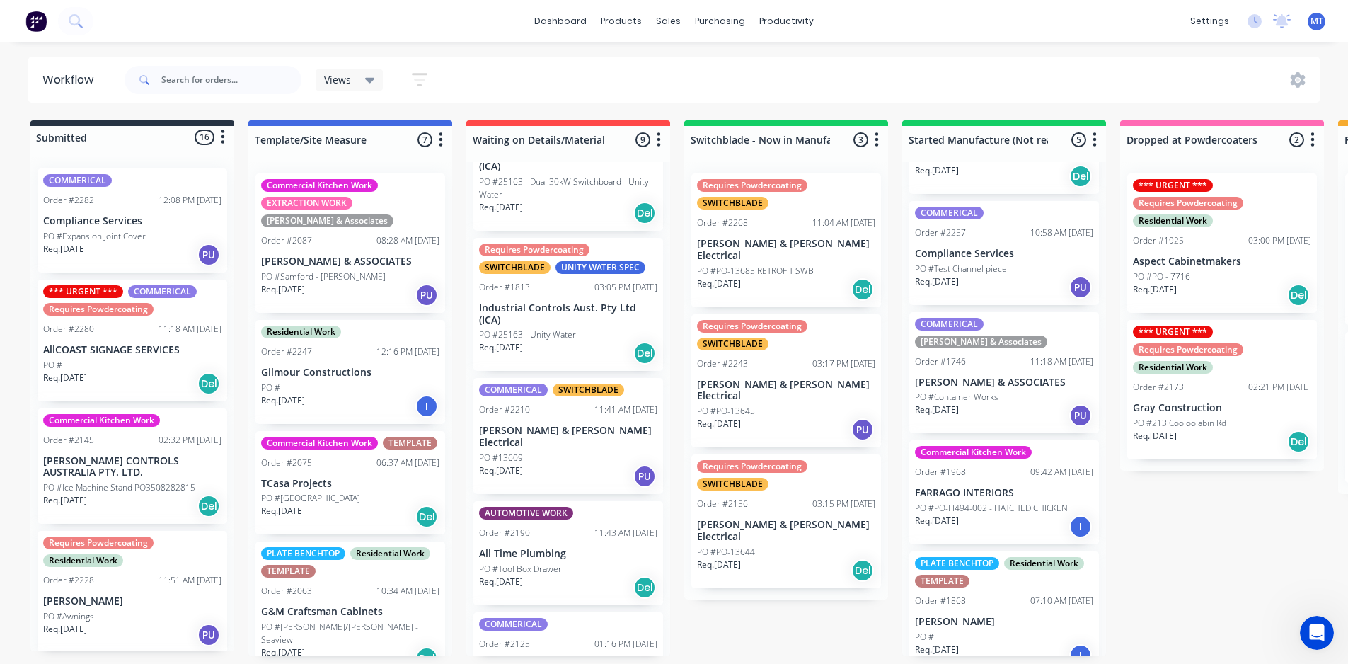
scroll to position [354, 0]
click at [543, 450] on div "PO #13609" at bounding box center [568, 456] width 178 height 13
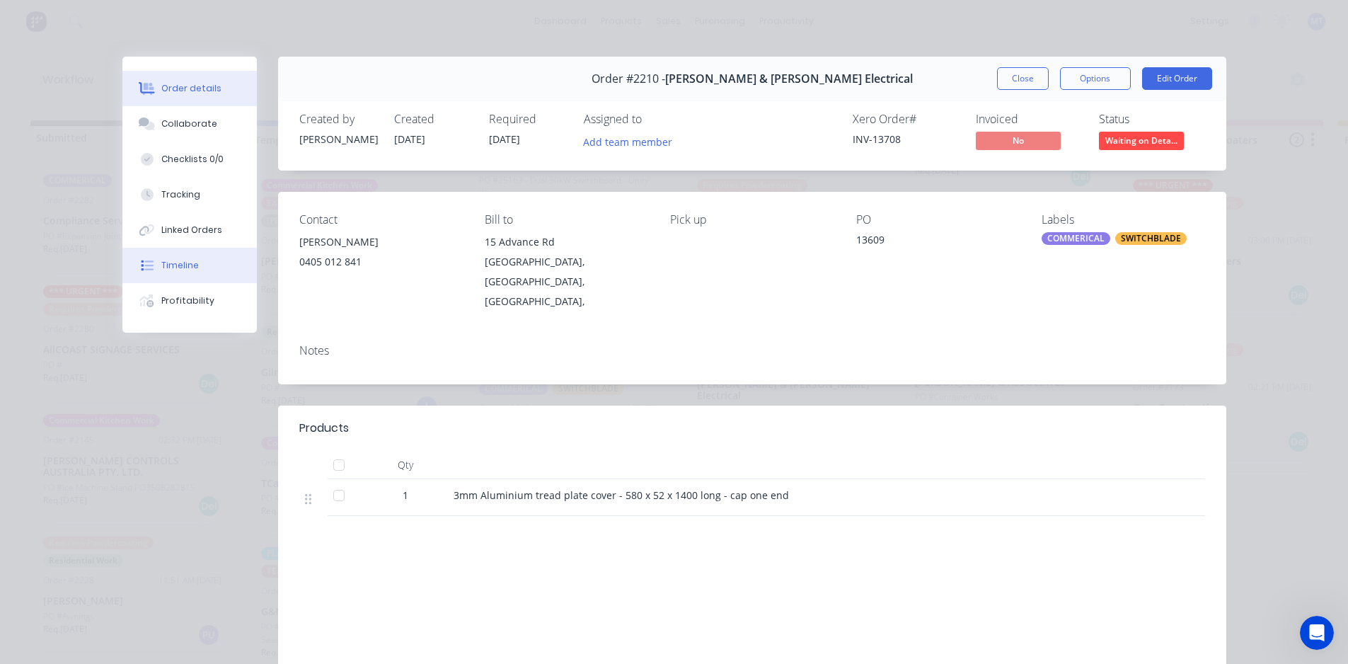
click at [179, 265] on div "Timeline" at bounding box center [179, 265] width 37 height 13
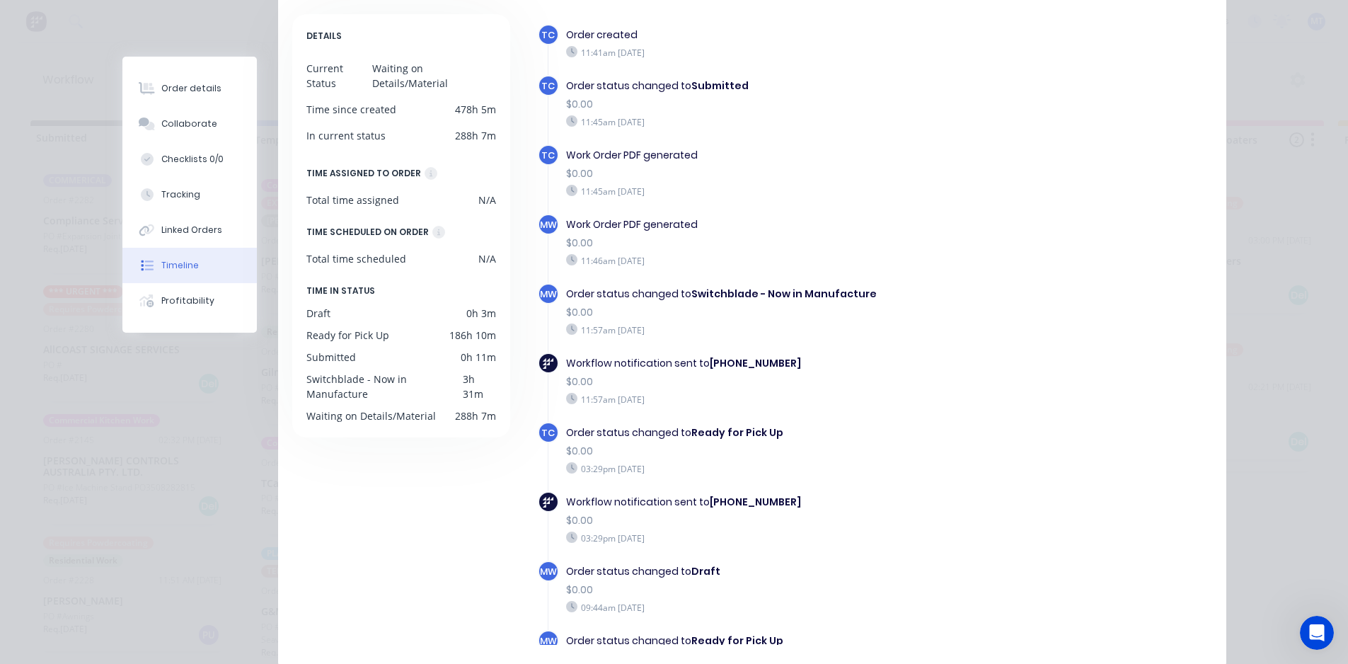
scroll to position [0, 0]
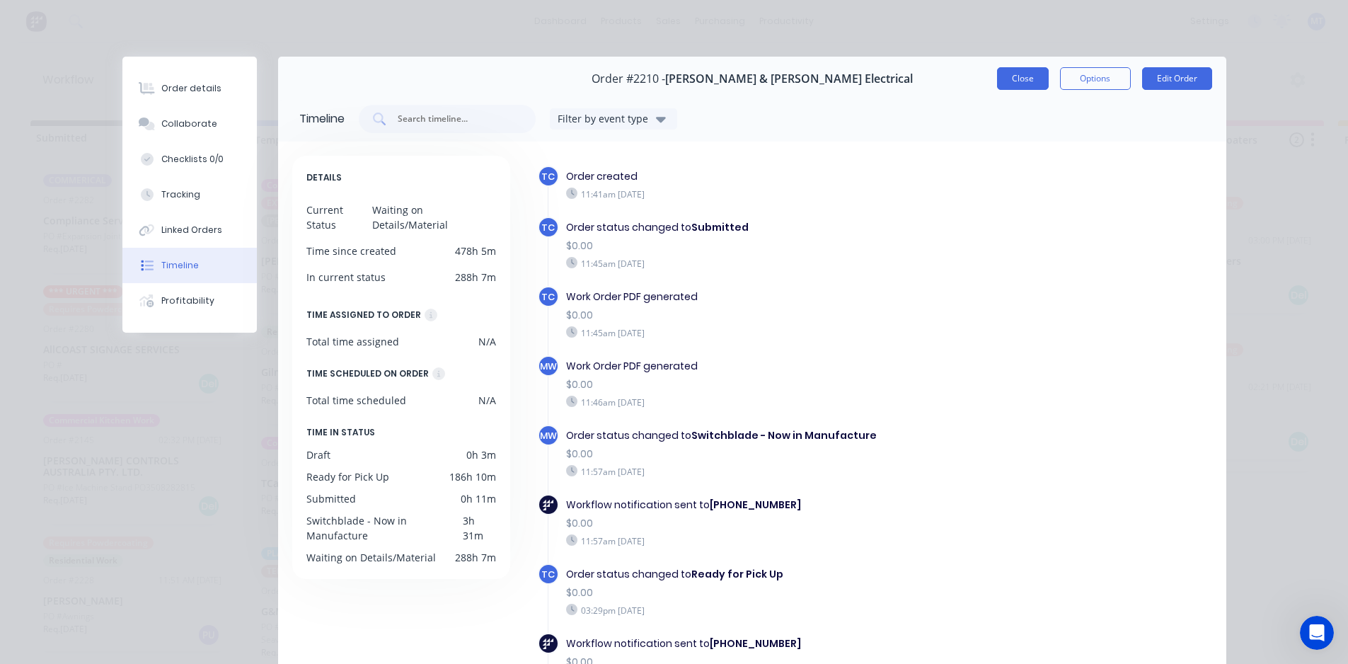
click at [1027, 80] on button "Close" at bounding box center [1023, 78] width 52 height 23
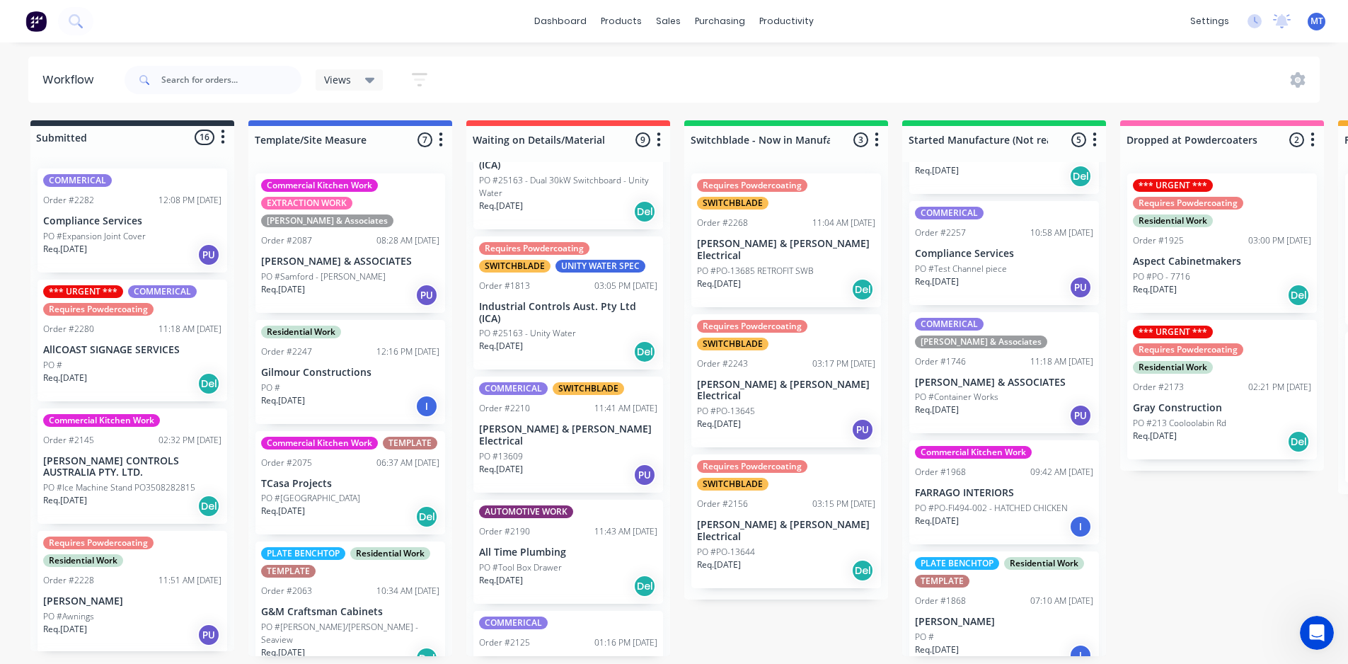
click at [564, 423] on p "[PERSON_NAME] & [PERSON_NAME] Electrical" at bounding box center [568, 435] width 178 height 24
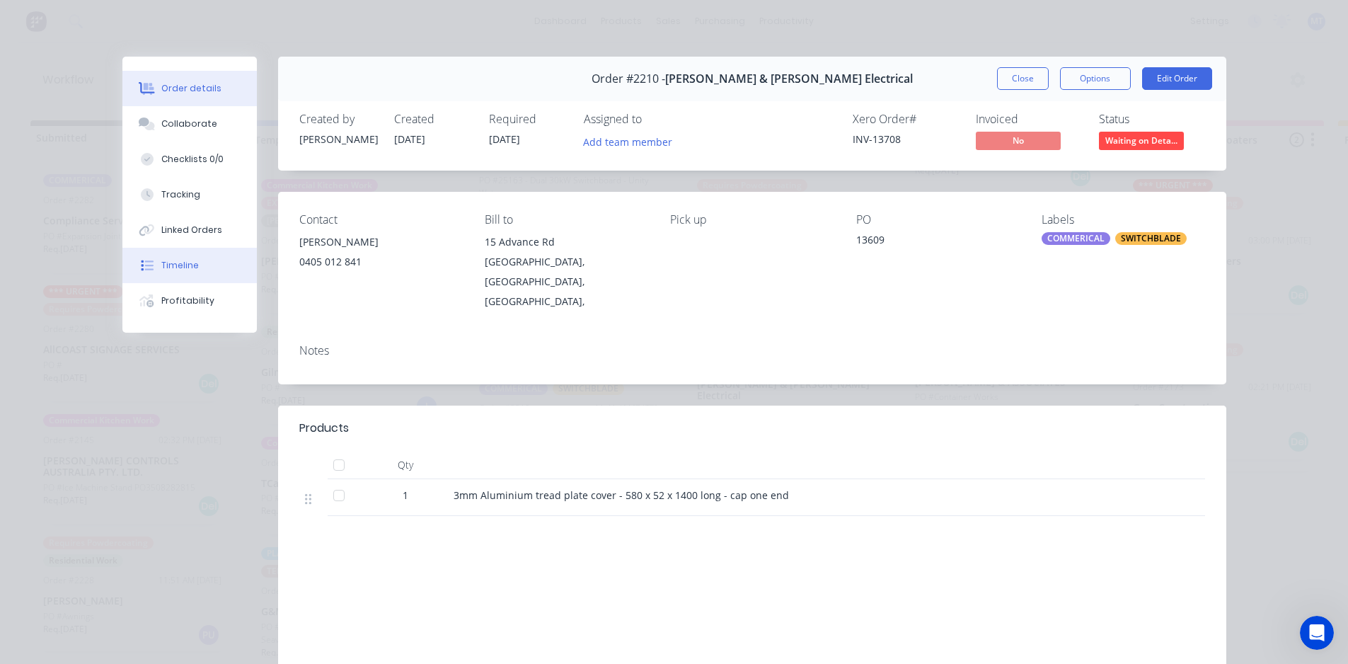
click at [192, 270] on button "Timeline" at bounding box center [189, 265] width 134 height 35
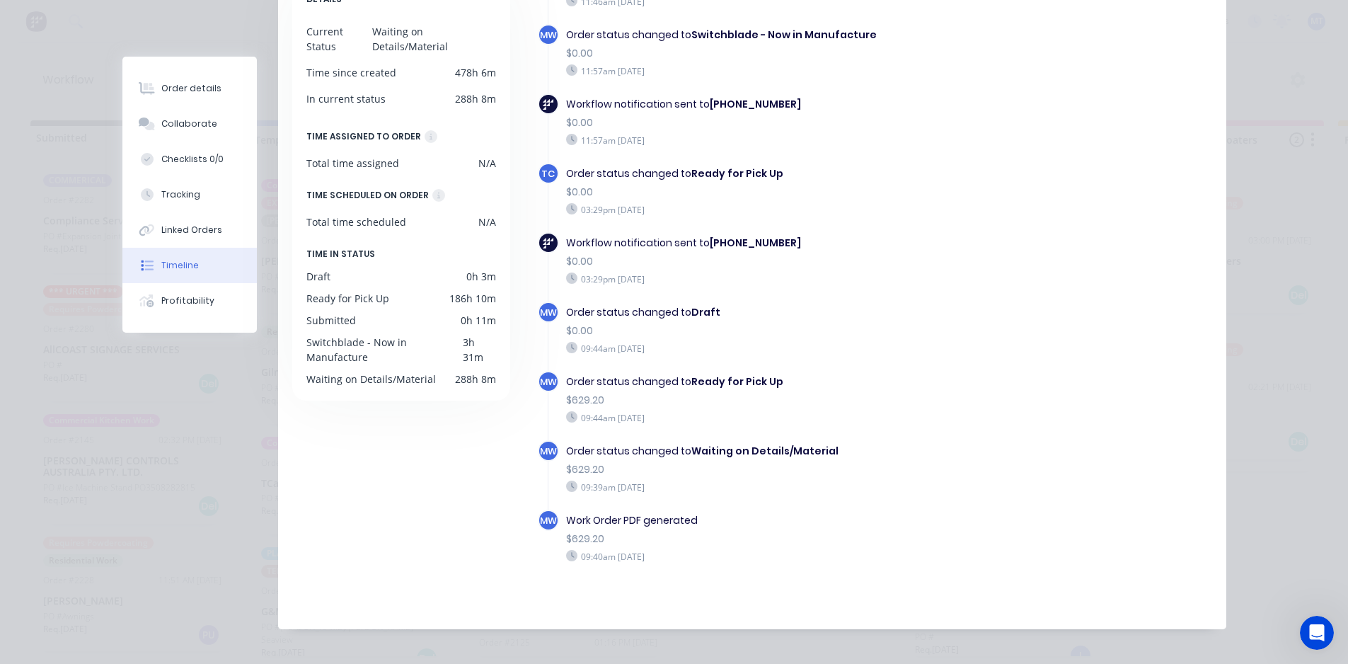
scroll to position [199, 0]
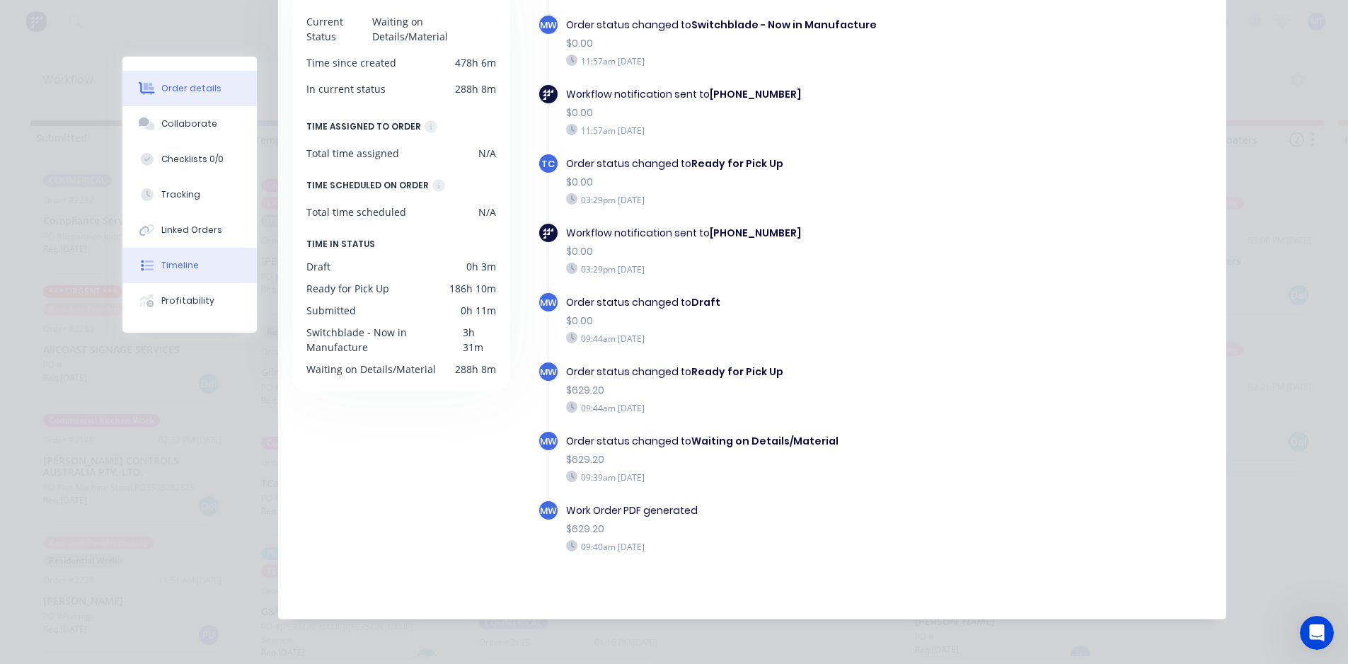
click at [198, 96] on button "Order details" at bounding box center [189, 88] width 134 height 35
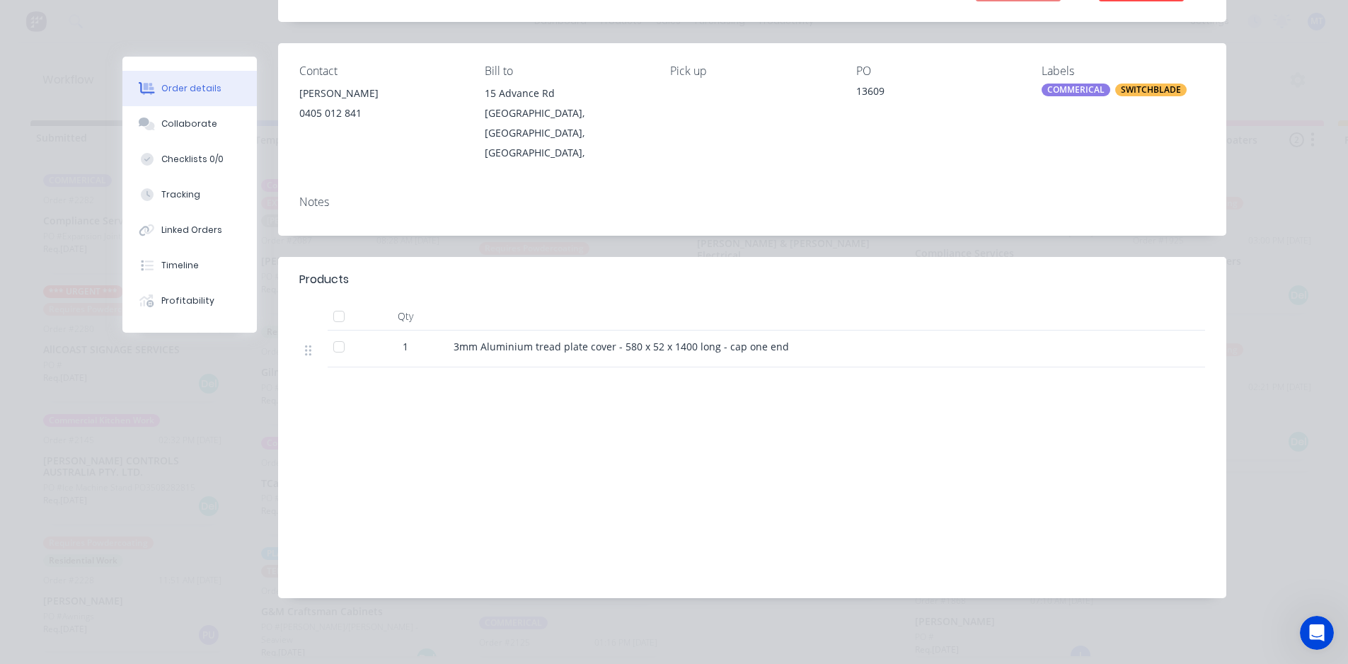
scroll to position [115, 0]
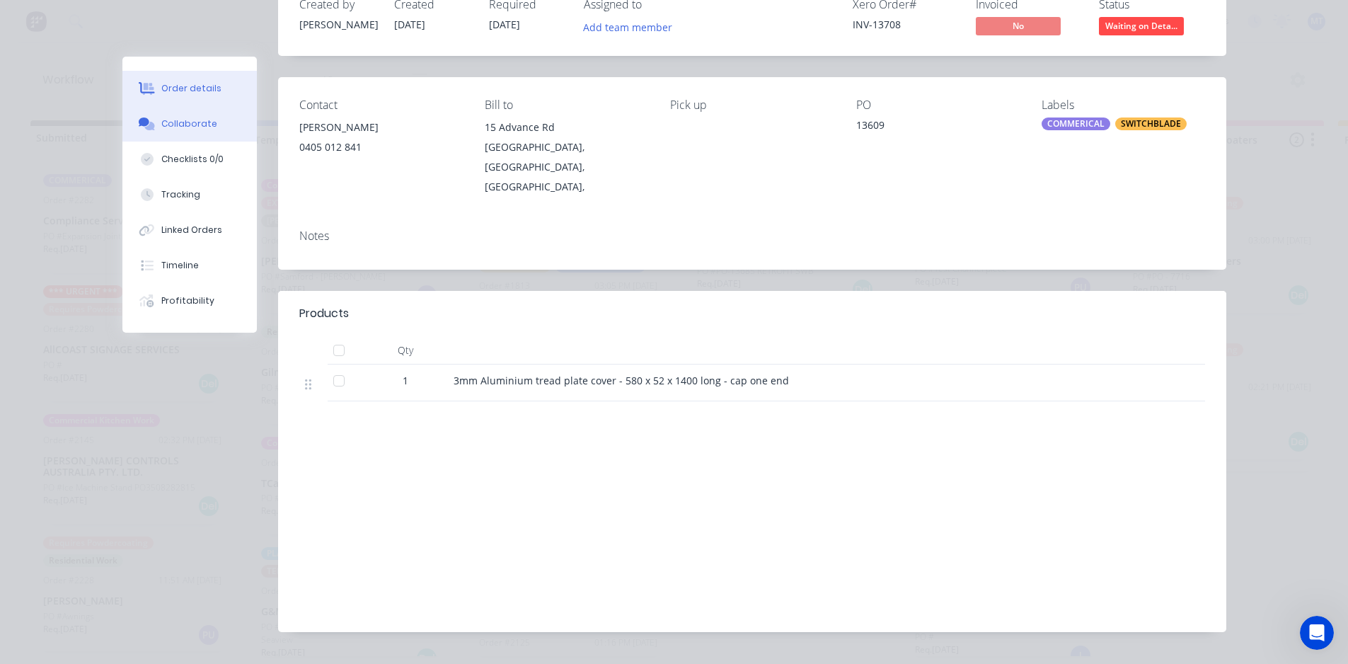
click at [206, 126] on div "Collaborate" at bounding box center [189, 123] width 56 height 13
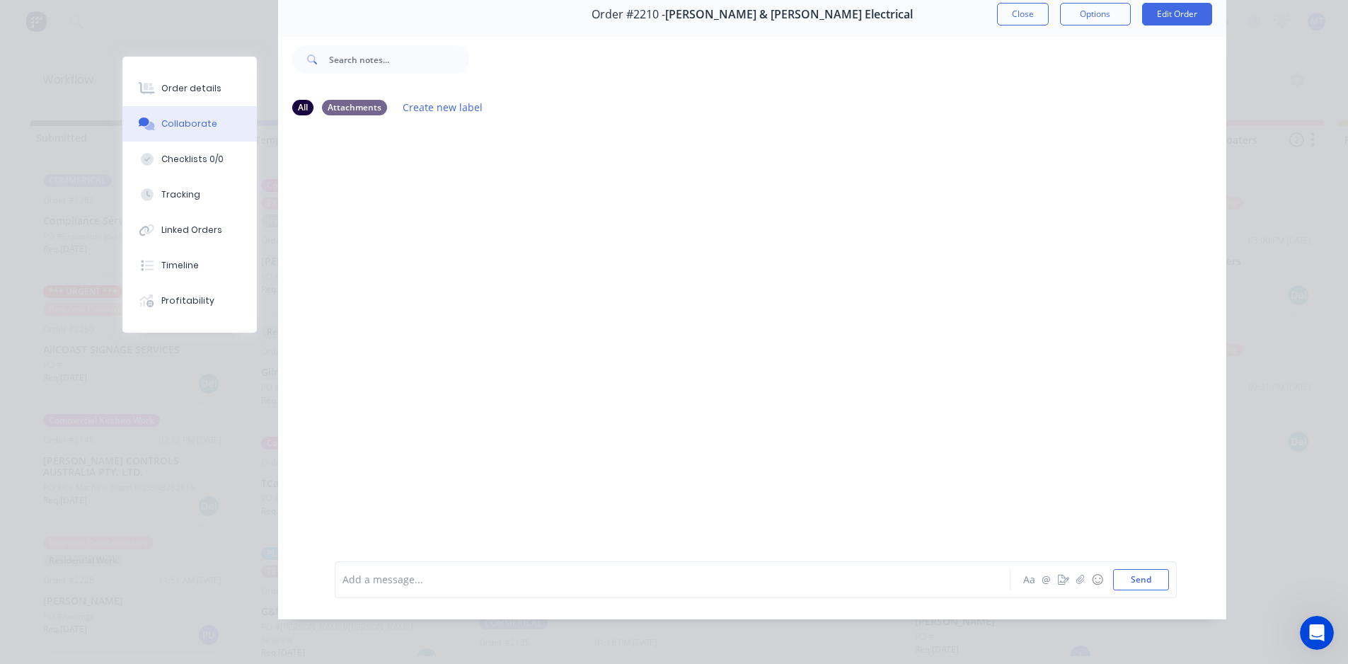
scroll to position [0, 0]
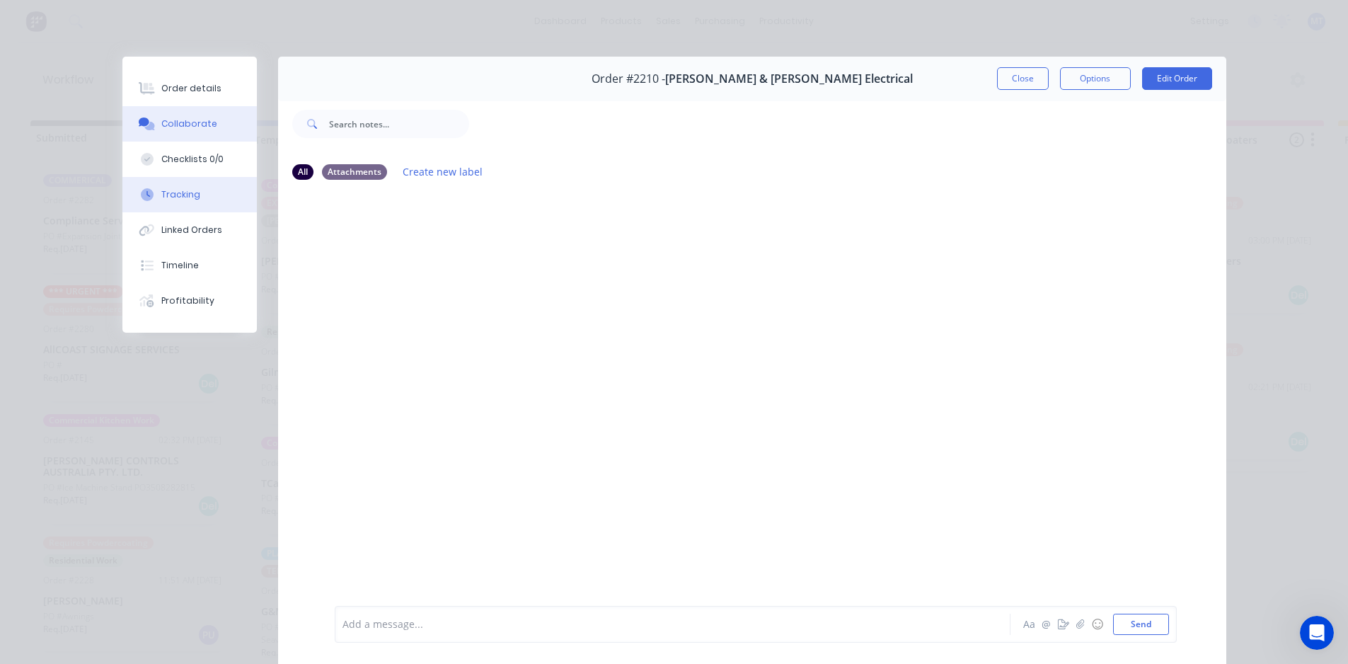
click at [181, 193] on div "Tracking" at bounding box center [180, 194] width 39 height 13
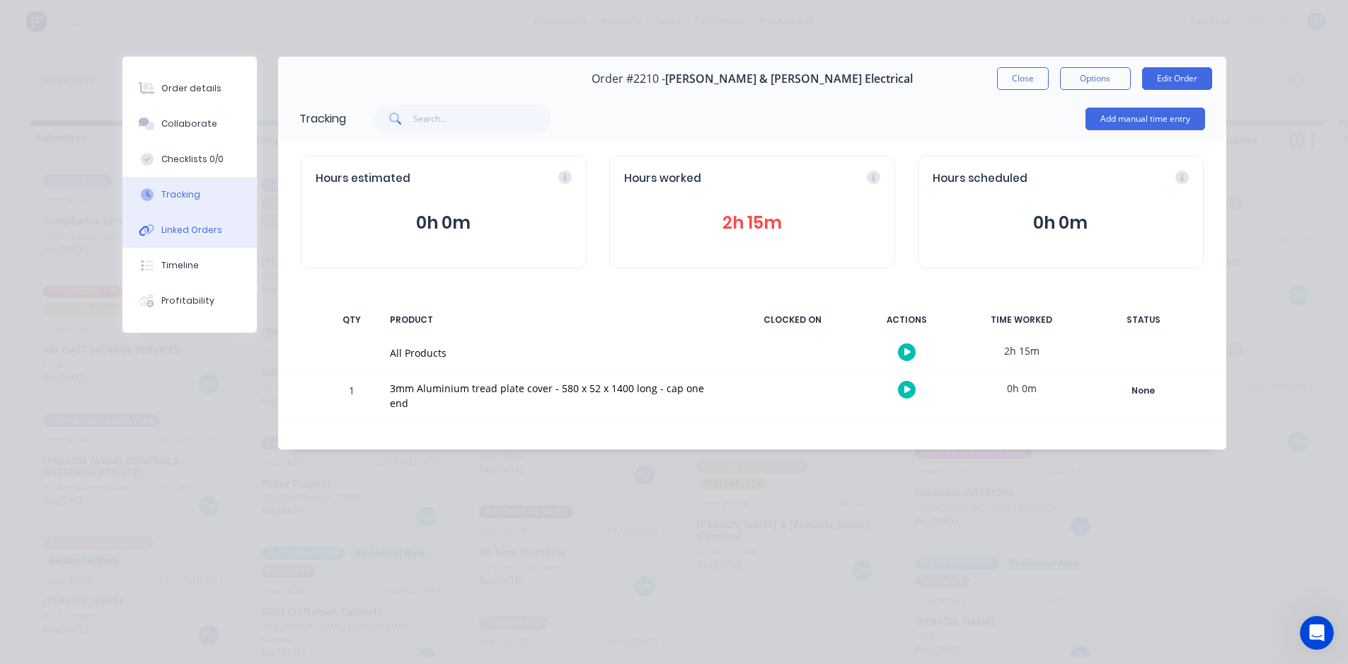
click at [196, 231] on div "Linked Orders" at bounding box center [191, 230] width 61 height 13
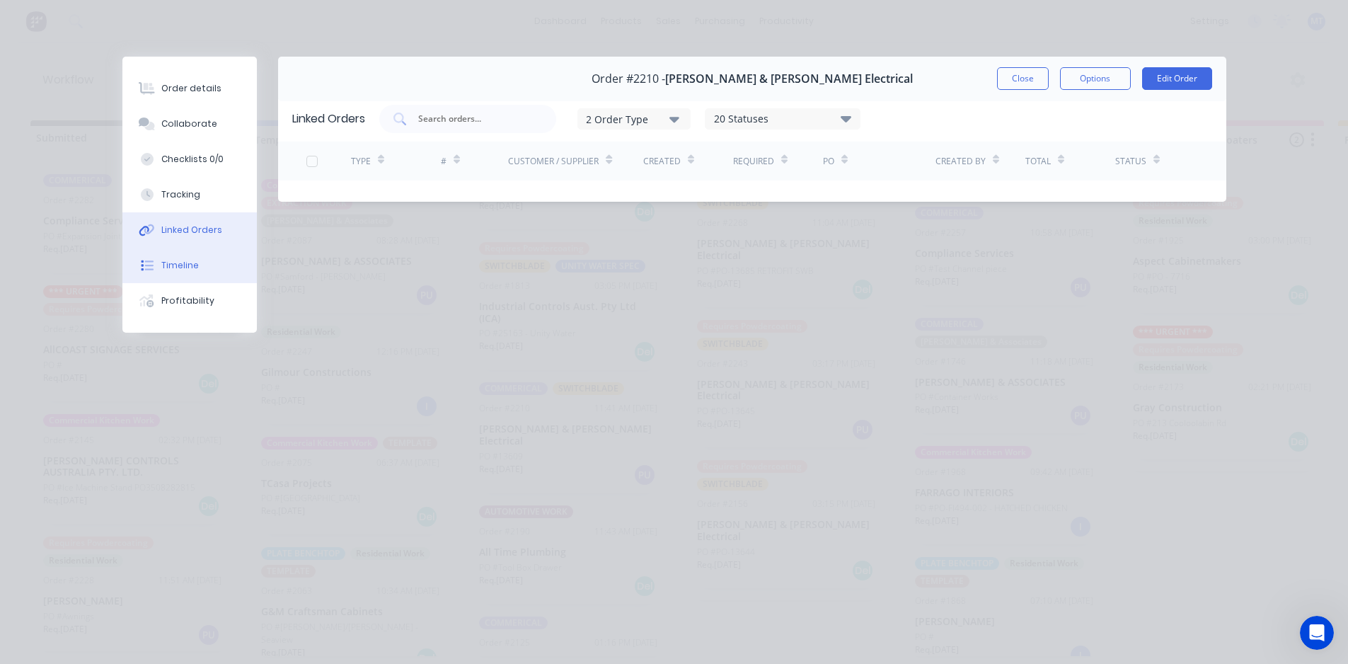
click at [200, 268] on button "Timeline" at bounding box center [189, 265] width 134 height 35
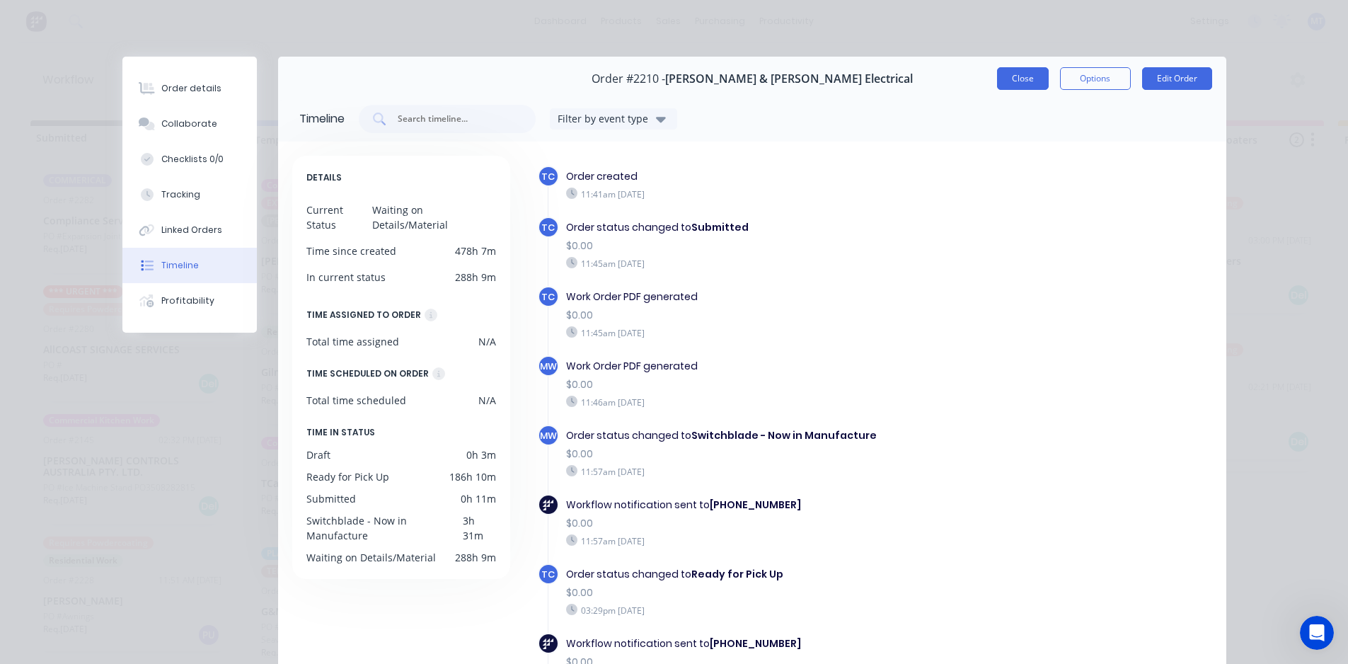
click at [1014, 86] on button "Close" at bounding box center [1023, 78] width 52 height 23
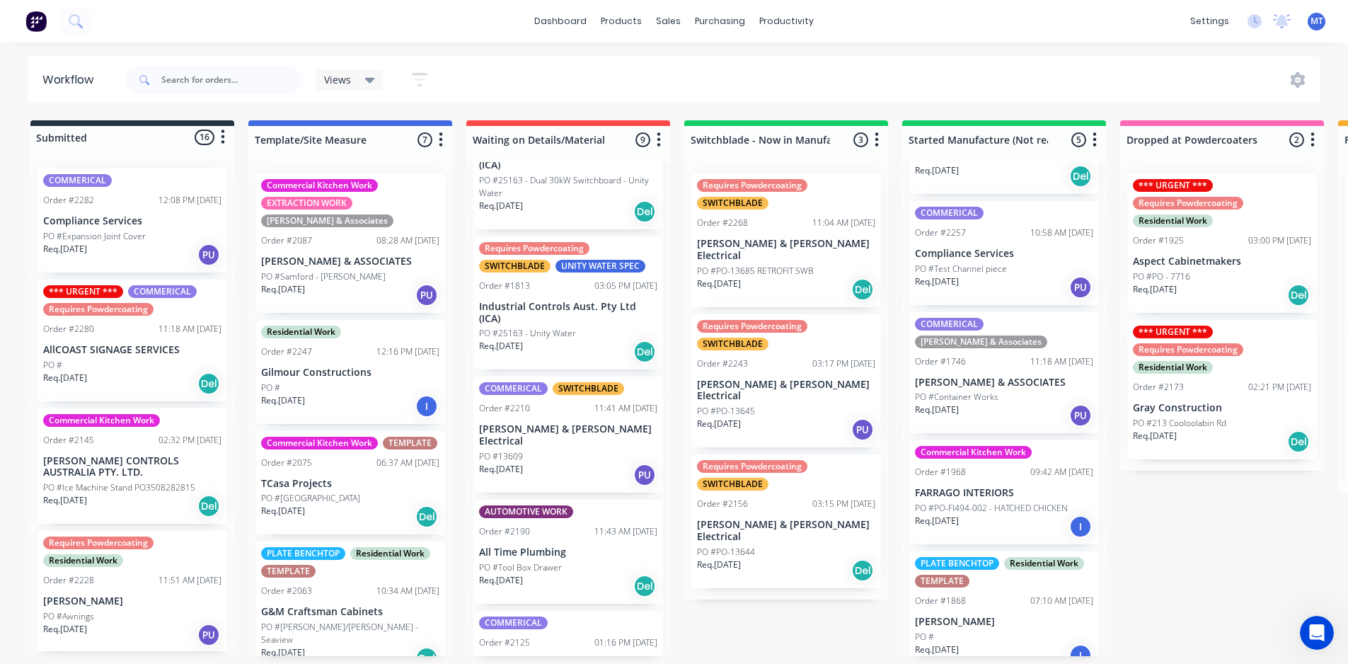
click at [565, 450] on div "PO #13609" at bounding box center [568, 456] width 178 height 13
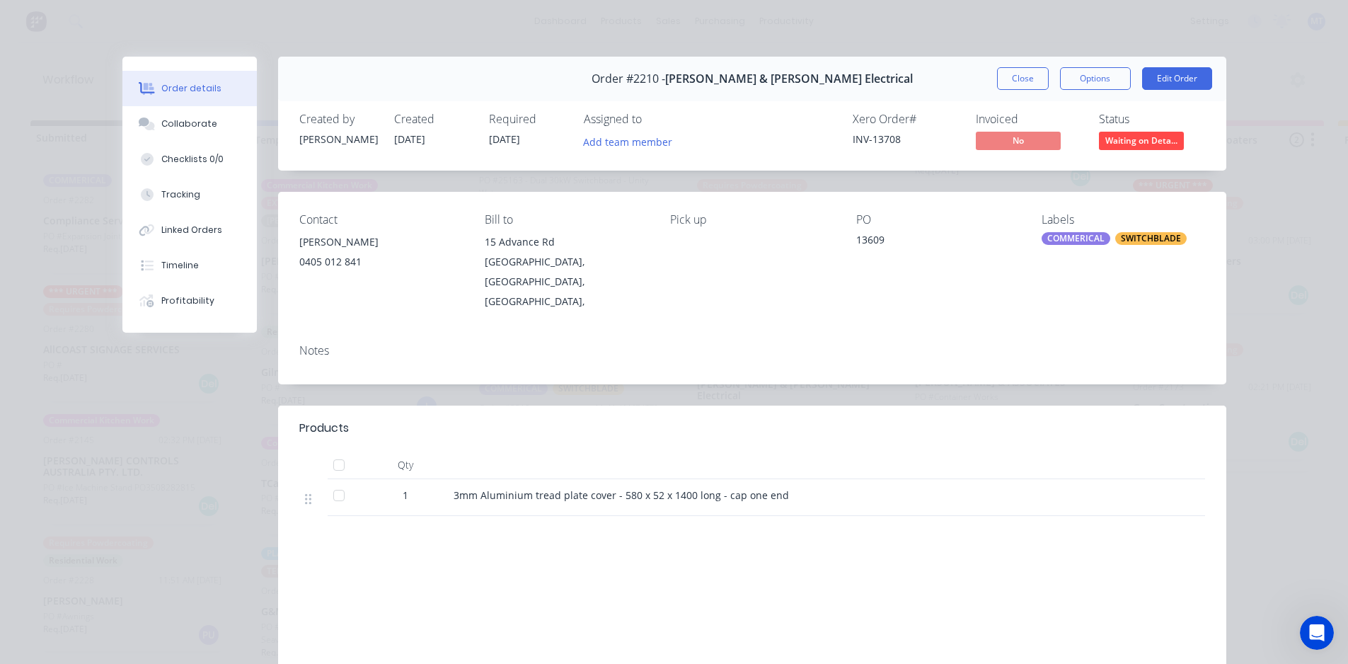
click at [1019, 87] on button "Close" at bounding box center [1023, 78] width 52 height 23
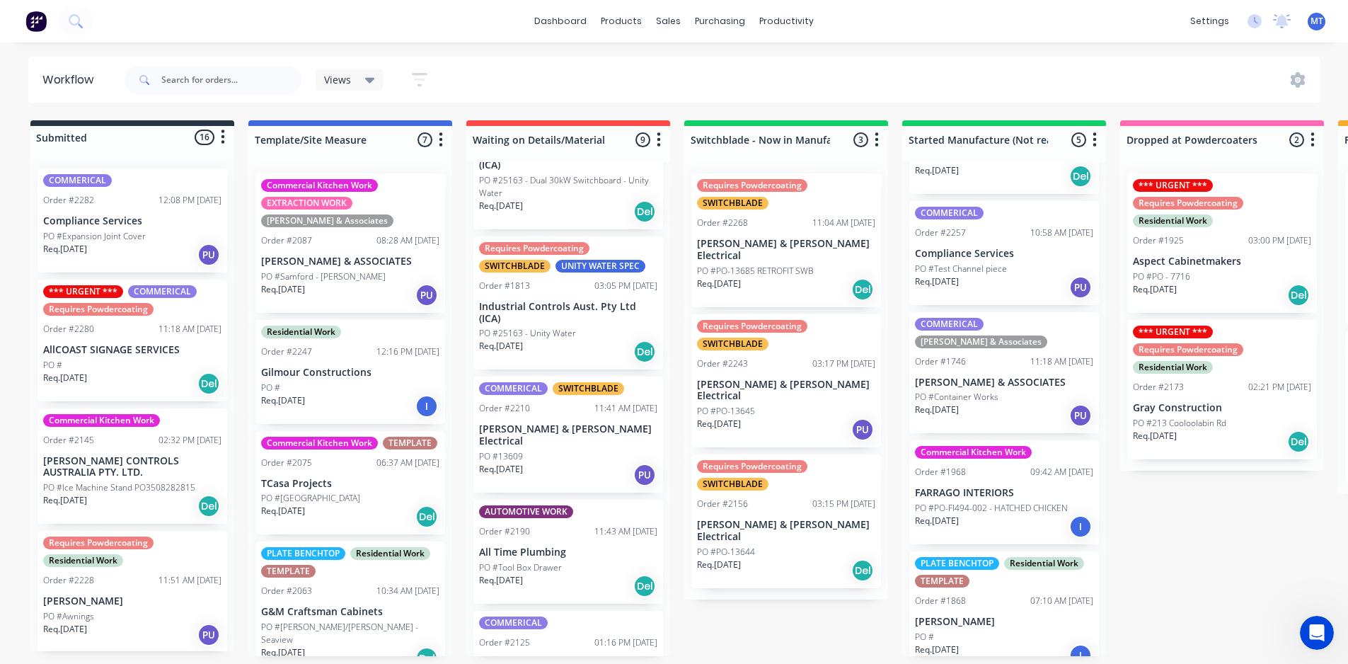
click at [959, 266] on p "PO #Test Channel piece" at bounding box center [961, 268] width 92 height 13
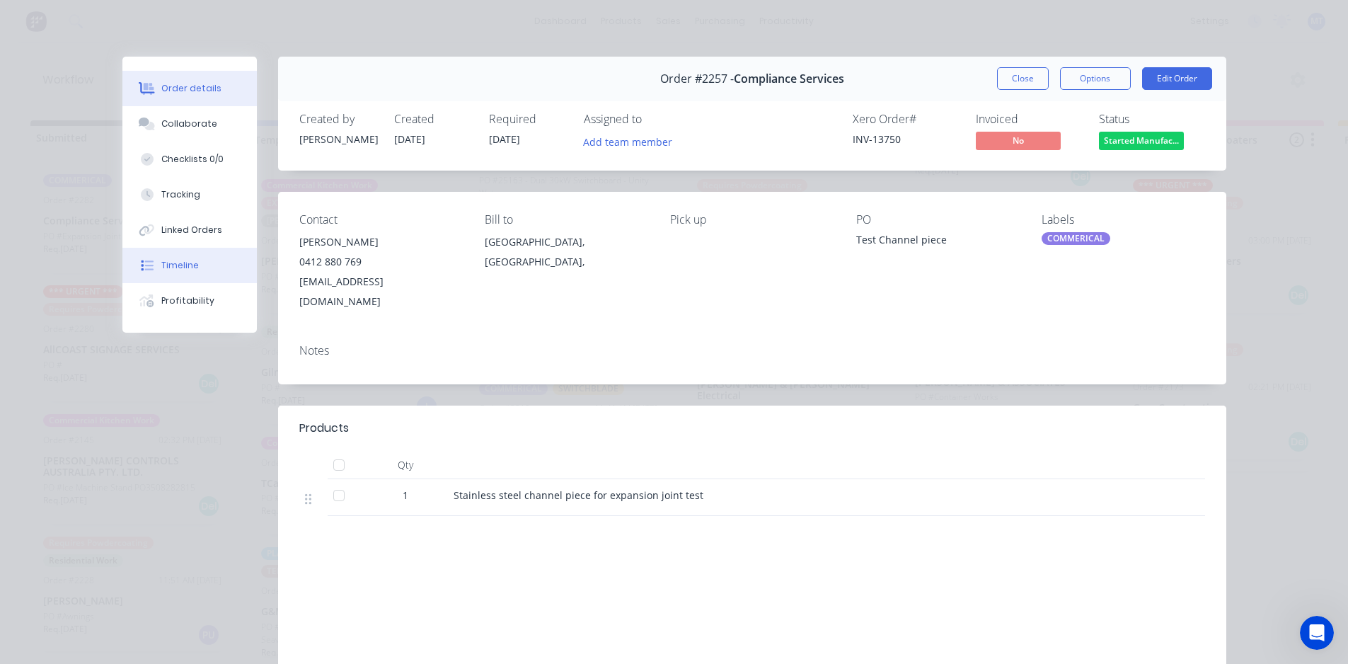
click at [195, 270] on button "Timeline" at bounding box center [189, 265] width 134 height 35
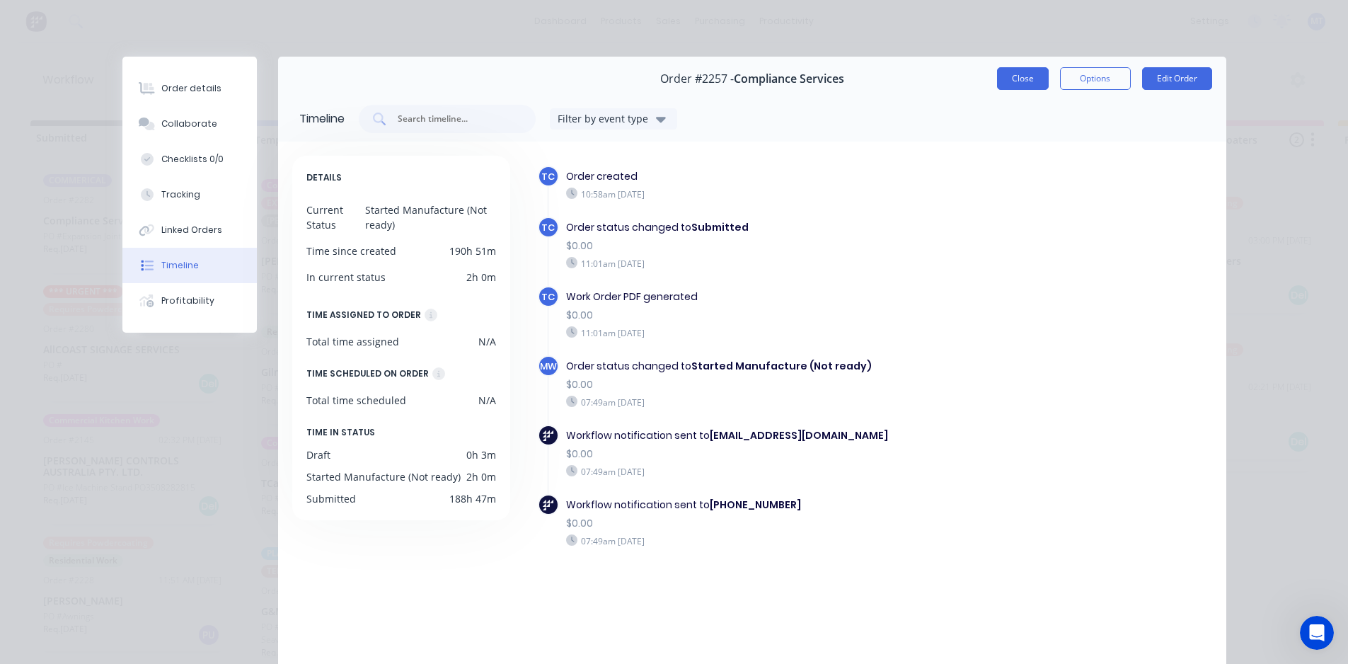
click at [1020, 76] on button "Close" at bounding box center [1023, 78] width 52 height 23
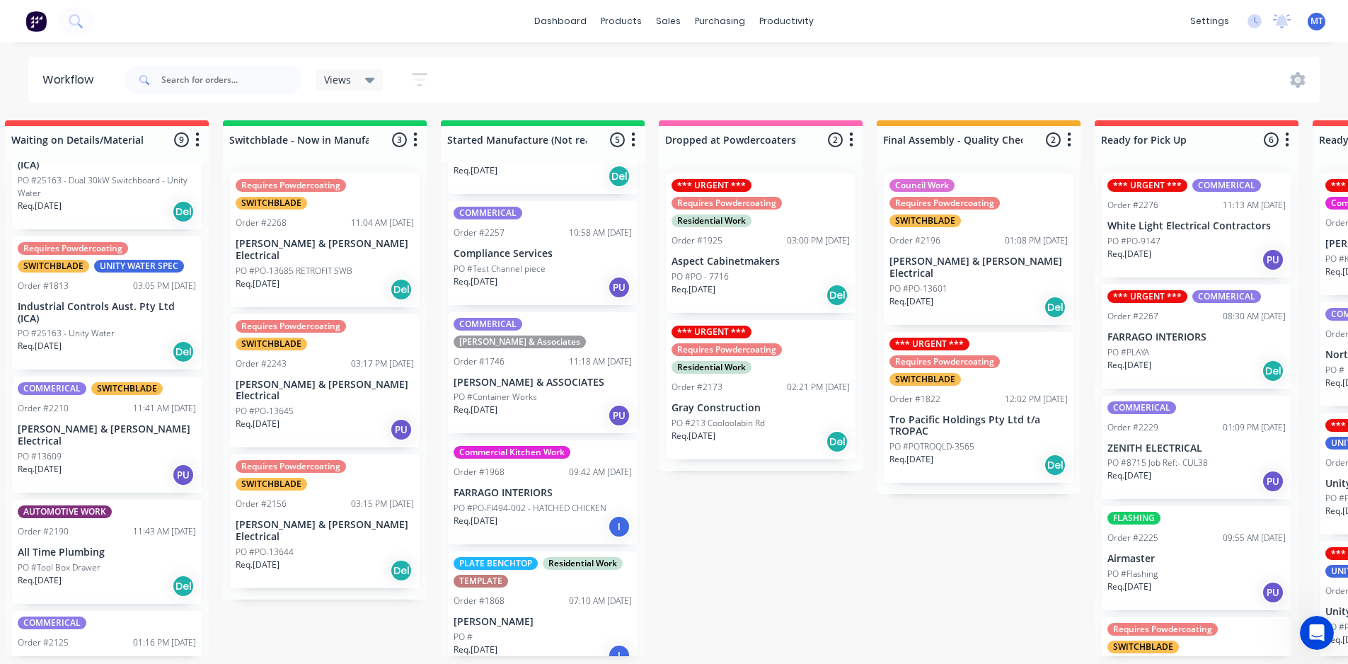
scroll to position [0, 454]
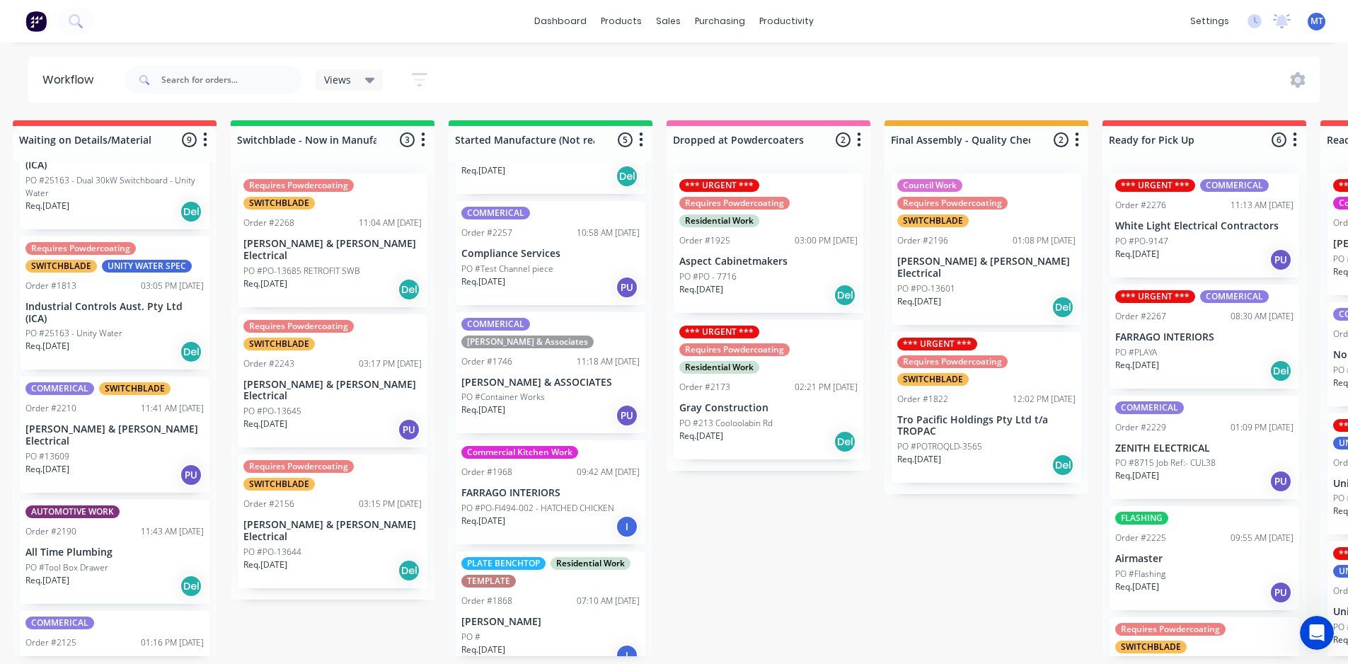
click at [526, 268] on p "PO #Test Channel piece" at bounding box center [507, 268] width 92 height 13
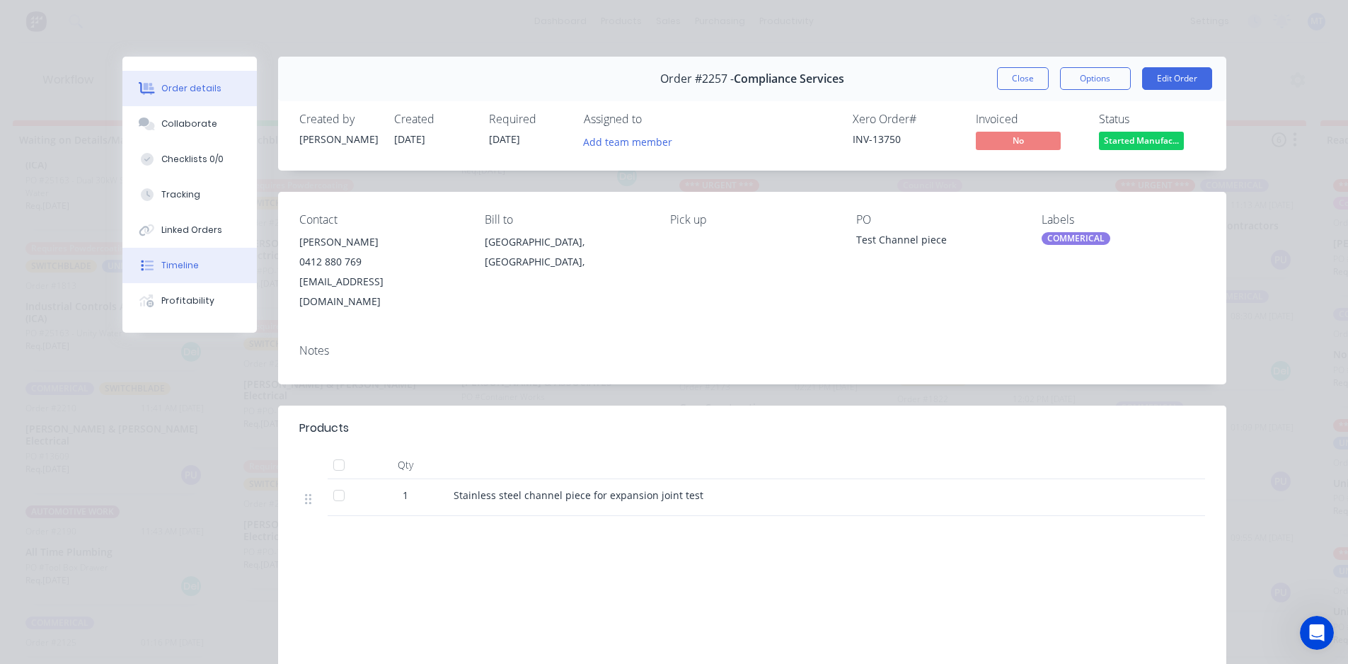
click at [177, 260] on div "Timeline" at bounding box center [179, 265] width 37 height 13
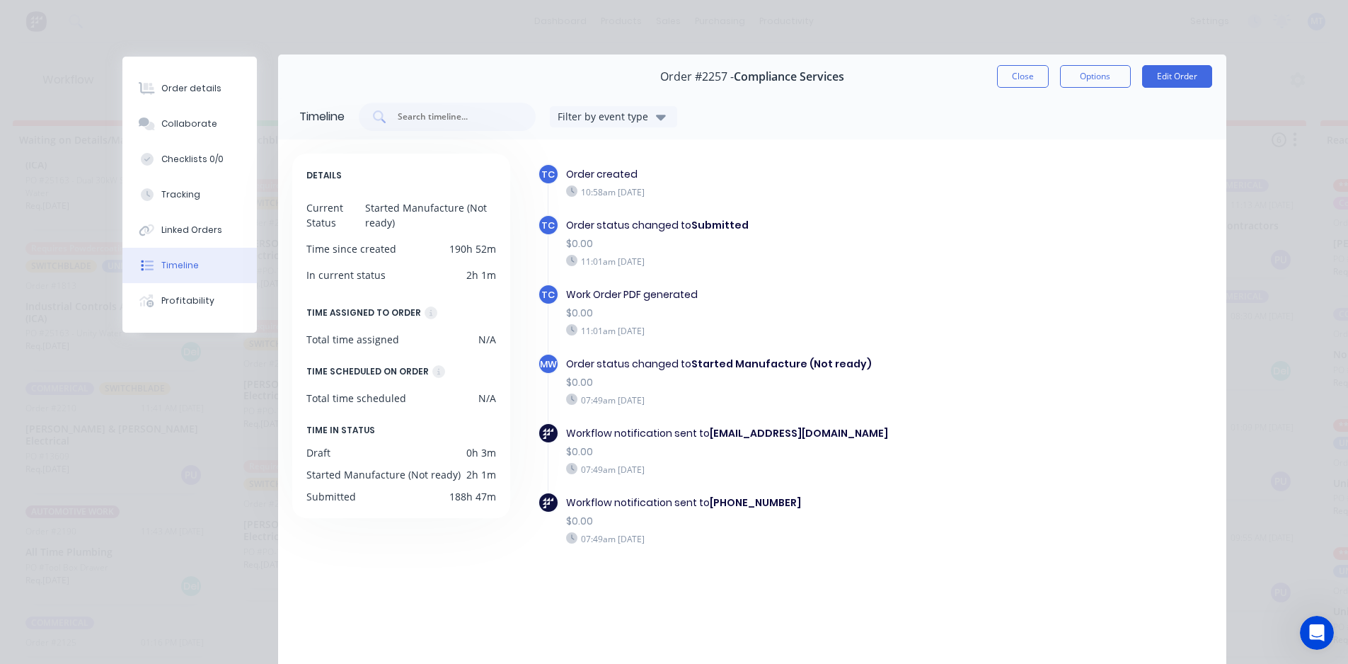
scroll to position [0, 0]
click at [1018, 82] on button "Close" at bounding box center [1023, 78] width 52 height 23
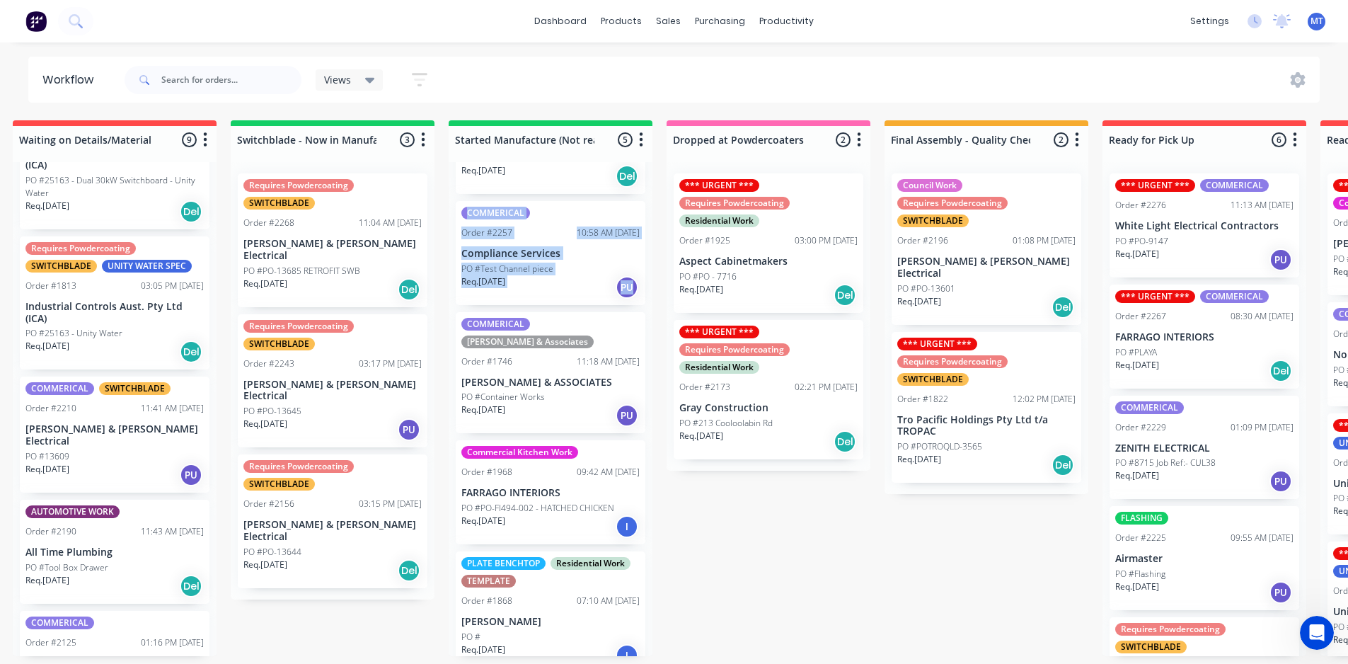
drag, startPoint x: 646, startPoint y: 291, endPoint x: 640, endPoint y: 177, distance: 114.1
click at [640, 177] on div "Commercial Kitchen Work [PERSON_NAME] & Associates Order #2258 11:47 AM [DATE] …" at bounding box center [551, 409] width 204 height 494
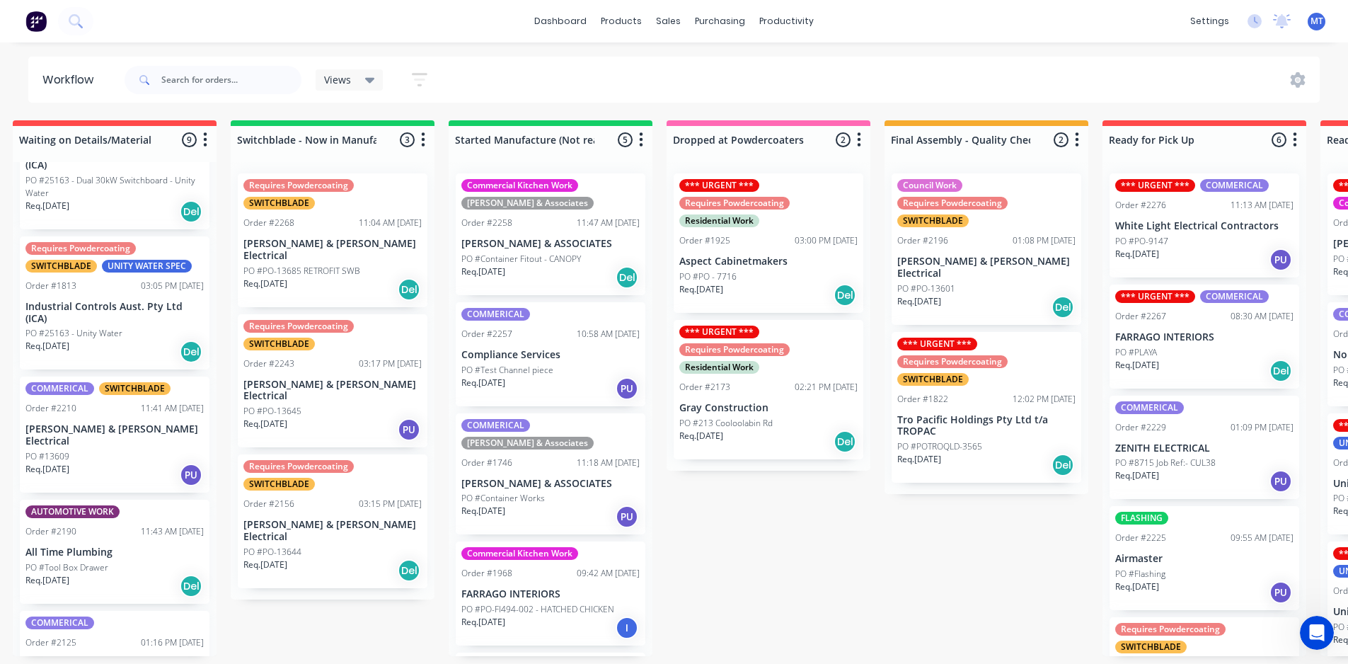
click at [556, 84] on div "Views Save new view None (Default) edit SCSM - MAIN edit SUNCOAST MAIN VIEW edi…" at bounding box center [721, 80] width 1199 height 42
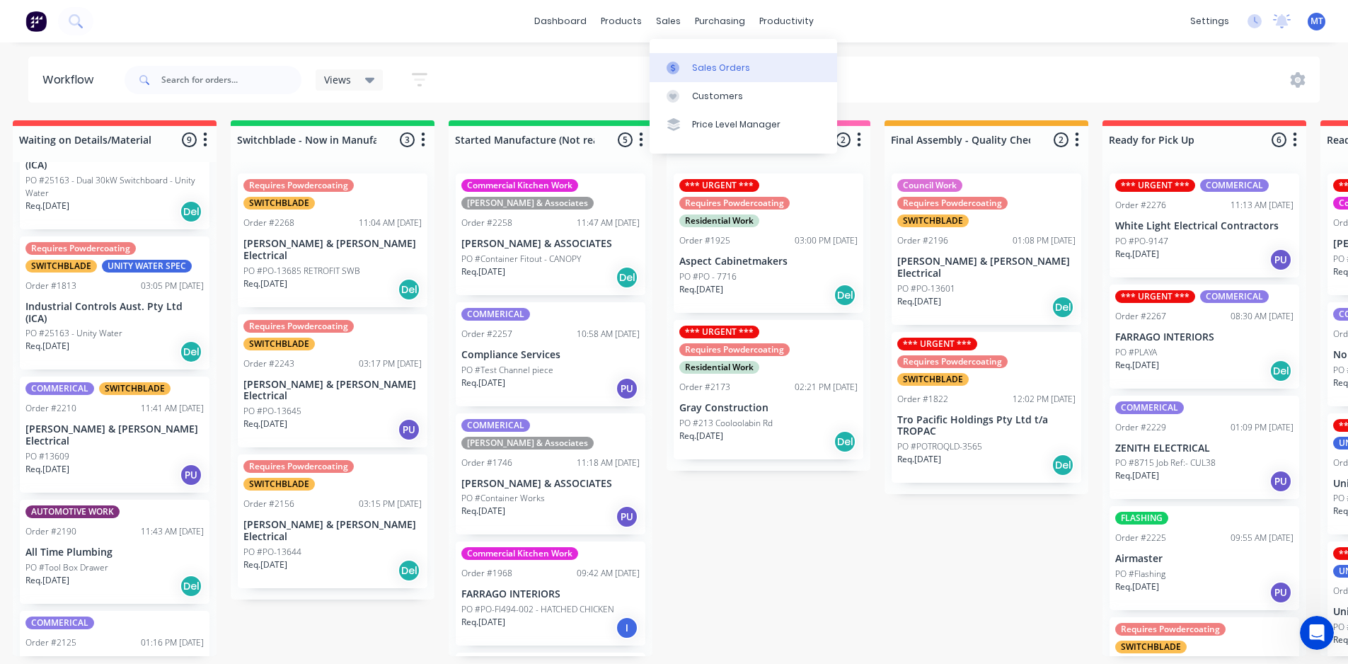
click at [716, 71] on div "Sales Orders" at bounding box center [721, 68] width 58 height 13
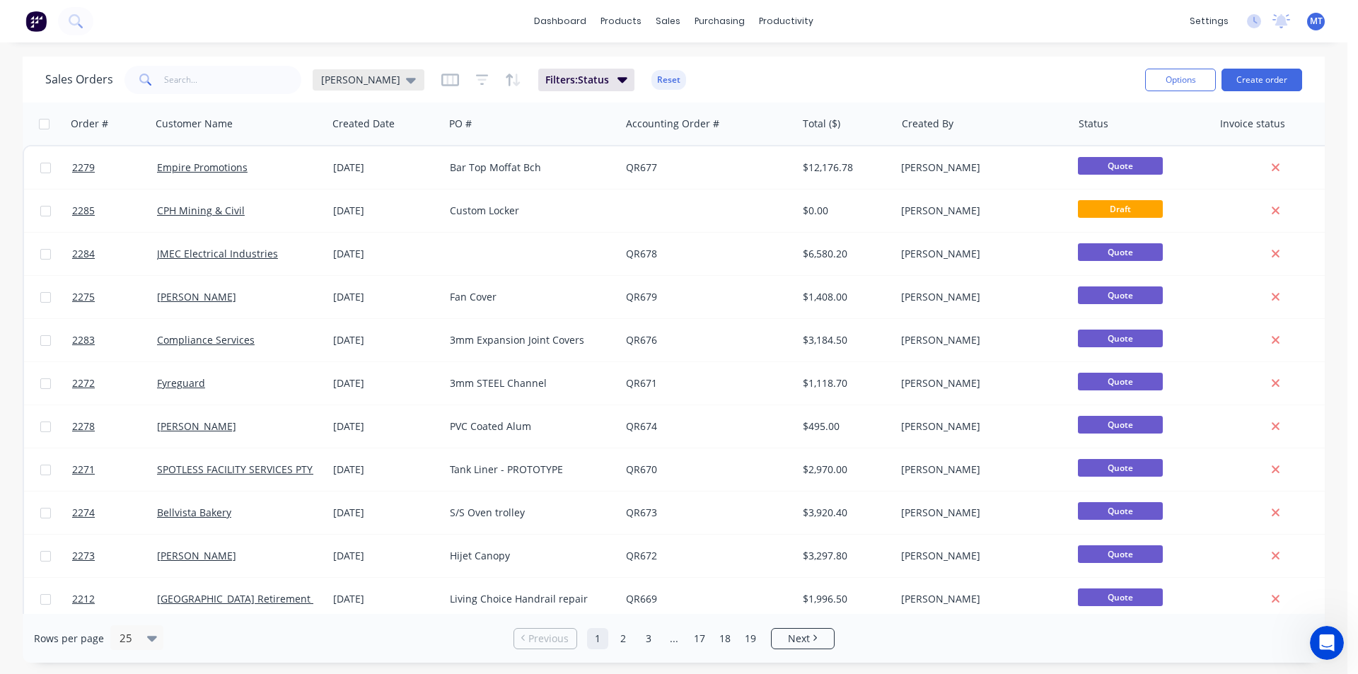
click at [406, 81] on icon at bounding box center [411, 80] width 10 height 16
click at [337, 202] on button "None" at bounding box center [397, 200] width 161 height 16
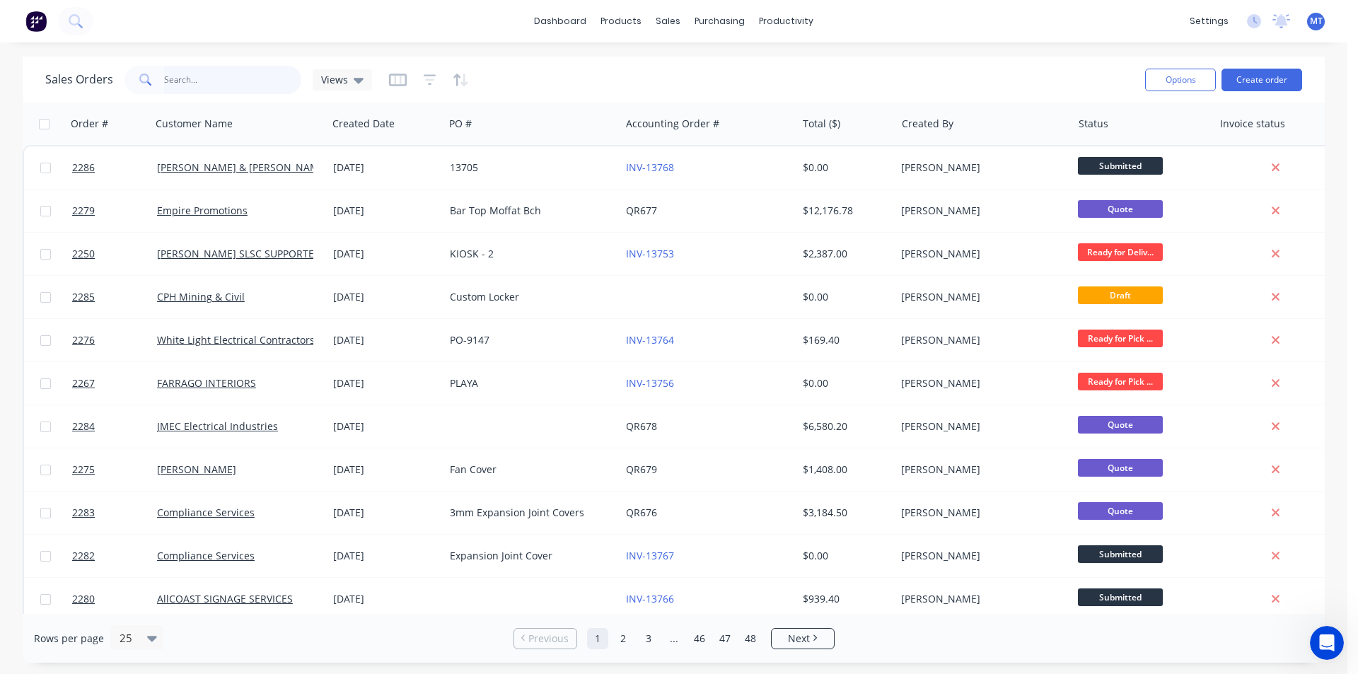
click at [226, 78] on input "text" at bounding box center [233, 80] width 138 height 28
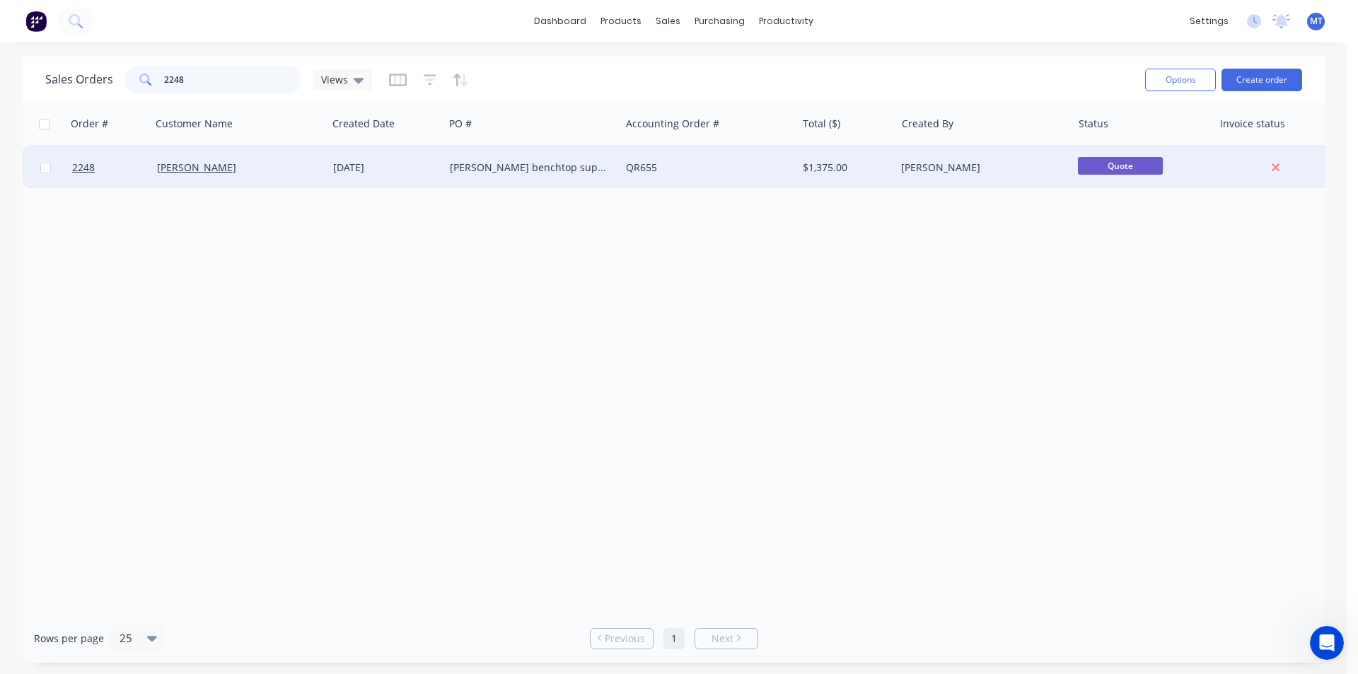
type input "2248"
click at [477, 171] on div "[PERSON_NAME] benchtop support" at bounding box center [528, 168] width 157 height 14
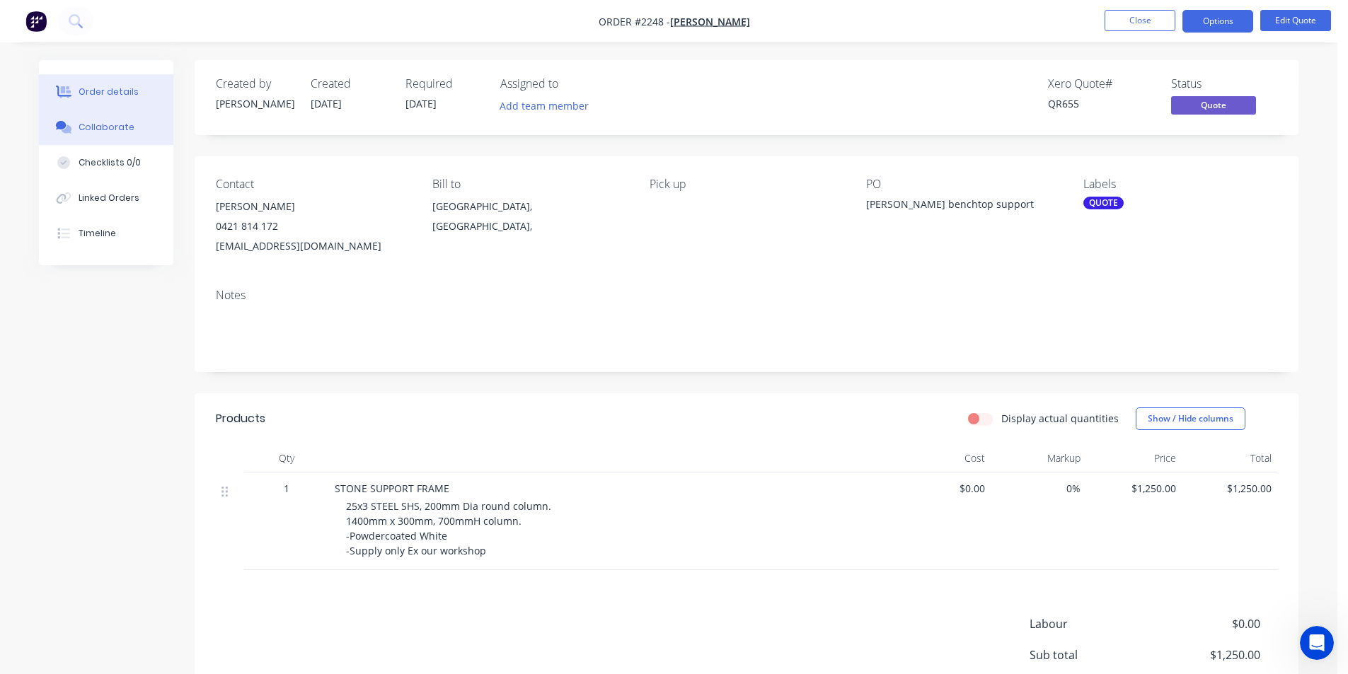
click at [116, 129] on div "Collaborate" at bounding box center [107, 127] width 56 height 13
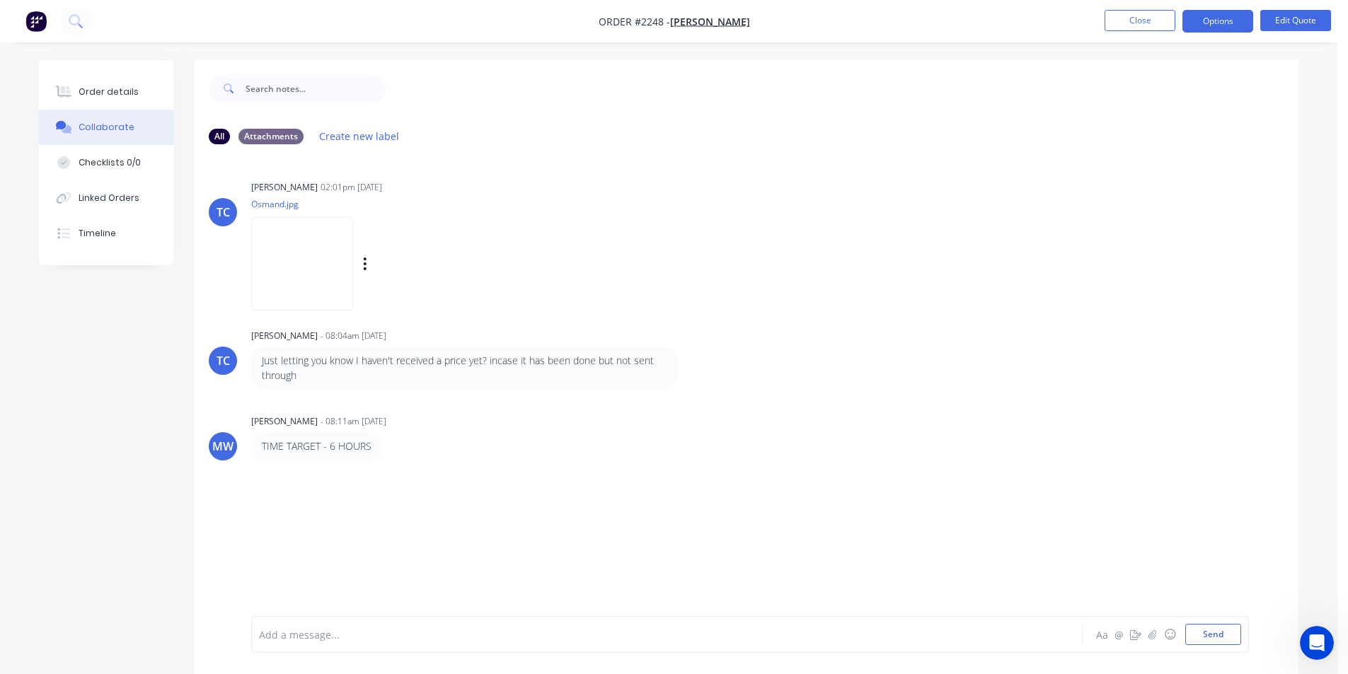
click at [305, 274] on img at bounding box center [302, 263] width 102 height 93
click at [1137, 28] on button "Close" at bounding box center [1139, 20] width 71 height 21
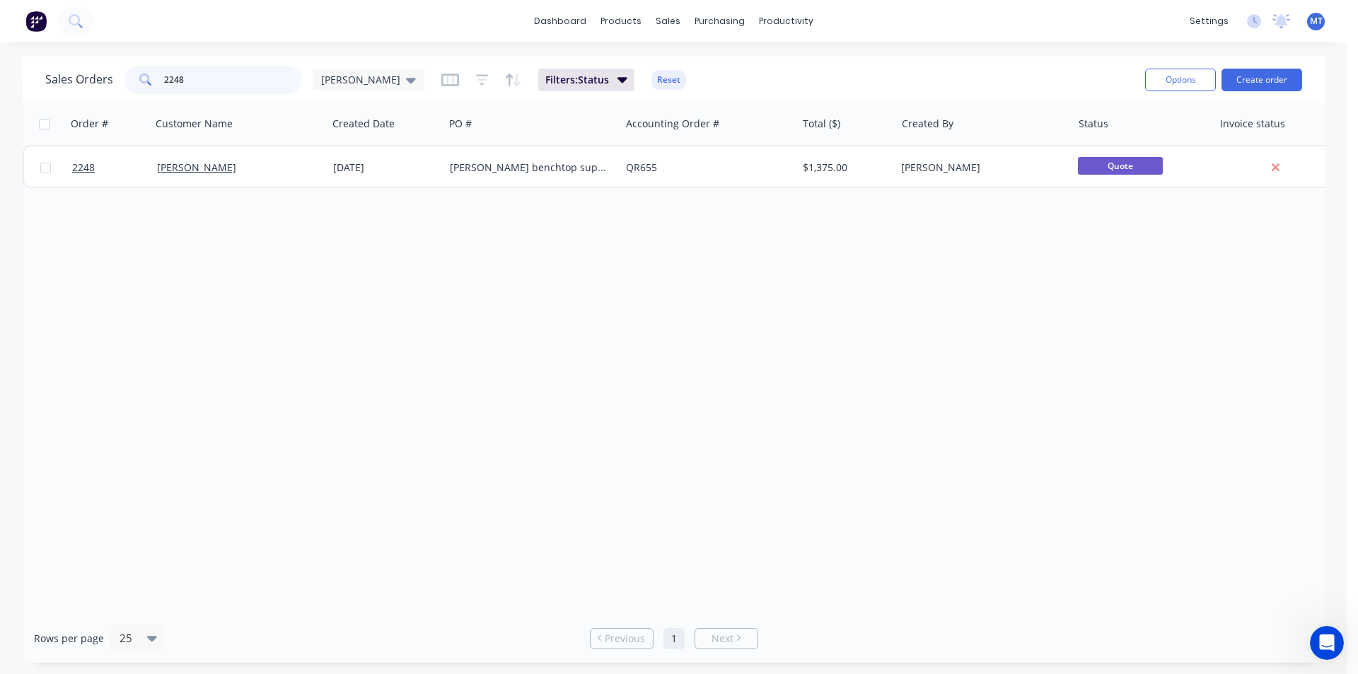
click at [242, 81] on input "2248" at bounding box center [233, 80] width 138 height 28
type input "2"
